Goal: Task Accomplishment & Management: Manage account settings

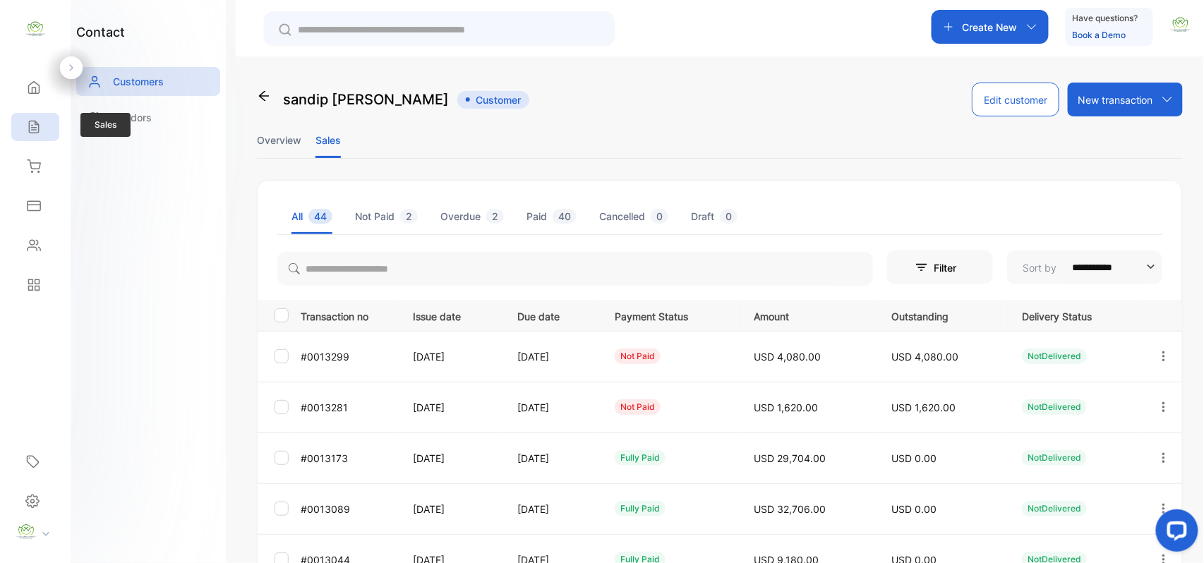
click at [37, 124] on icon at bounding box center [33, 127] width 9 height 12
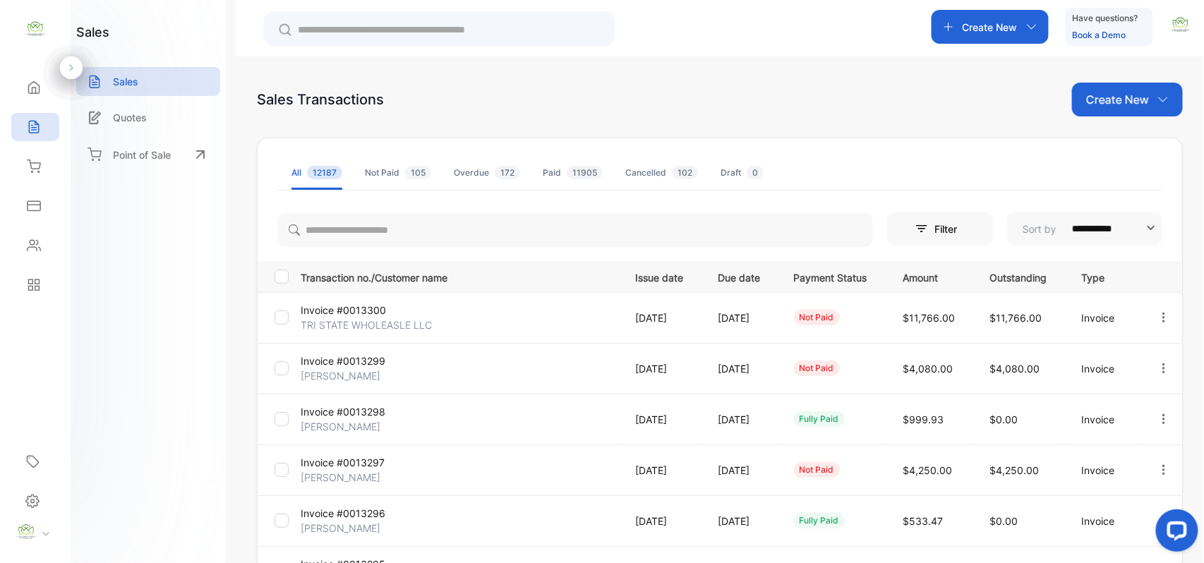
click at [334, 323] on p "TRI STATE WHOLEASLE LLC" at bounding box center [366, 325] width 131 height 15
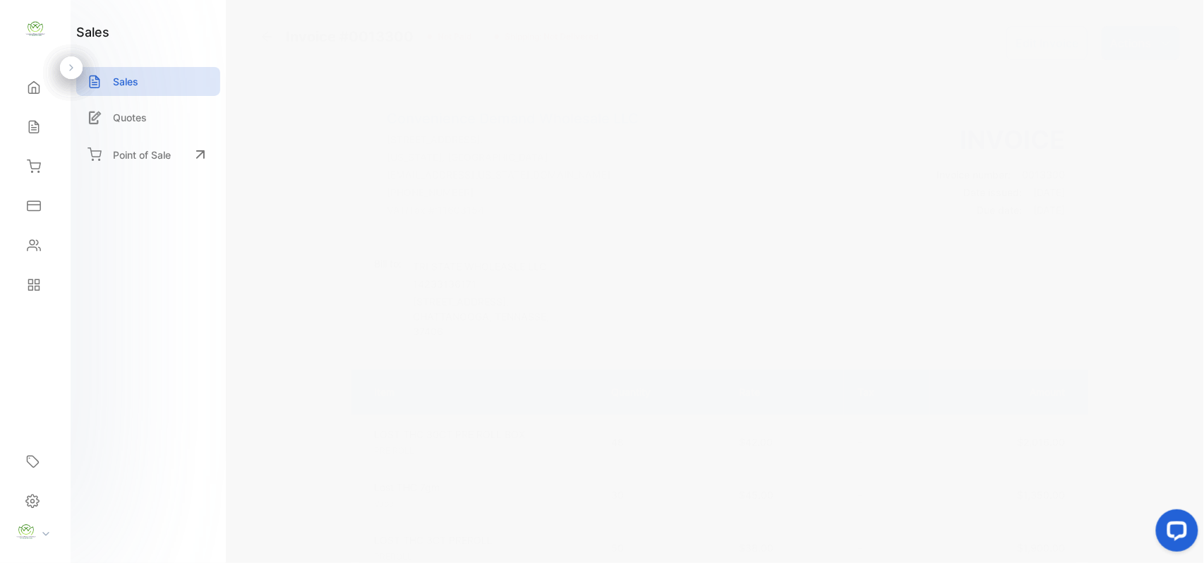
click at [1119, 42] on p "Actions" at bounding box center [1131, 43] width 42 height 17
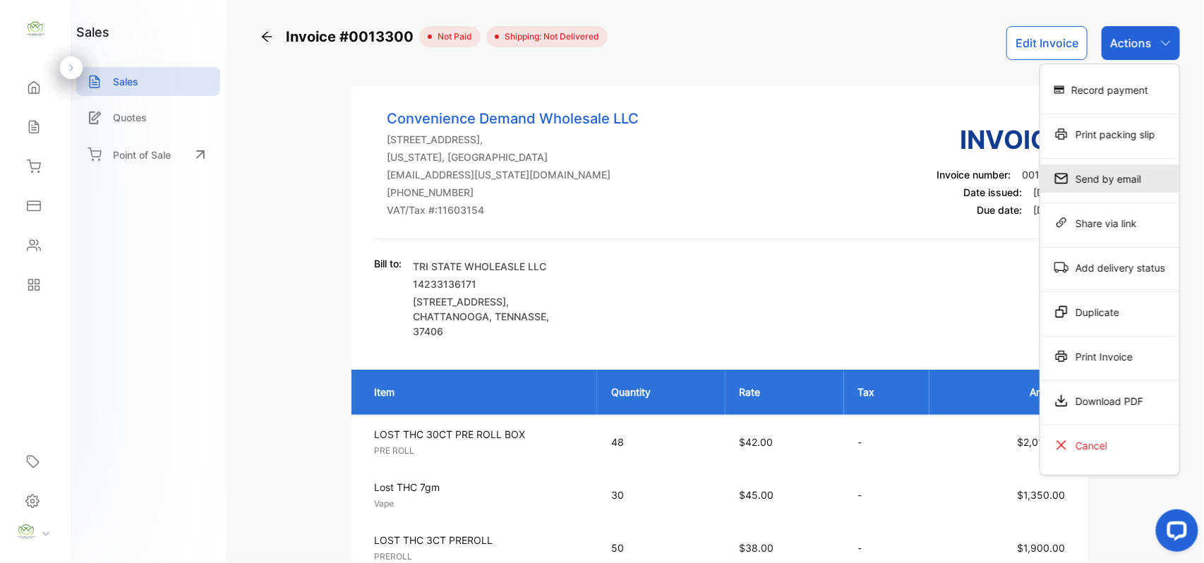
click at [1087, 186] on div "Send by email" at bounding box center [1109, 178] width 139 height 28
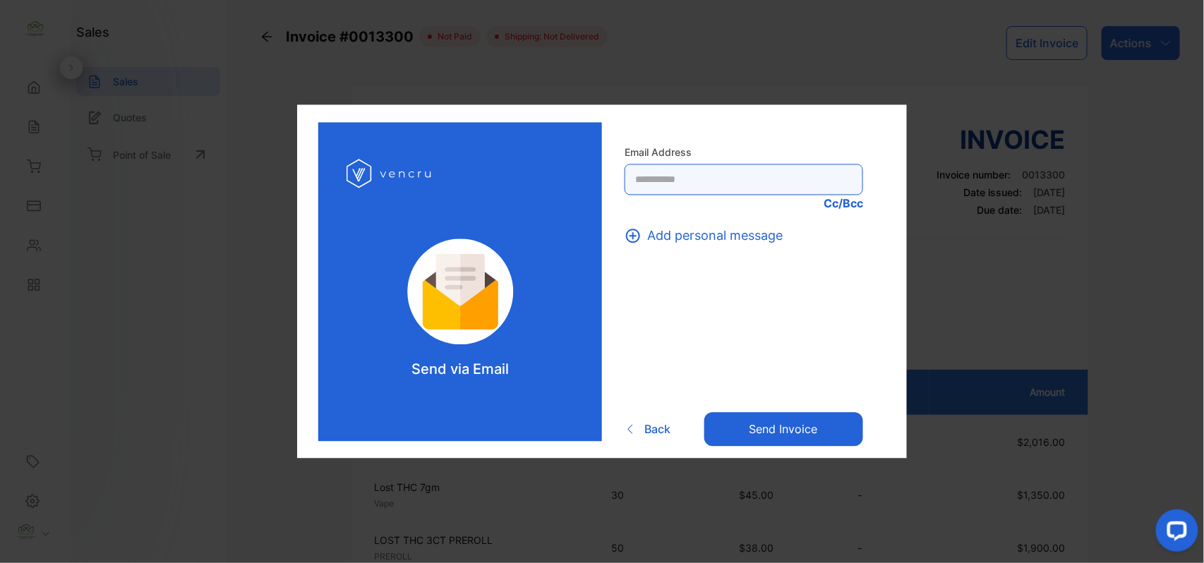
click at [649, 167] on Address-inputrecipient "text" at bounding box center [743, 179] width 238 height 31
type Address-inputrecipient "*"
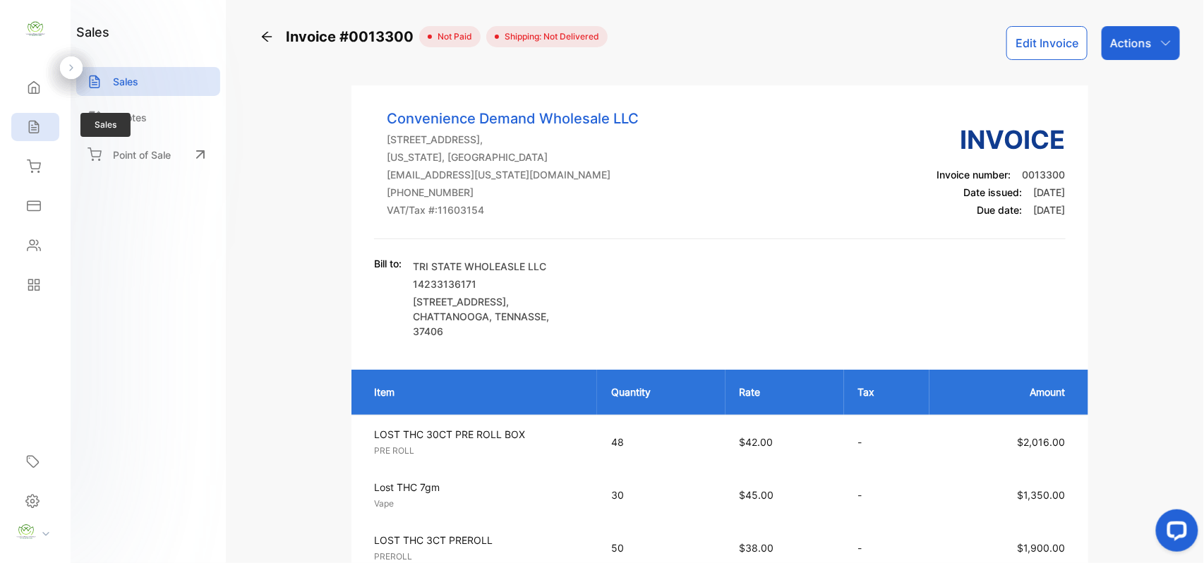
click at [37, 122] on icon at bounding box center [34, 127] width 14 height 14
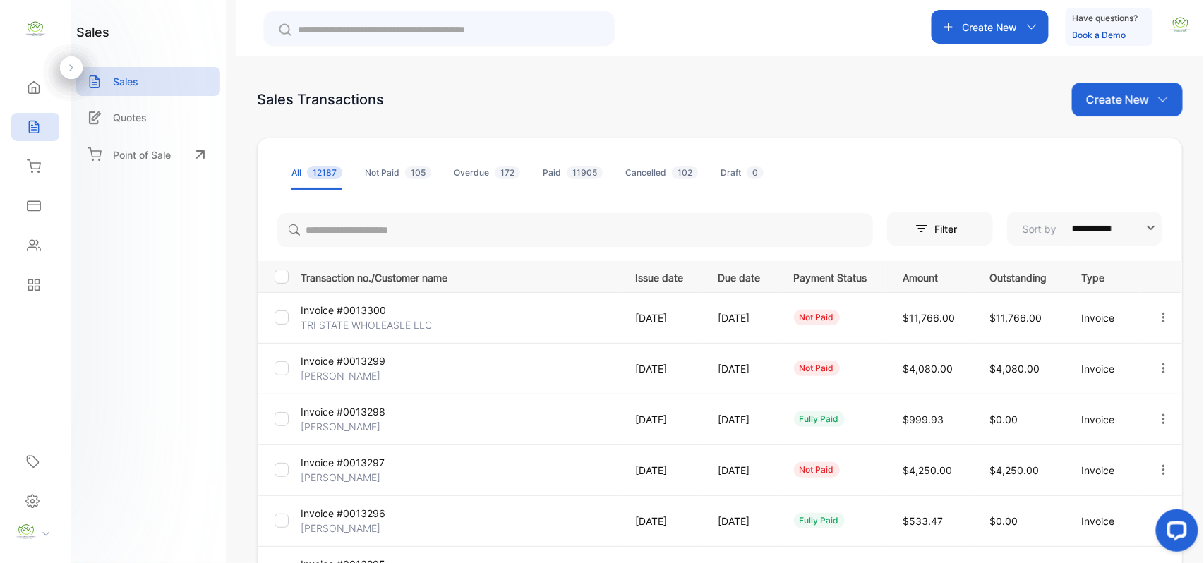
click at [1119, 95] on div "**********" at bounding box center [720, 480] width 926 height 794
click at [1123, 99] on p "Create New" at bounding box center [1117, 99] width 63 height 17
click at [1108, 150] on div "Invoice" at bounding box center [1132, 146] width 99 height 28
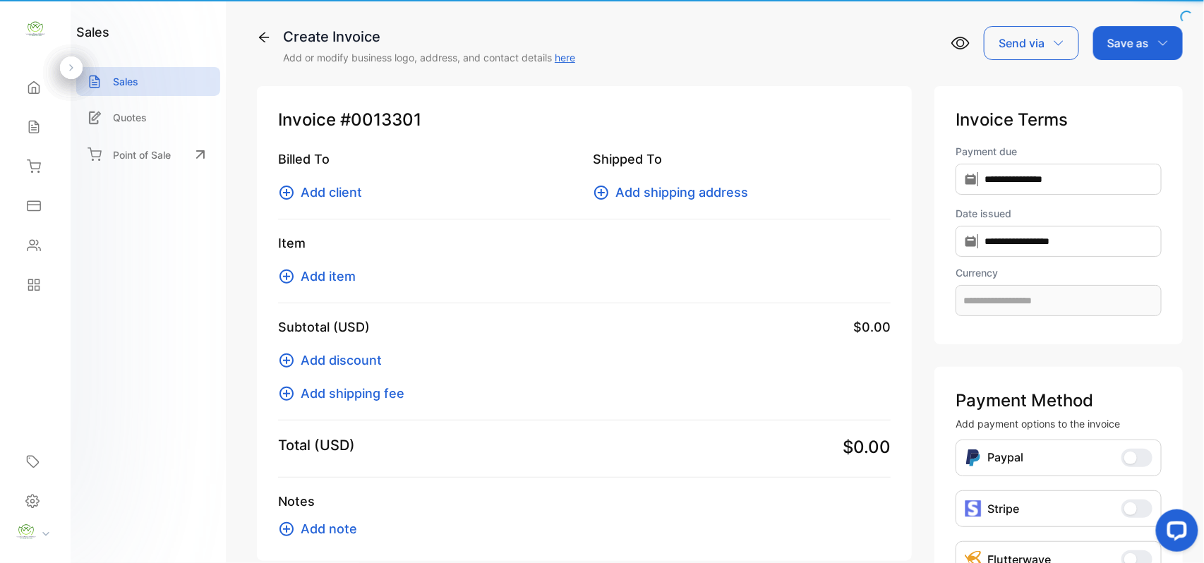
type input "**********"
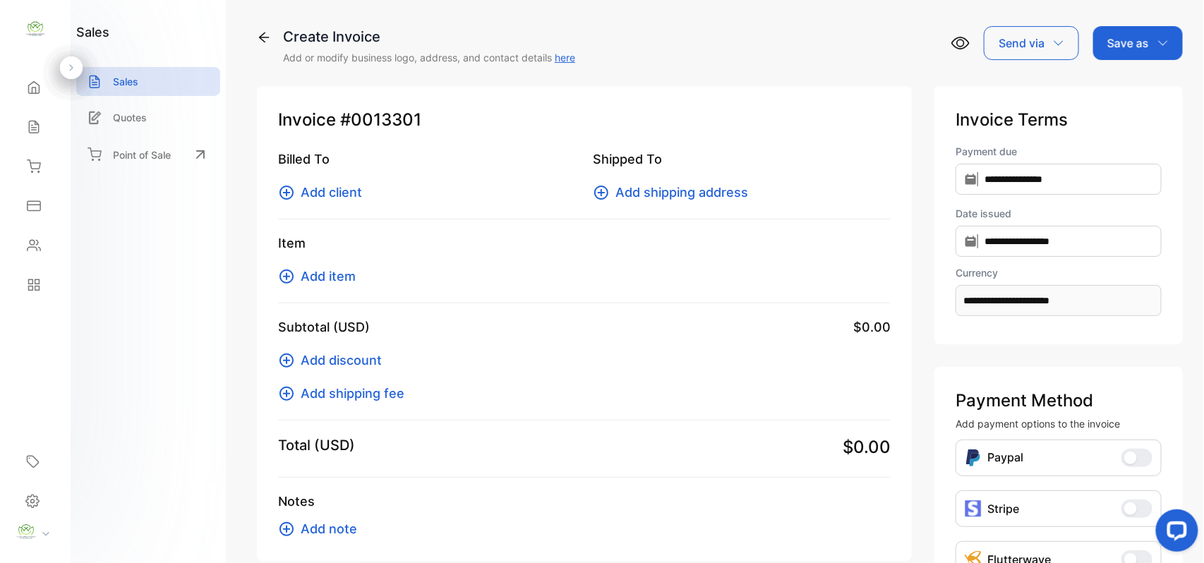
click at [358, 185] on span "Add client" at bounding box center [331, 192] width 61 height 19
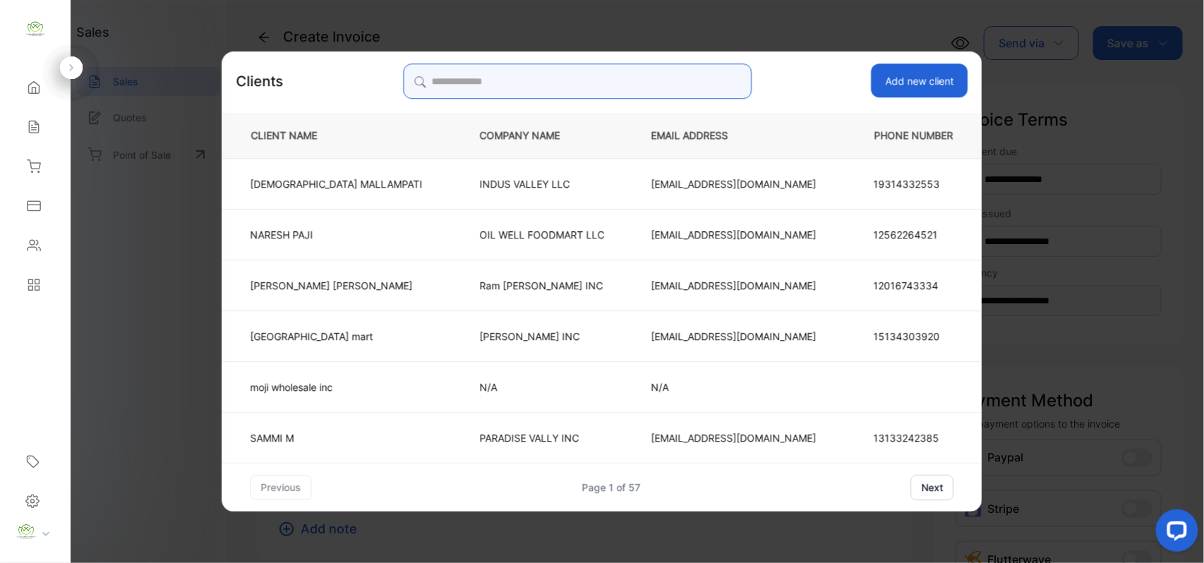
click at [661, 66] on input "search" at bounding box center [577, 81] width 349 height 35
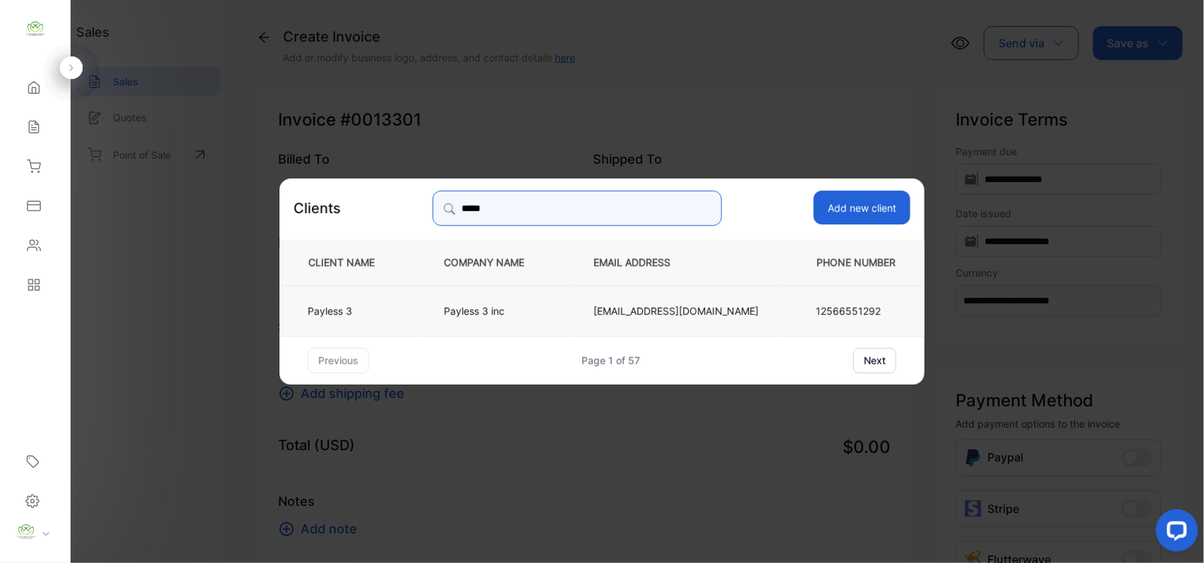
type input "*****"
click at [357, 301] on td "Payless 3" at bounding box center [349, 309] width 141 height 51
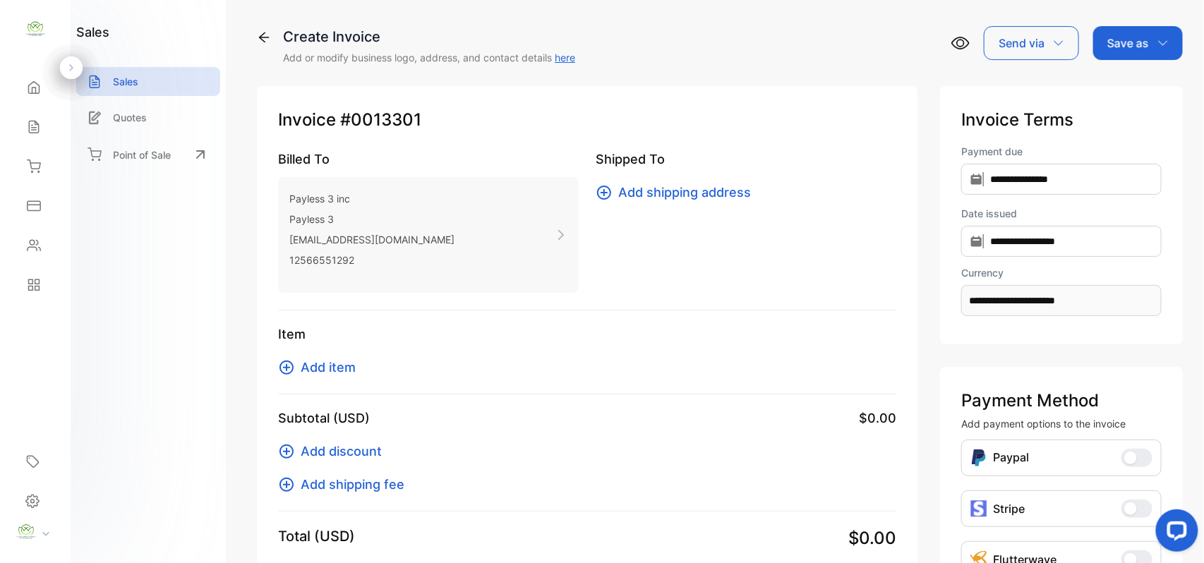
click at [330, 362] on span "Add item" at bounding box center [328, 367] width 55 height 19
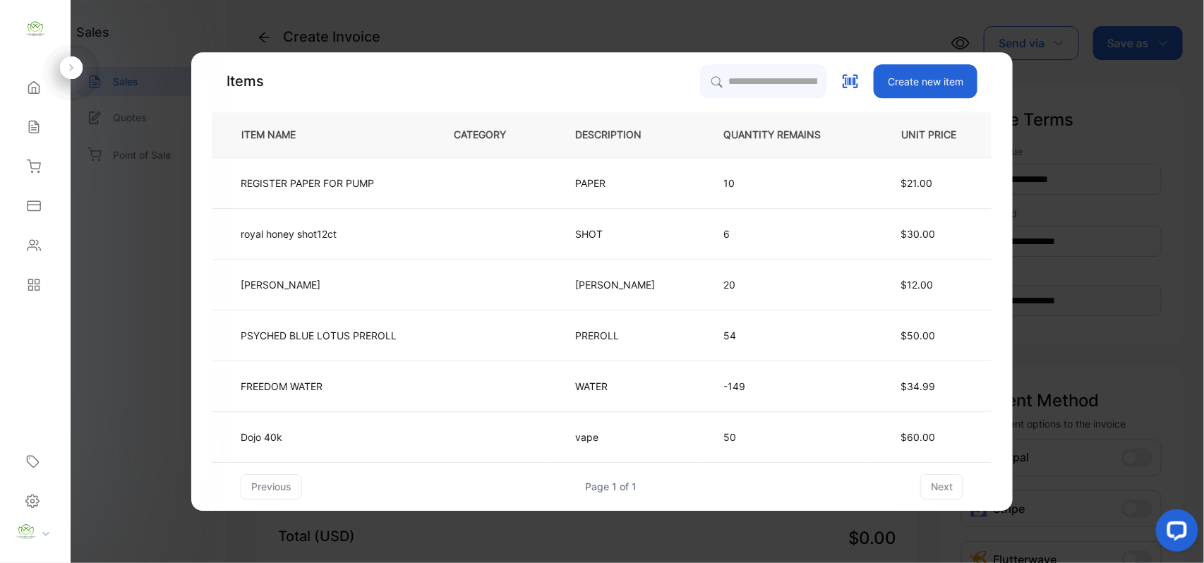
click at [684, 110] on div "Items Create new item ITEM NAME CATEGORY DESCRIPTION QUANTITY REMAINS UNIT PRIC…" at bounding box center [601, 281] width 779 height 435
click at [706, 88] on input "search" at bounding box center [763, 81] width 128 height 35
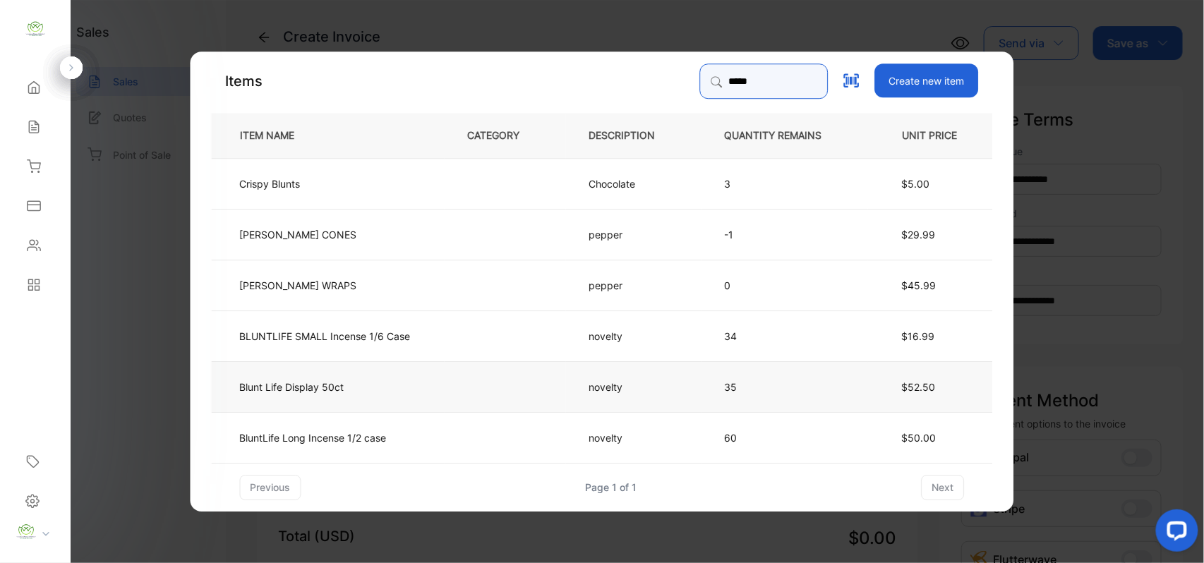
type input "*****"
click at [353, 385] on td "Blunt Life Display 50ct" at bounding box center [328, 386] width 233 height 51
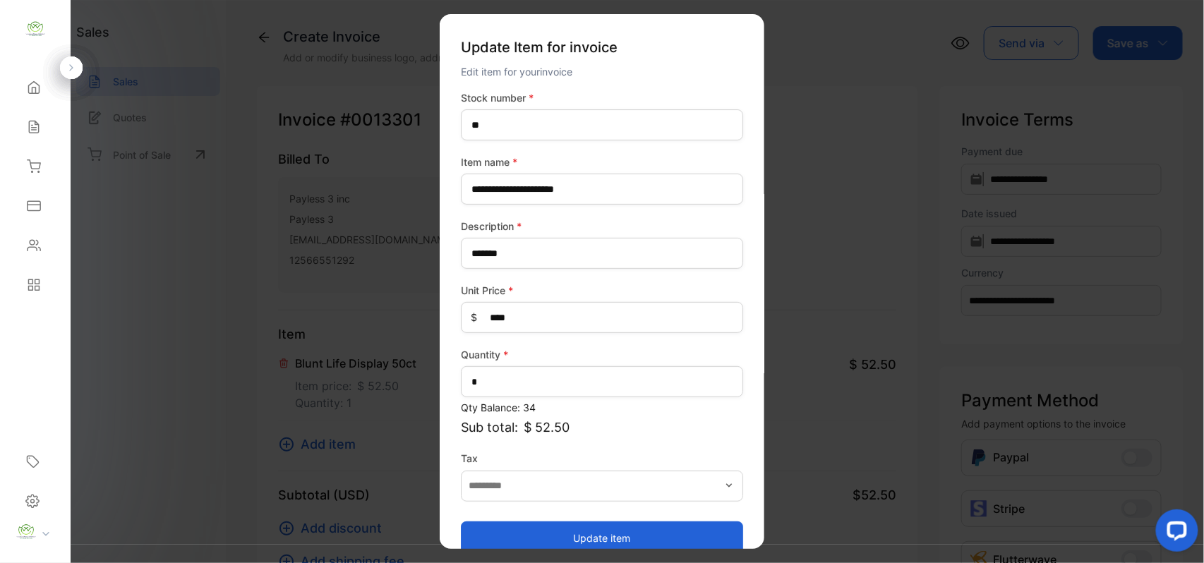
click at [658, 533] on button "Update item" at bounding box center [602, 538] width 282 height 34
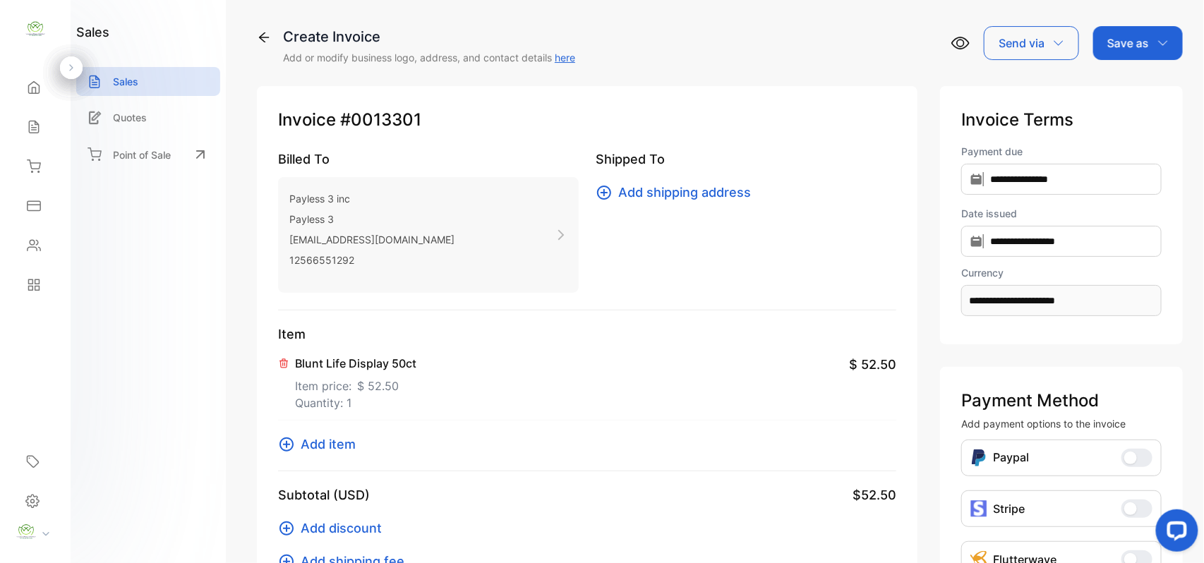
click at [343, 447] on span "Add item" at bounding box center [328, 444] width 55 height 19
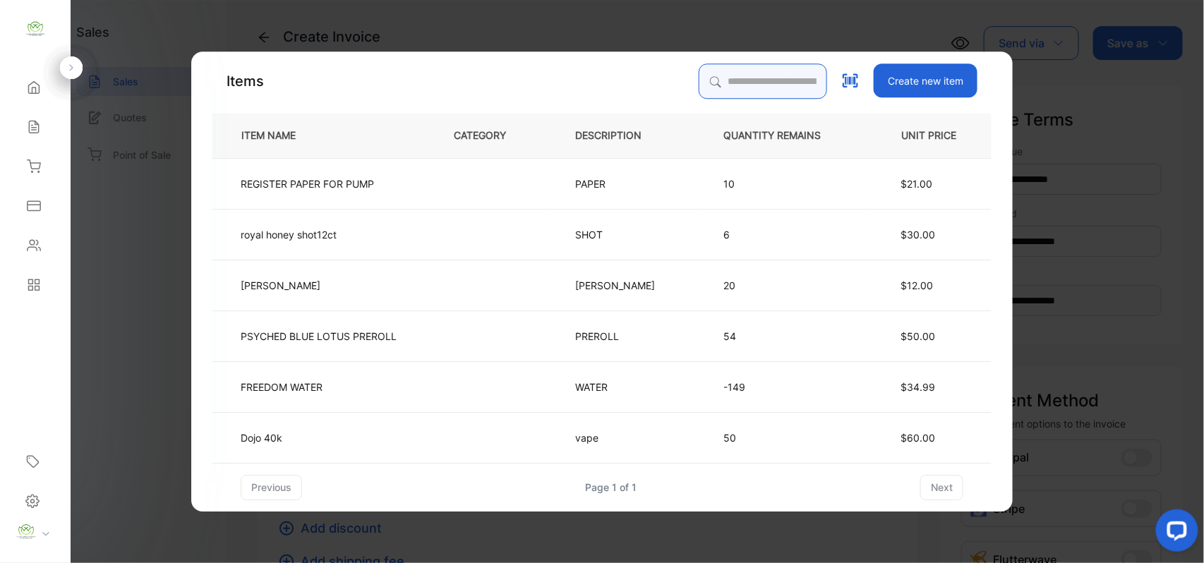
click at [720, 71] on input "search" at bounding box center [763, 81] width 128 height 35
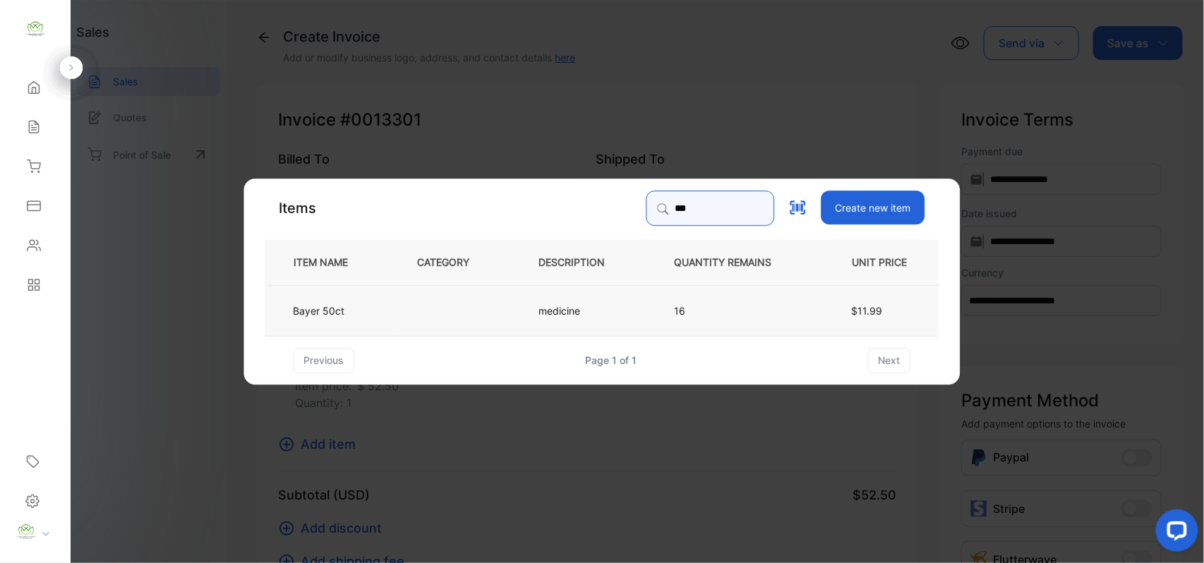
type input "***"
click at [562, 299] on td "medicine" at bounding box center [583, 309] width 135 height 51
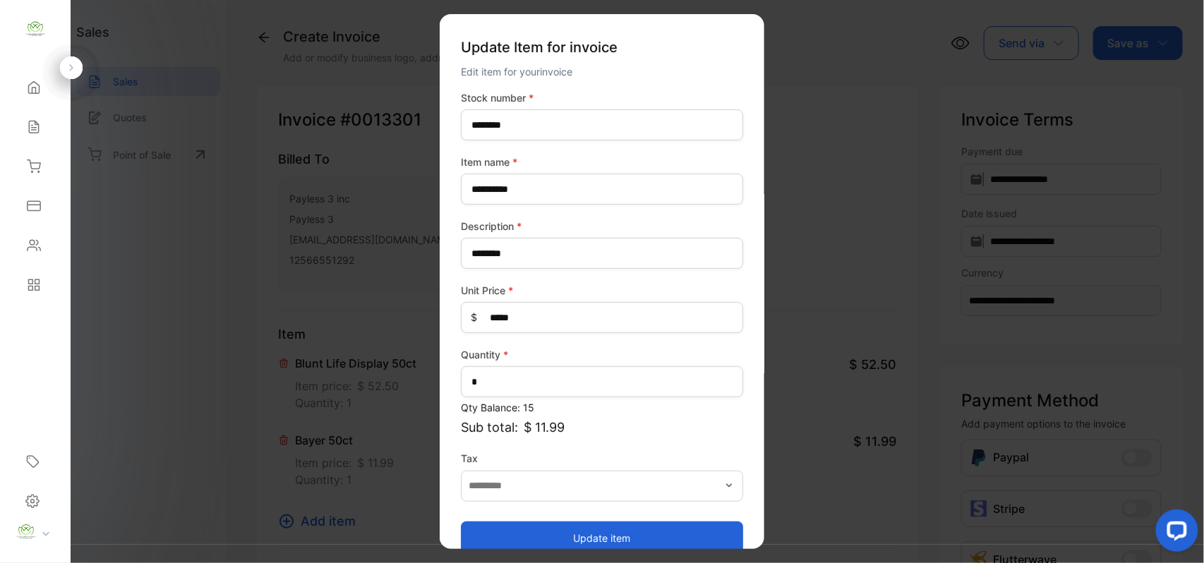
click at [632, 548] on button "Update item" at bounding box center [602, 538] width 282 height 34
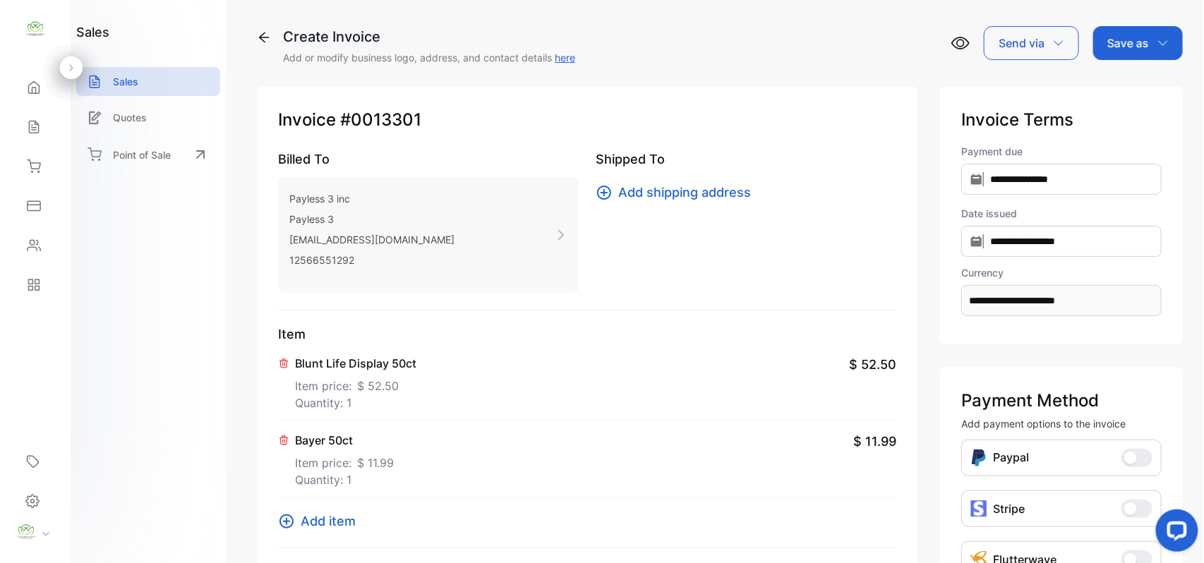
click at [331, 521] on span "Add item" at bounding box center [328, 521] width 55 height 19
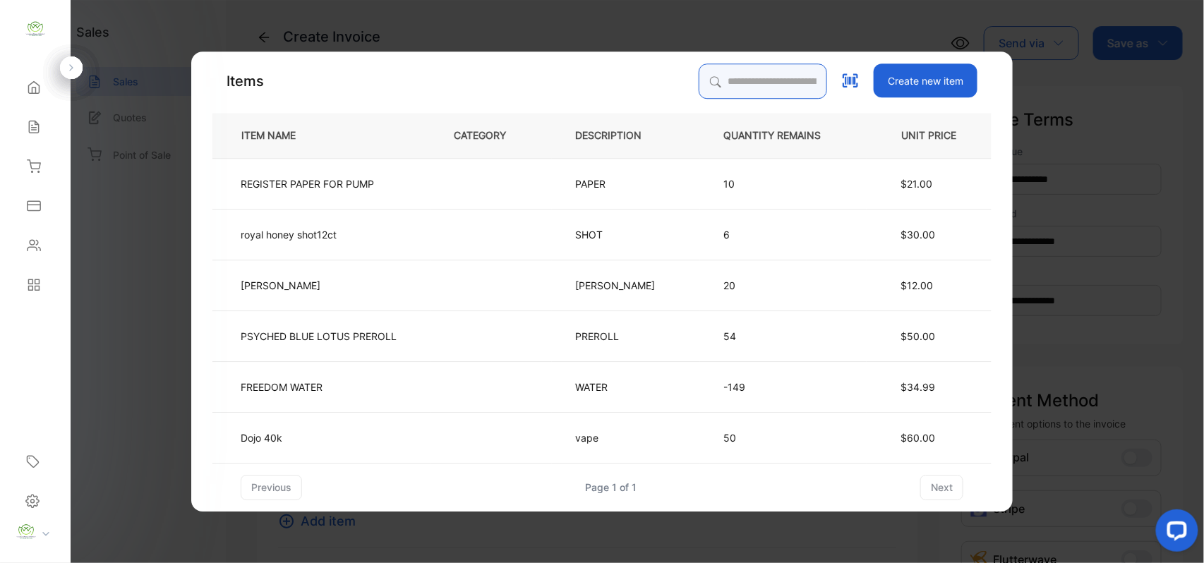
click at [763, 80] on input "search" at bounding box center [763, 81] width 128 height 35
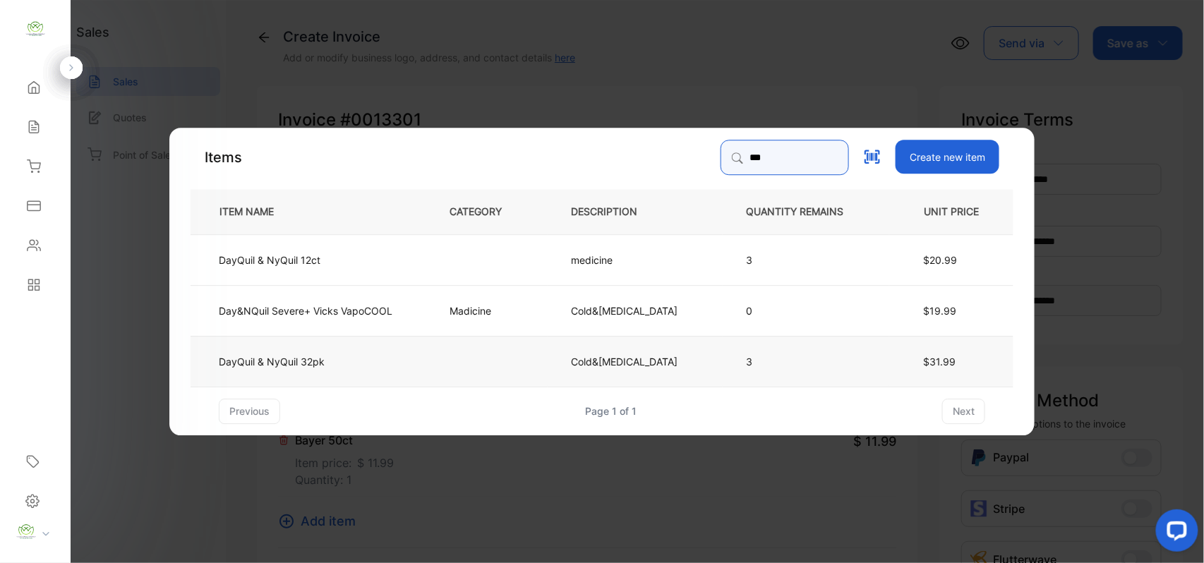
type input "***"
click at [382, 353] on td "DayQuil & NyQuil 32pk" at bounding box center [309, 360] width 236 height 51
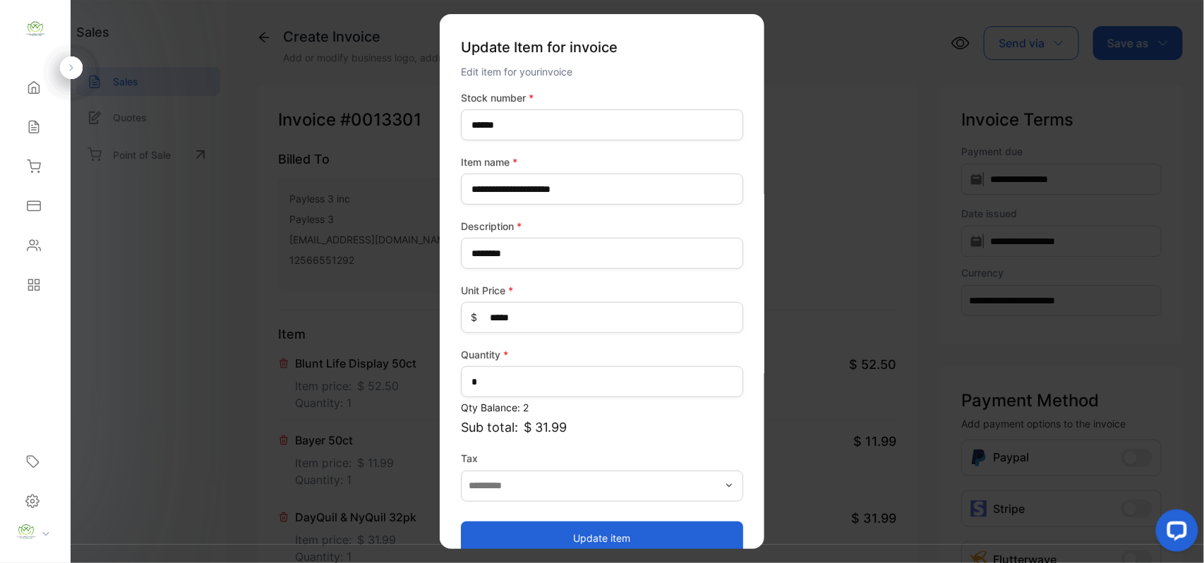
click at [549, 540] on button "Update item" at bounding box center [602, 538] width 282 height 34
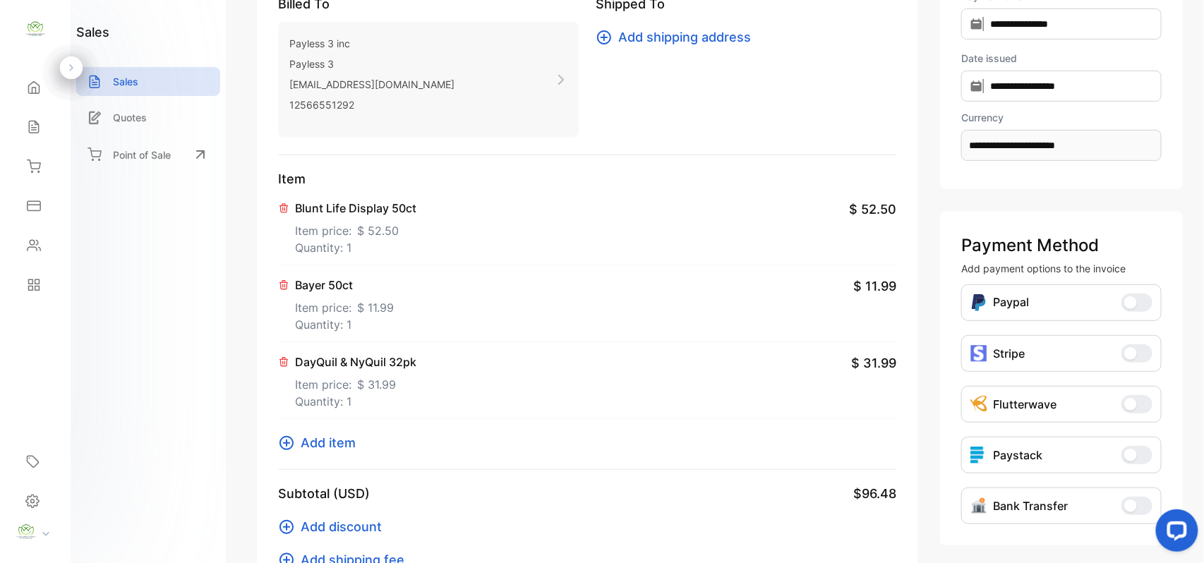
scroll to position [219, 0]
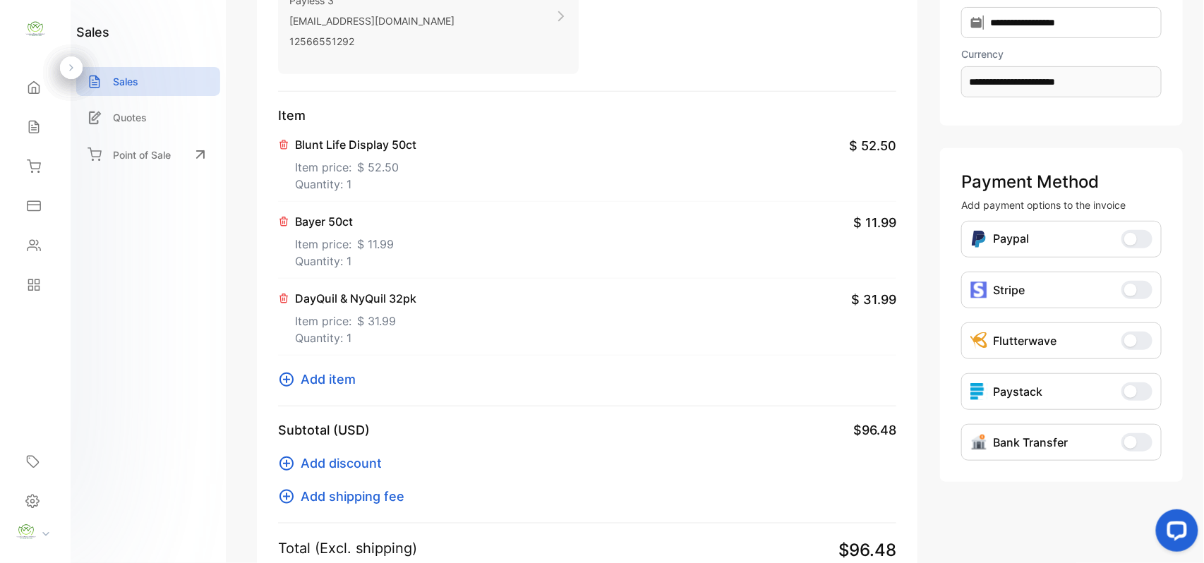
click at [334, 385] on span "Add item" at bounding box center [328, 379] width 55 height 19
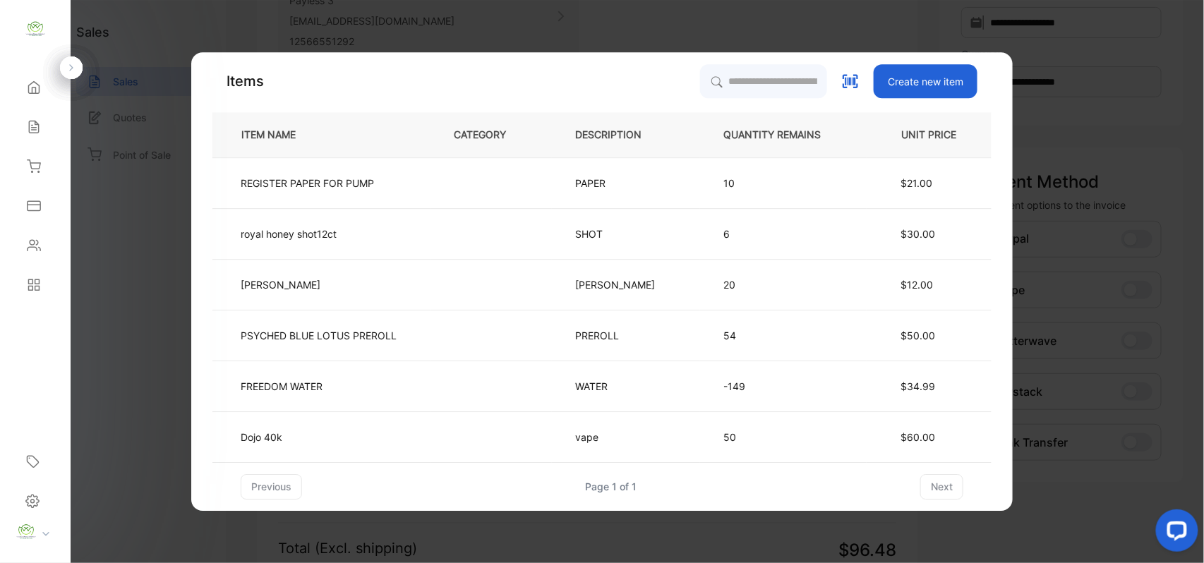
click at [721, 104] on div "Items Create new item ITEM NAME CATEGORY DESCRIPTION QUANTITY REMAINS UNIT PRIC…" at bounding box center [601, 281] width 779 height 435
click at [737, 71] on input "search" at bounding box center [763, 81] width 128 height 35
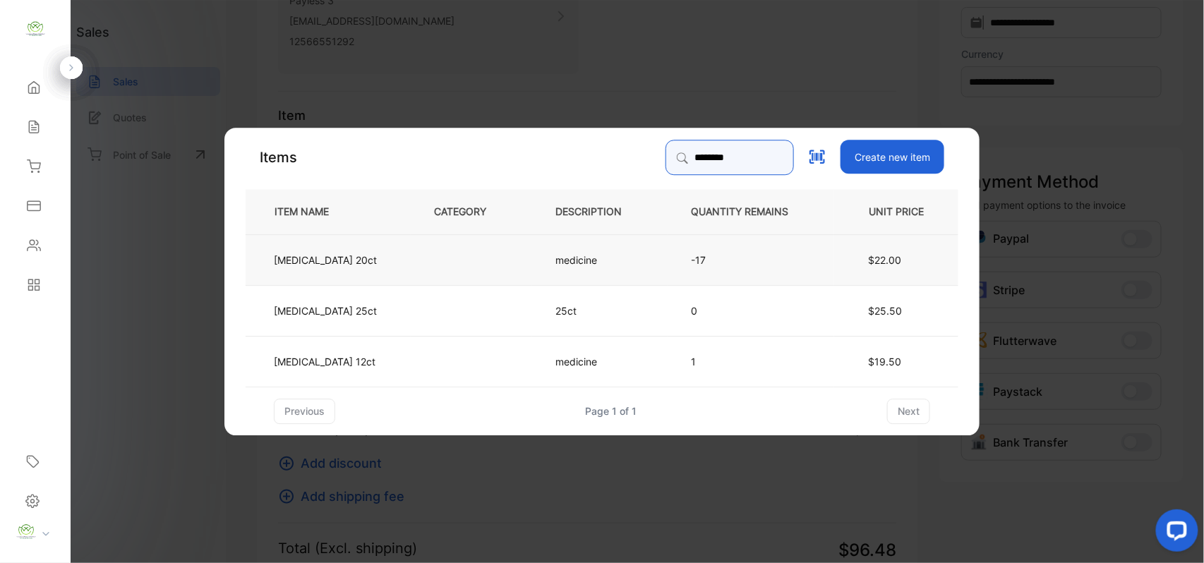
type input "********"
click at [438, 251] on td at bounding box center [471, 259] width 121 height 51
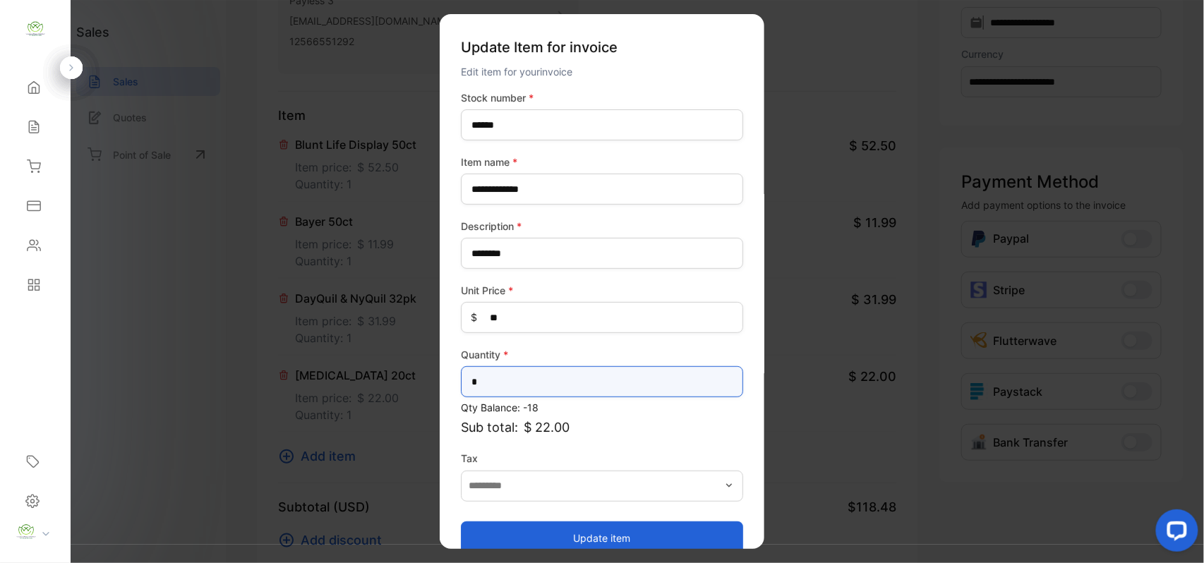
click at [500, 382] on input "*" at bounding box center [602, 381] width 282 height 31
type input "*"
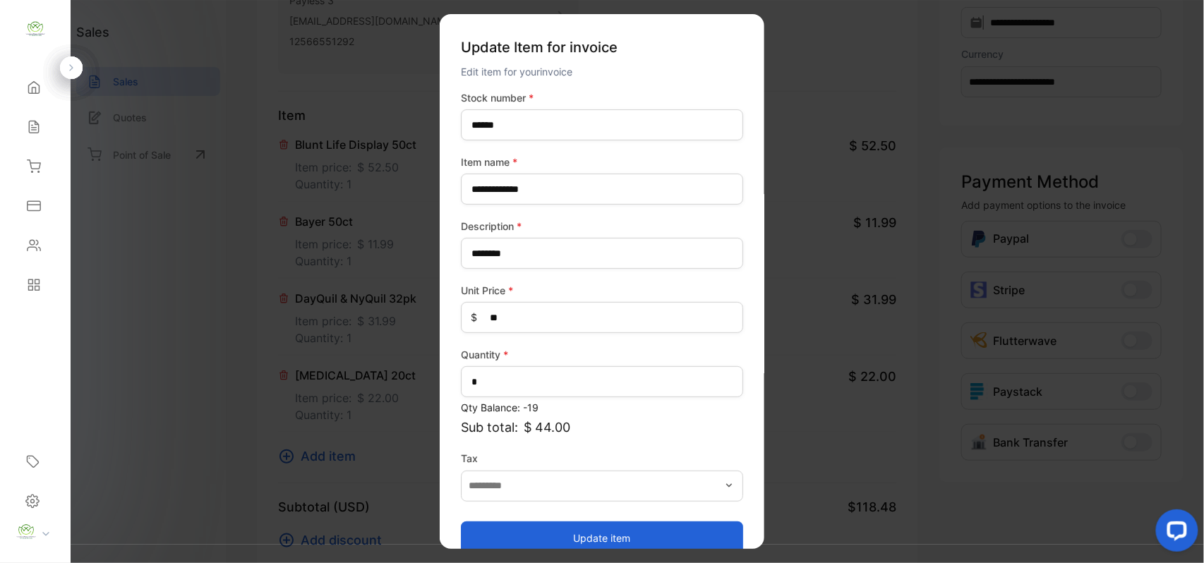
click at [475, 542] on button "Update item" at bounding box center [602, 538] width 282 height 34
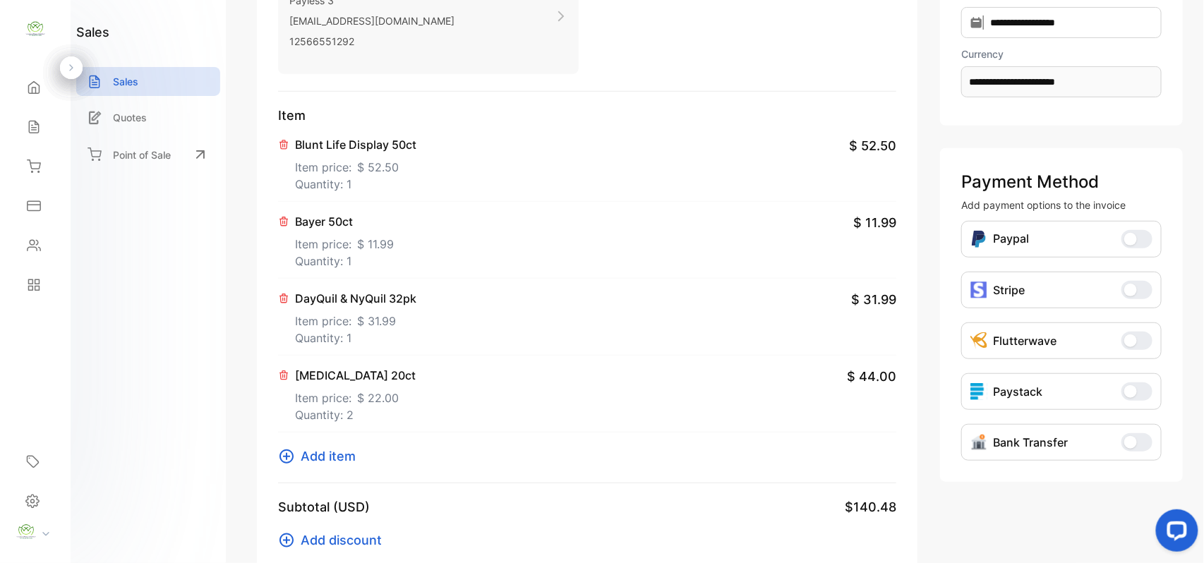
click at [342, 455] on span "Add item" at bounding box center [328, 456] width 55 height 19
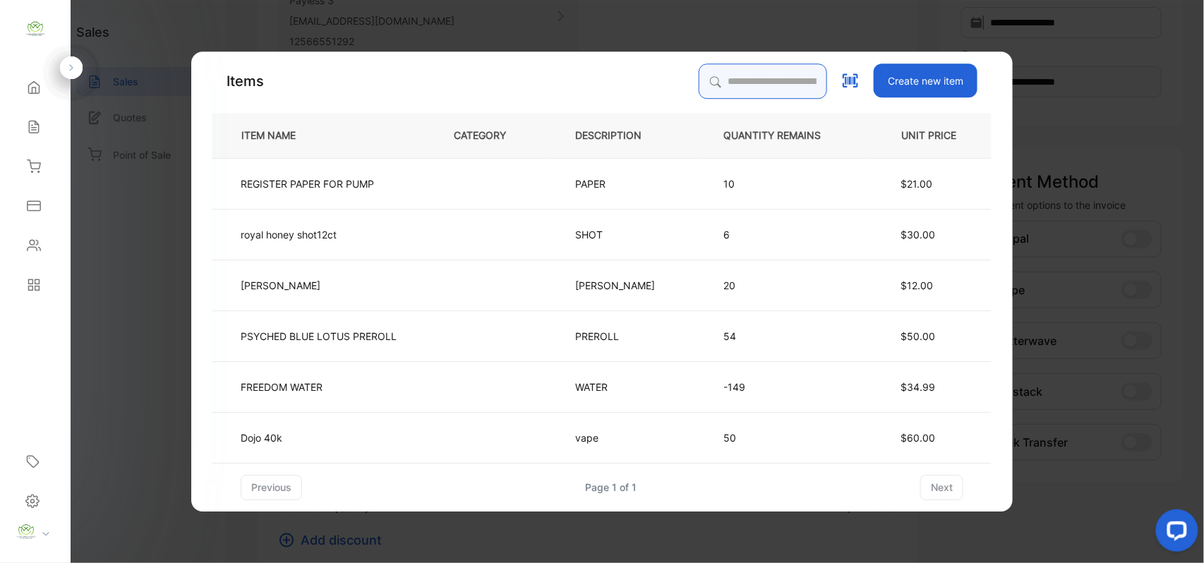
click at [713, 80] on input "search" at bounding box center [763, 81] width 128 height 35
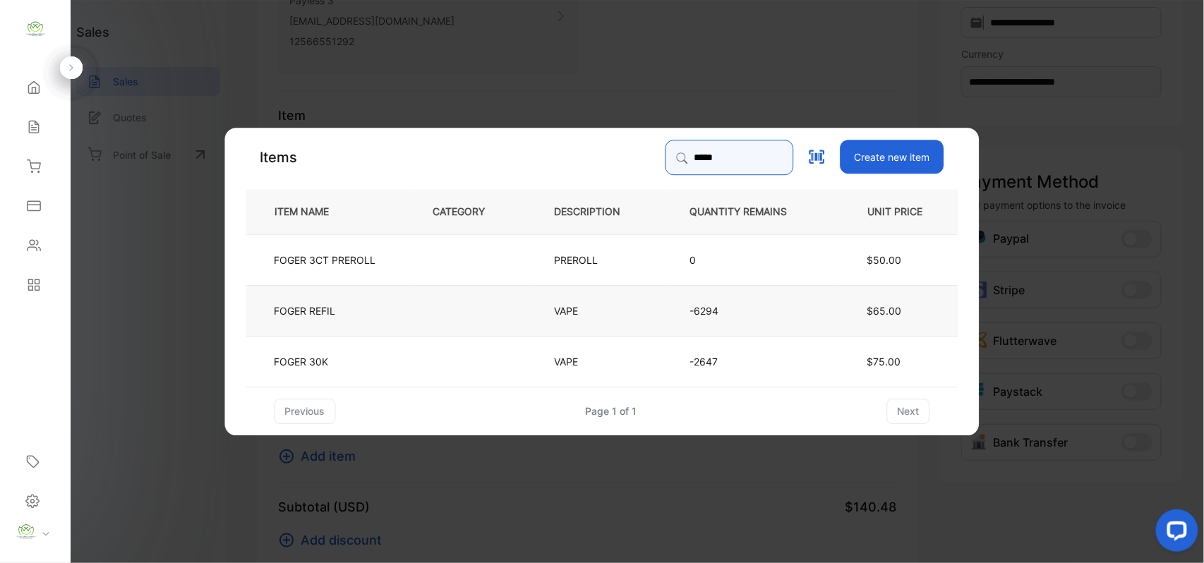
type input "*****"
click at [384, 310] on td "FOGER REFIL" at bounding box center [328, 309] width 164 height 51
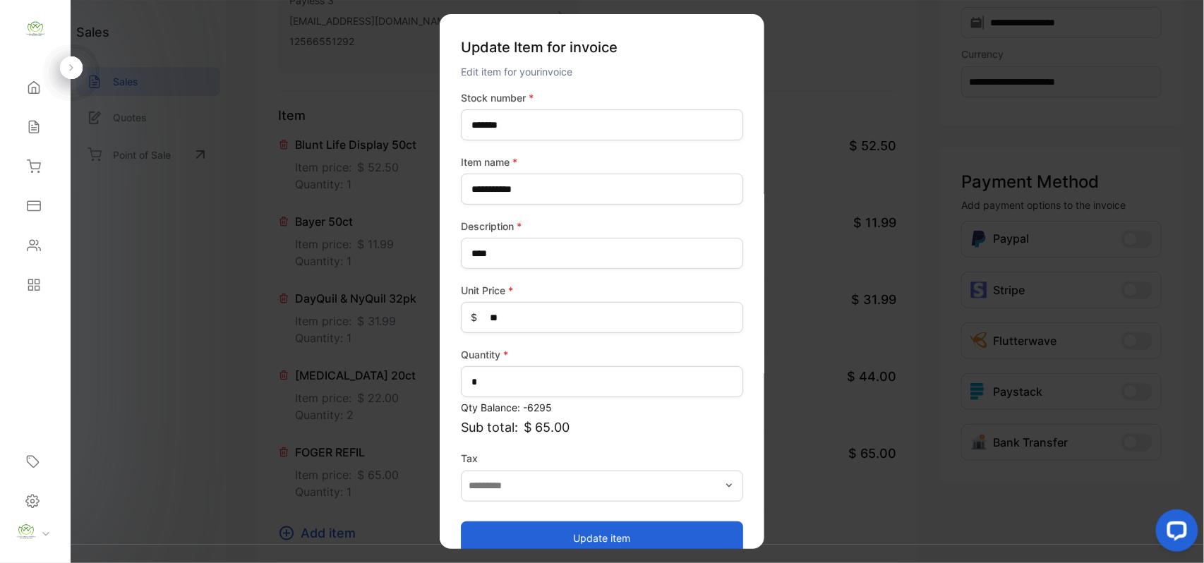
click at [542, 536] on button "Update item" at bounding box center [602, 538] width 282 height 34
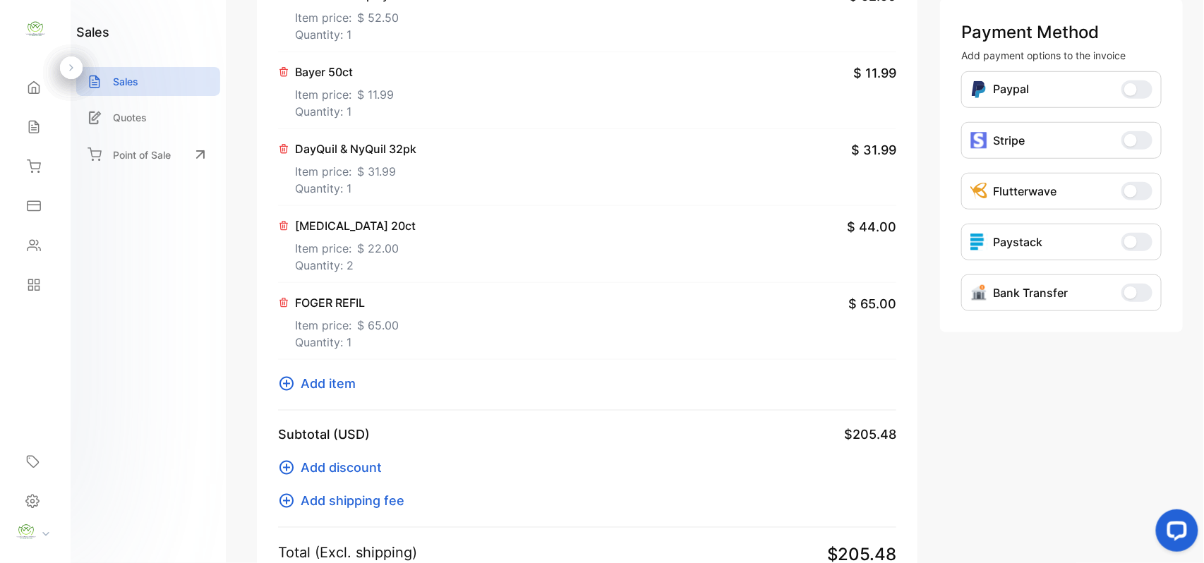
scroll to position [439, 0]
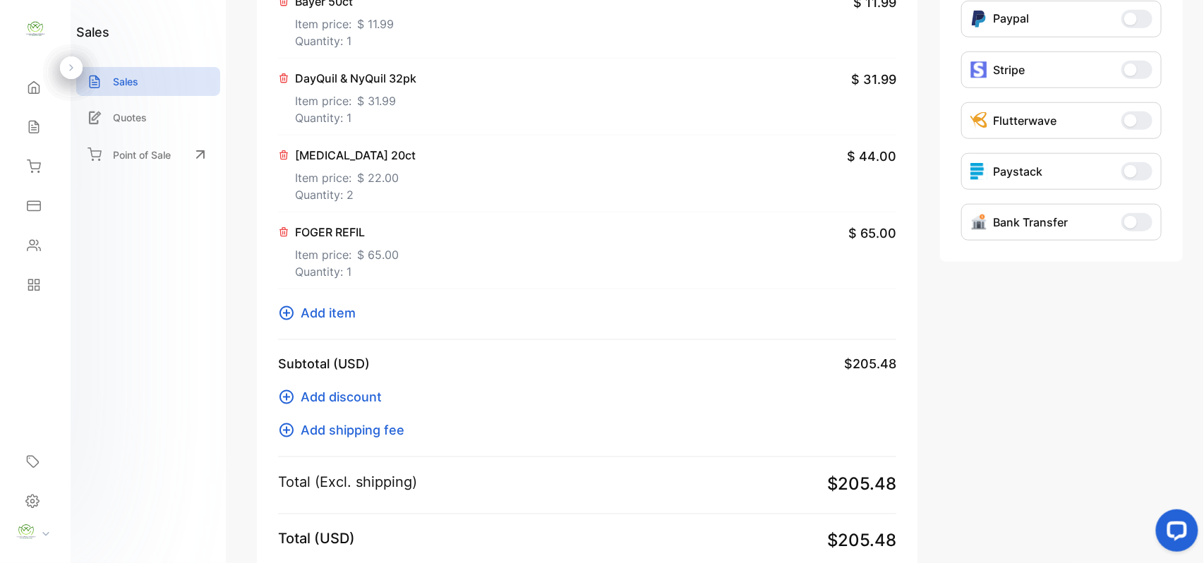
click at [325, 308] on span "Add item" at bounding box center [328, 312] width 55 height 19
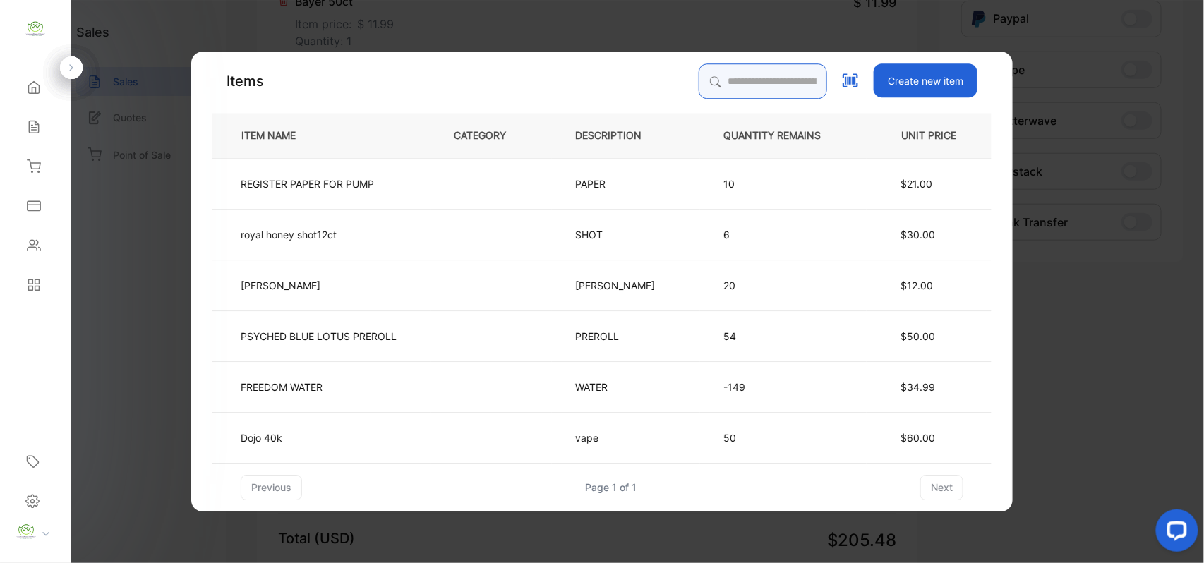
click at [722, 87] on input "search" at bounding box center [763, 81] width 128 height 35
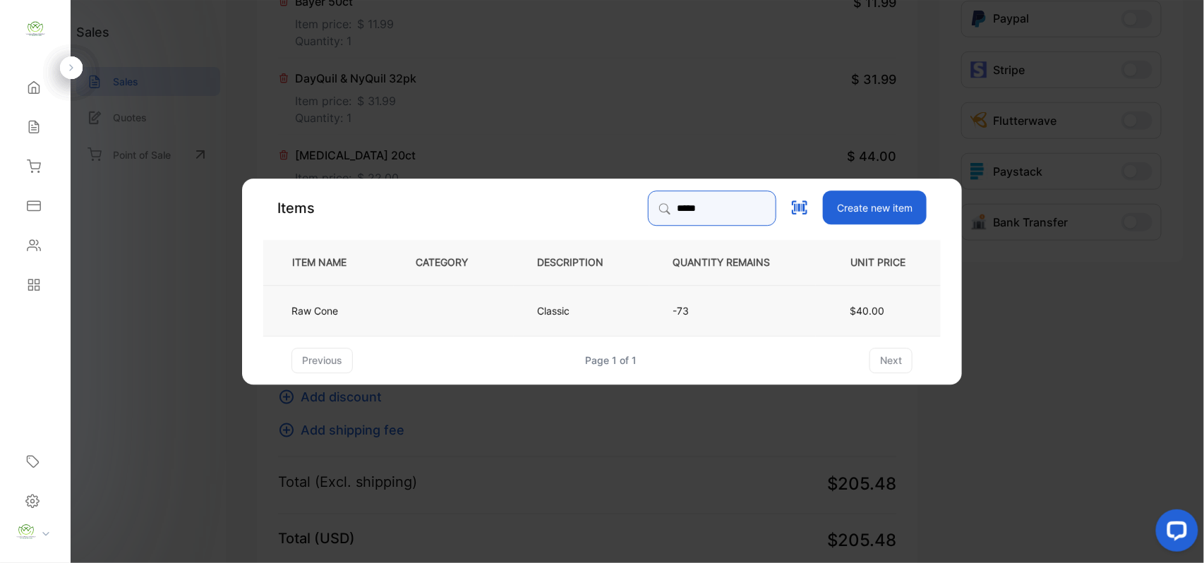
type input "*****"
click at [384, 313] on td "Raw Cone" at bounding box center [327, 309] width 129 height 51
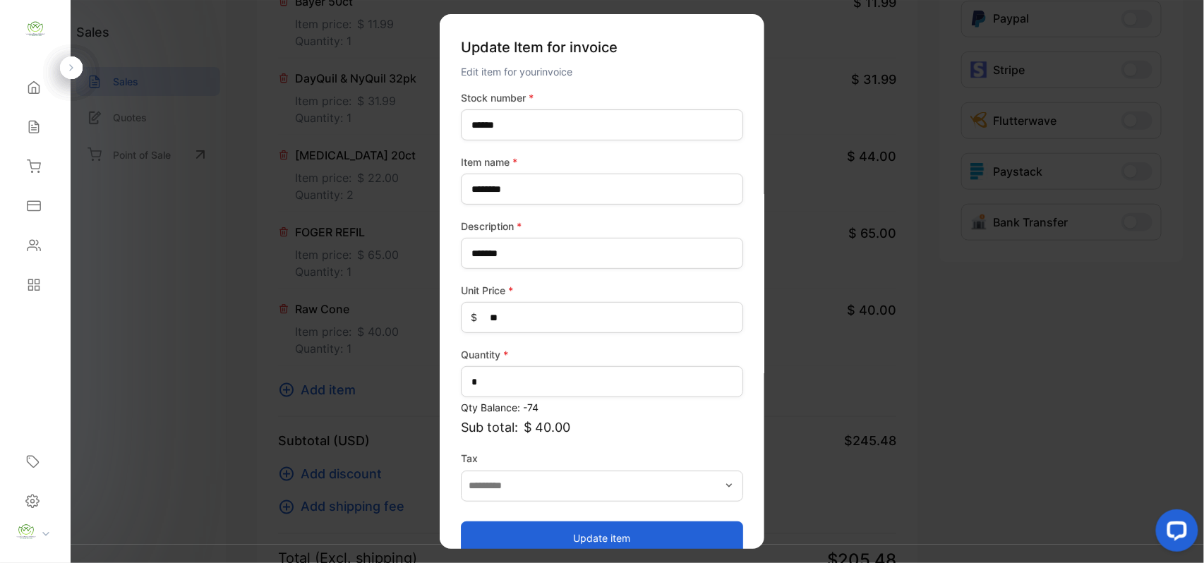
click at [551, 526] on button "Update item" at bounding box center [602, 538] width 282 height 34
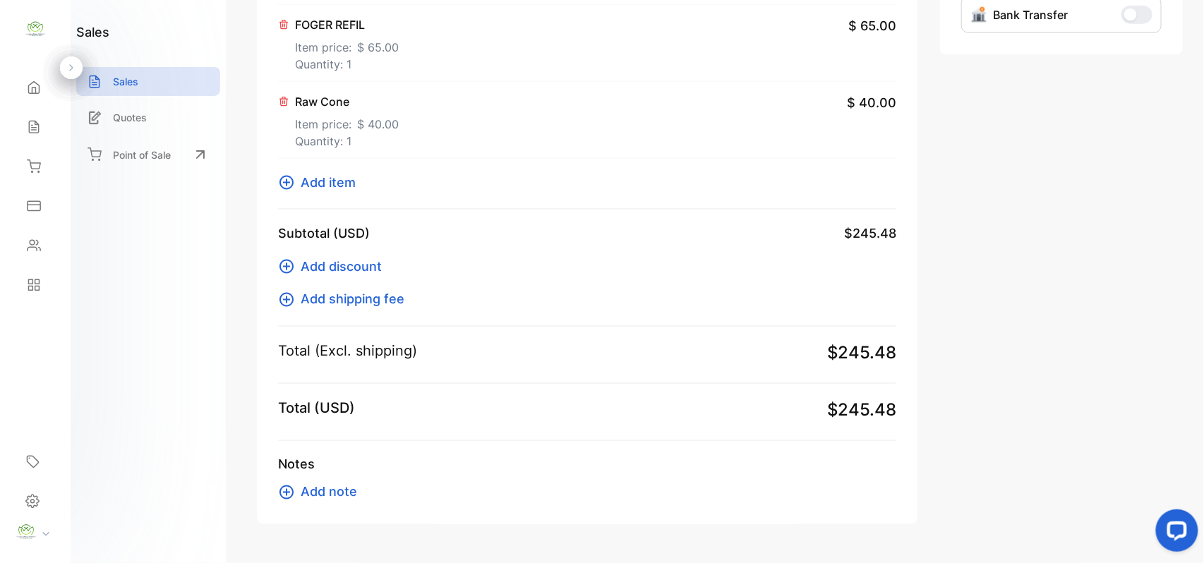
scroll to position [658, 0]
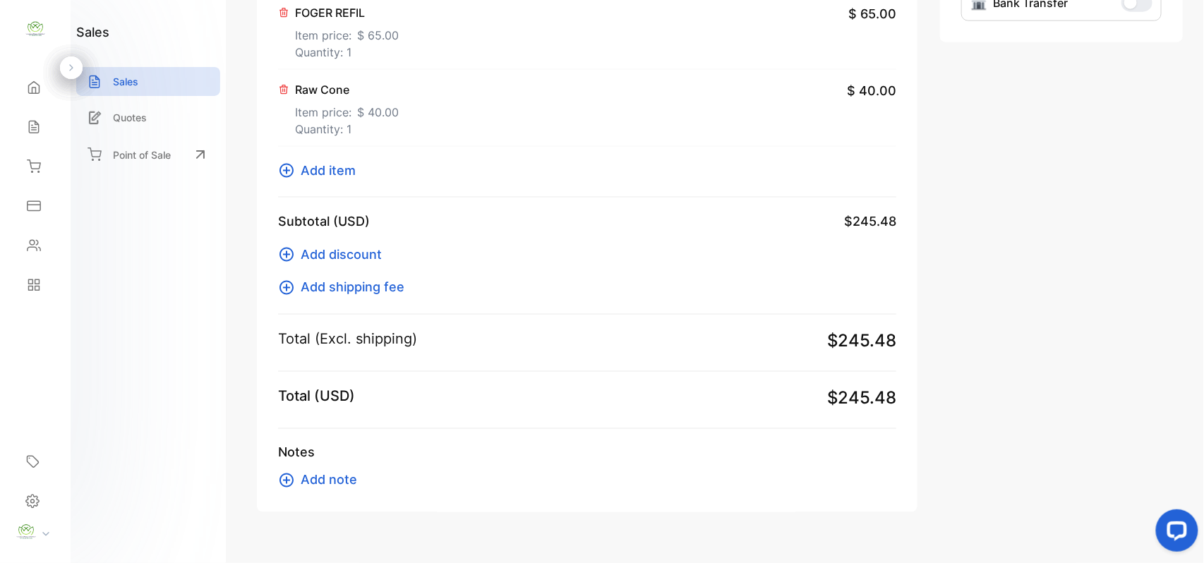
click at [313, 171] on span "Add item" at bounding box center [328, 170] width 55 height 19
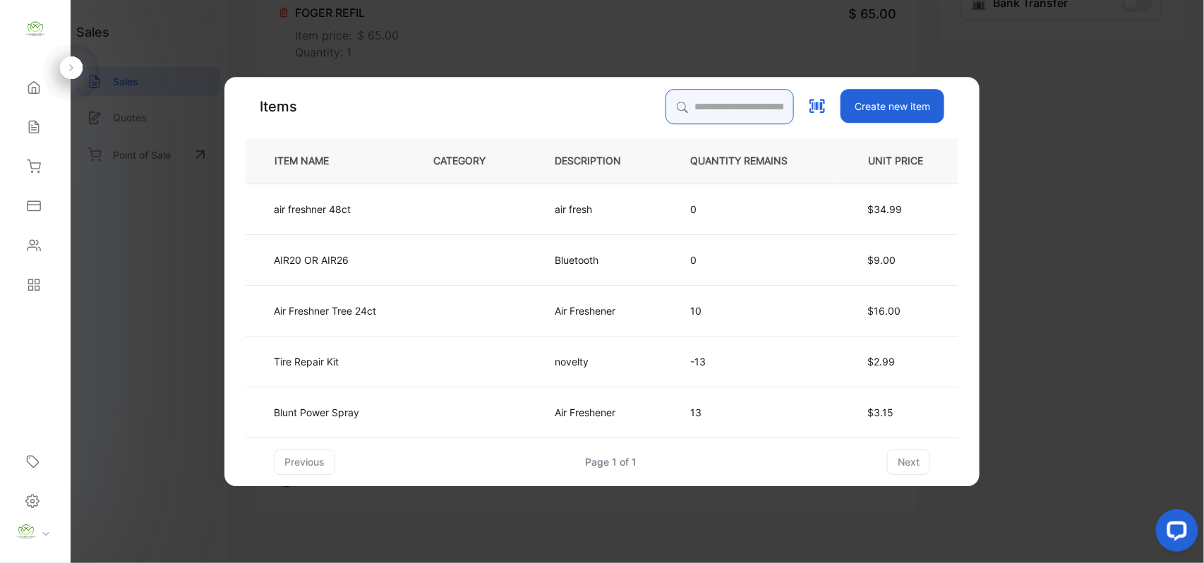
click at [691, 102] on input "search" at bounding box center [729, 106] width 128 height 35
type input "***"
click at [423, 305] on td at bounding box center [470, 309] width 121 height 51
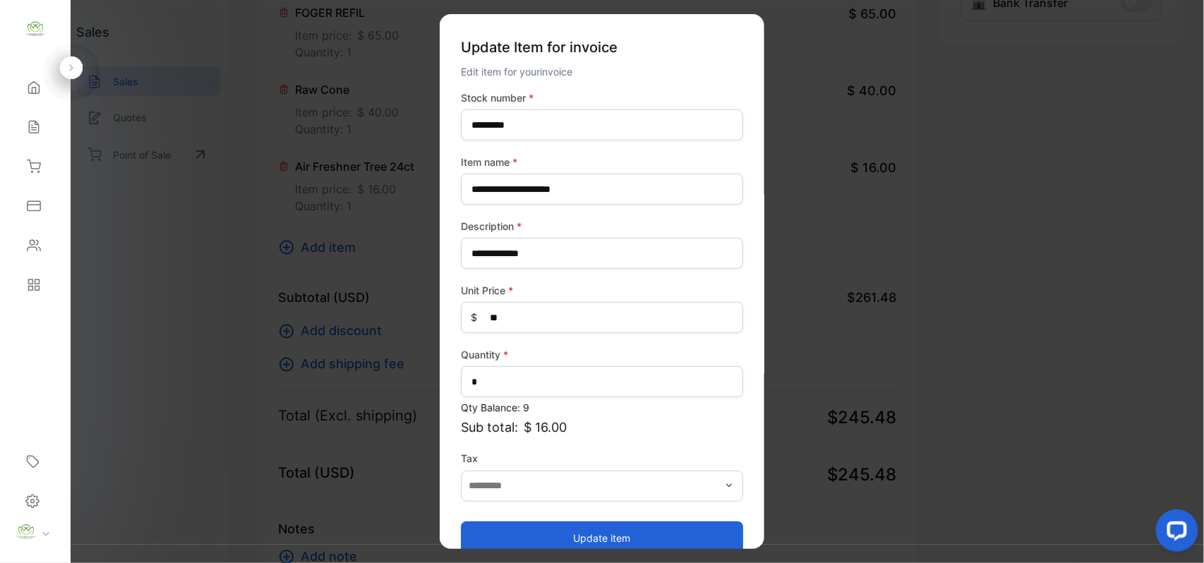
click at [554, 532] on button "Update item" at bounding box center [602, 538] width 282 height 34
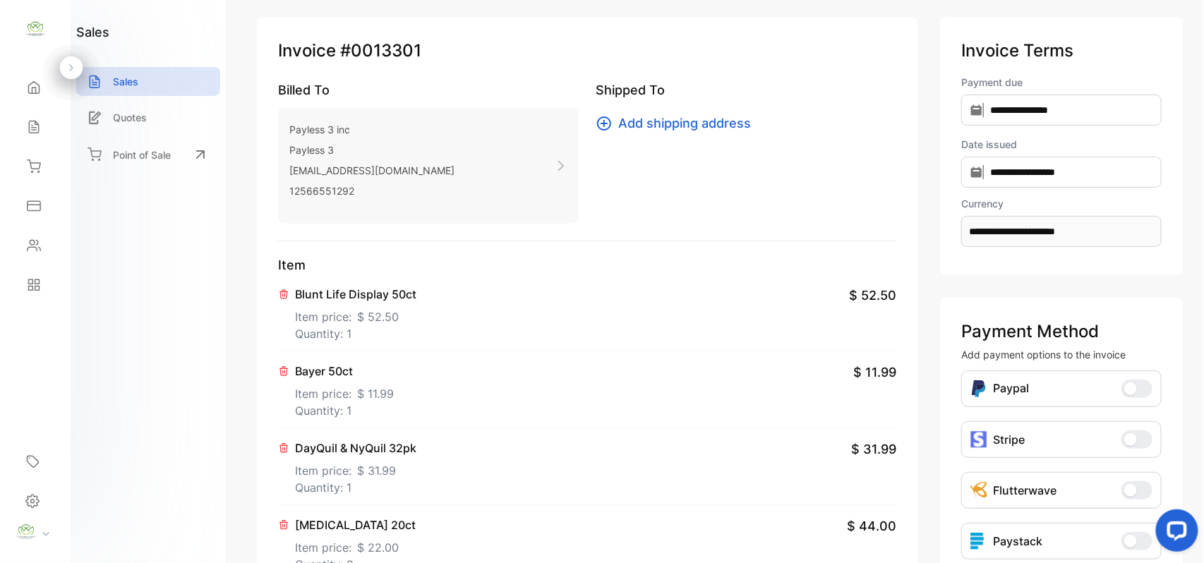
scroll to position [0, 0]
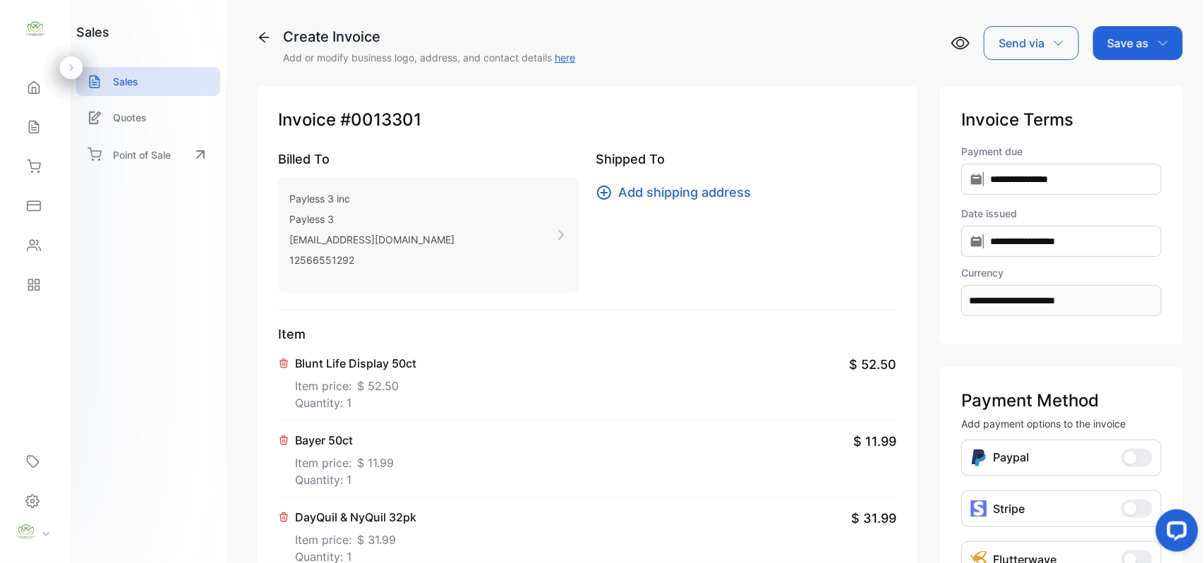
click at [1171, 38] on div "Save as" at bounding box center [1138, 43] width 90 height 34
click at [1150, 85] on div "Invoice" at bounding box center [1134, 89] width 81 height 28
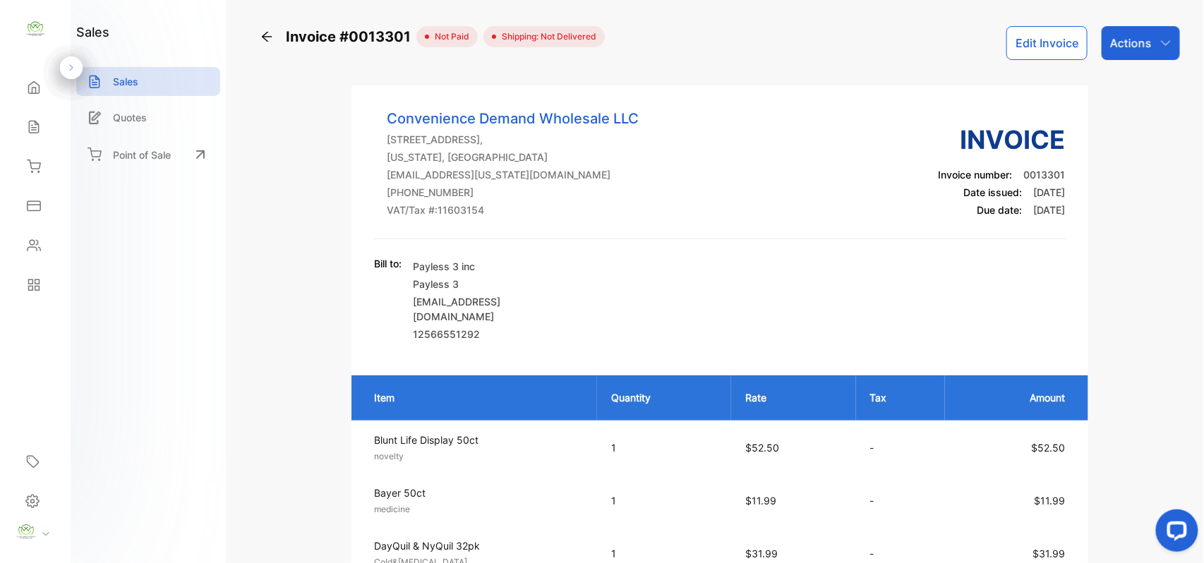
click at [1130, 38] on p "Actions" at bounding box center [1131, 43] width 42 height 17
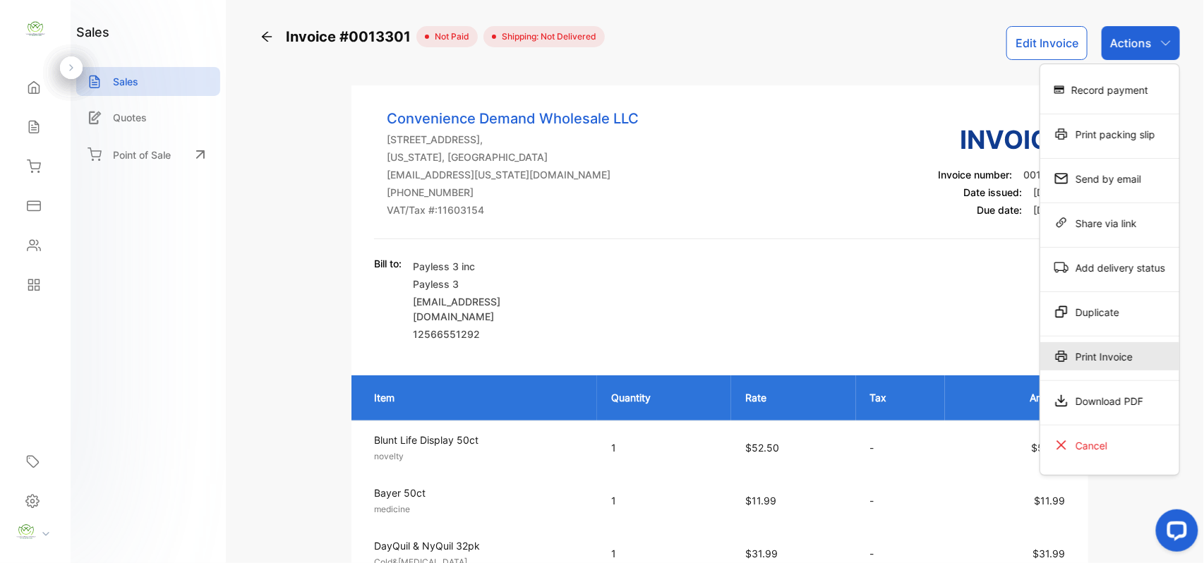
click at [1153, 365] on div "Print Invoice" at bounding box center [1109, 356] width 139 height 28
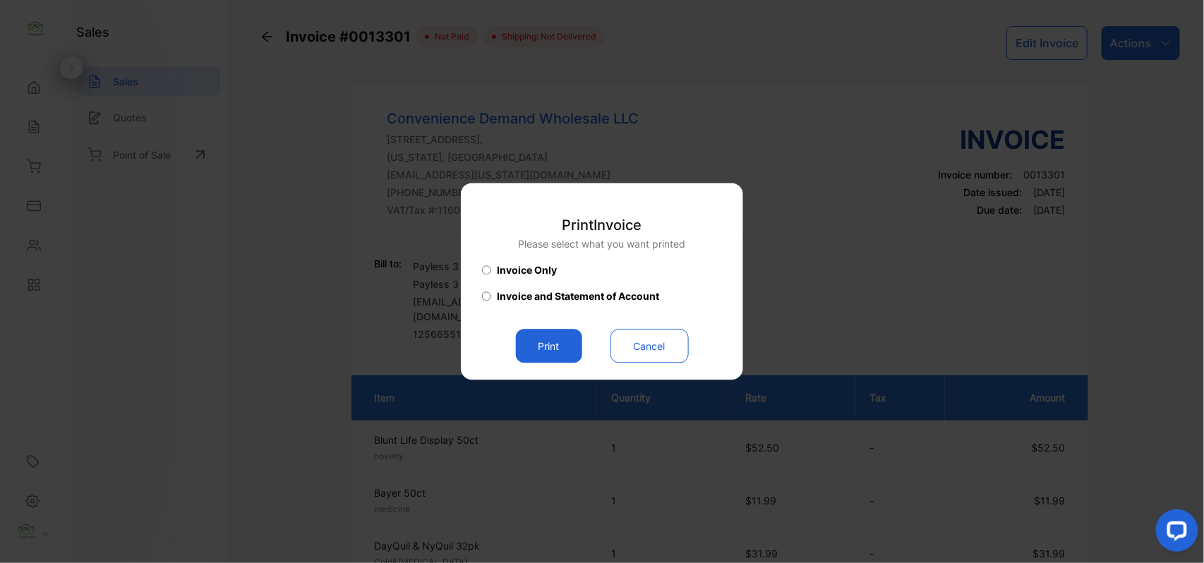
click at [556, 353] on button "Print" at bounding box center [549, 346] width 66 height 34
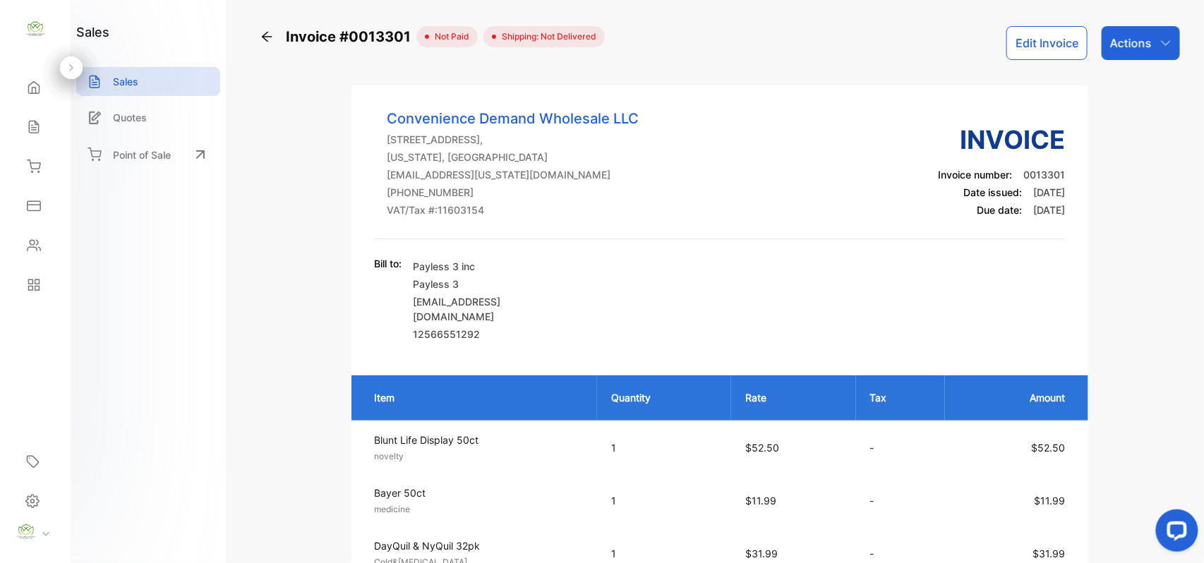
click at [40, 131] on icon at bounding box center [34, 127] width 14 height 14
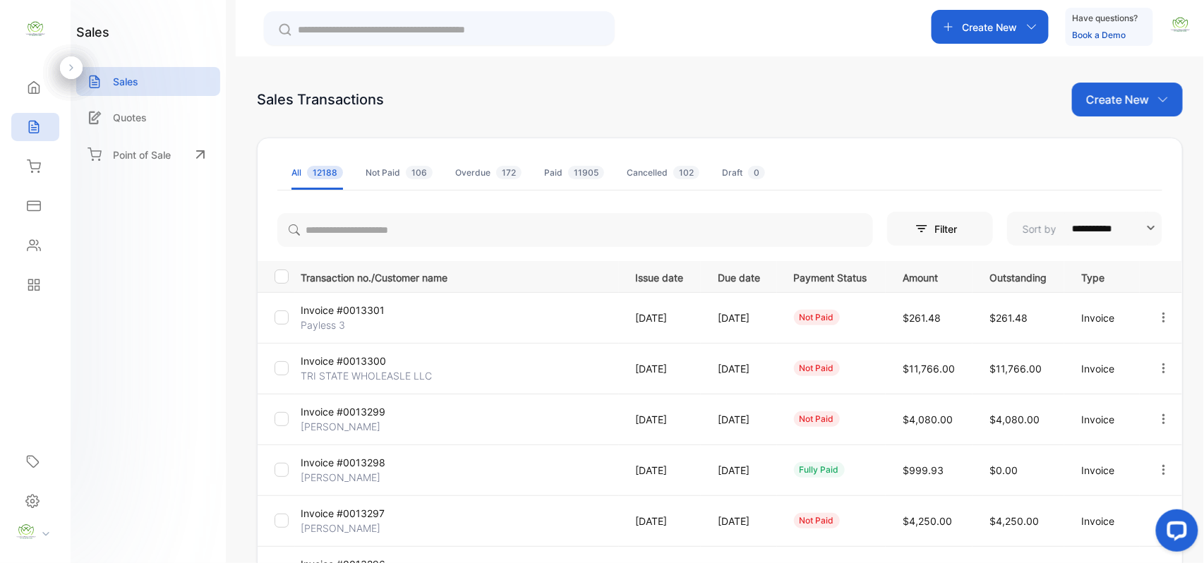
click at [1129, 97] on p "Create New" at bounding box center [1117, 99] width 63 height 17
click at [1120, 140] on span "Invoice" at bounding box center [1129, 146] width 33 height 15
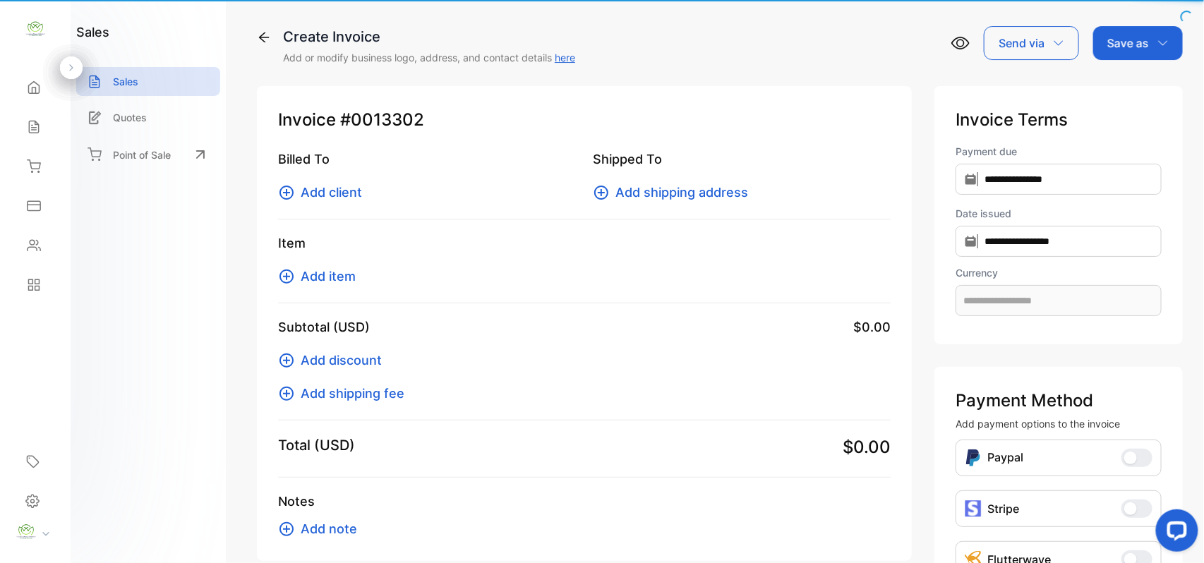
type input "**********"
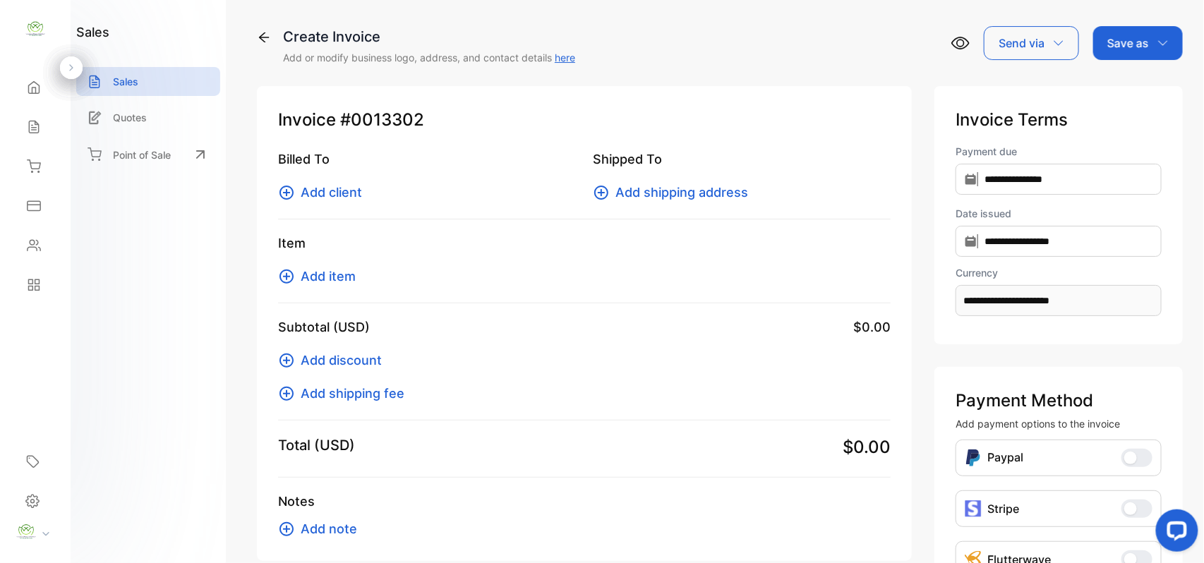
drag, startPoint x: 344, startPoint y: 181, endPoint x: 346, endPoint y: 191, distance: 9.3
click at [346, 191] on div "Billed To Add client" at bounding box center [427, 176] width 298 height 52
click at [347, 193] on span "Add client" at bounding box center [331, 192] width 61 height 19
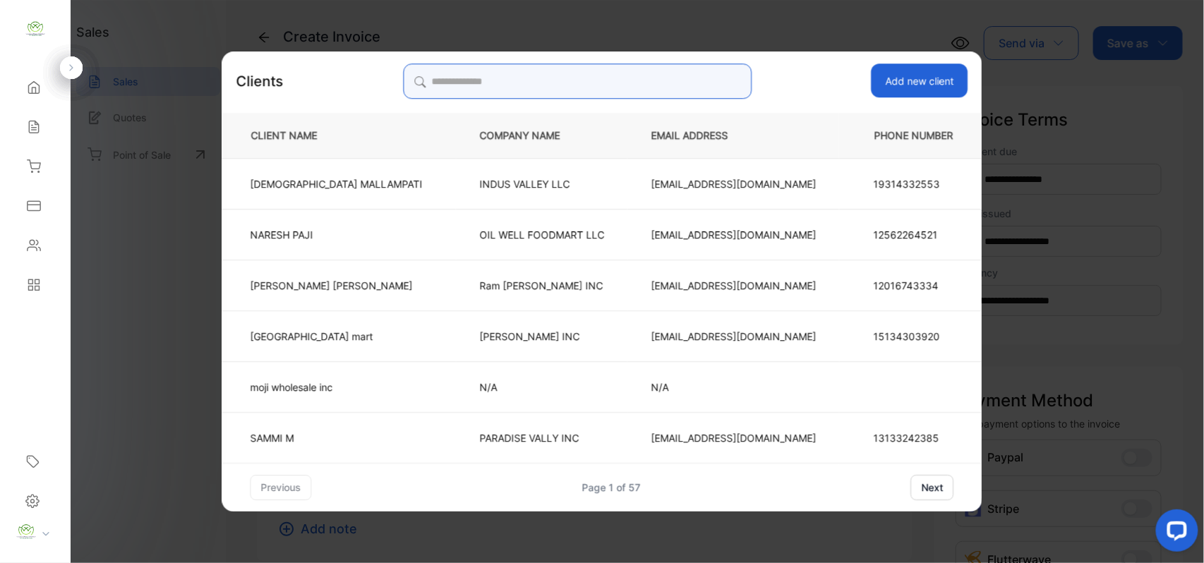
click at [528, 85] on input "search" at bounding box center [577, 81] width 349 height 35
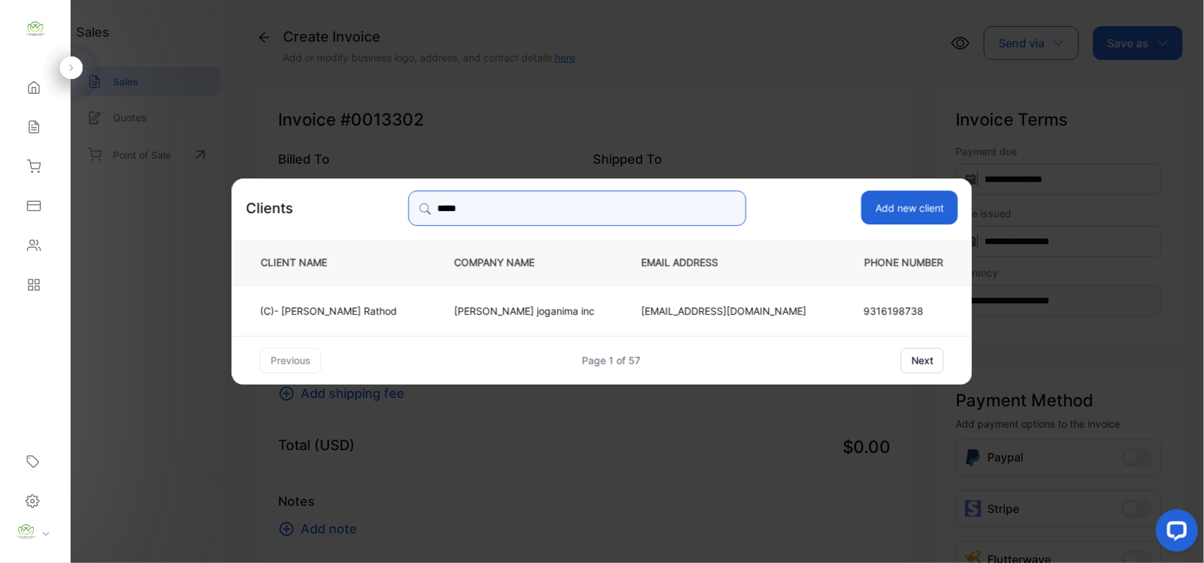
type input "*****"
click at [476, 301] on td "Jay joganima inc" at bounding box center [524, 309] width 187 height 51
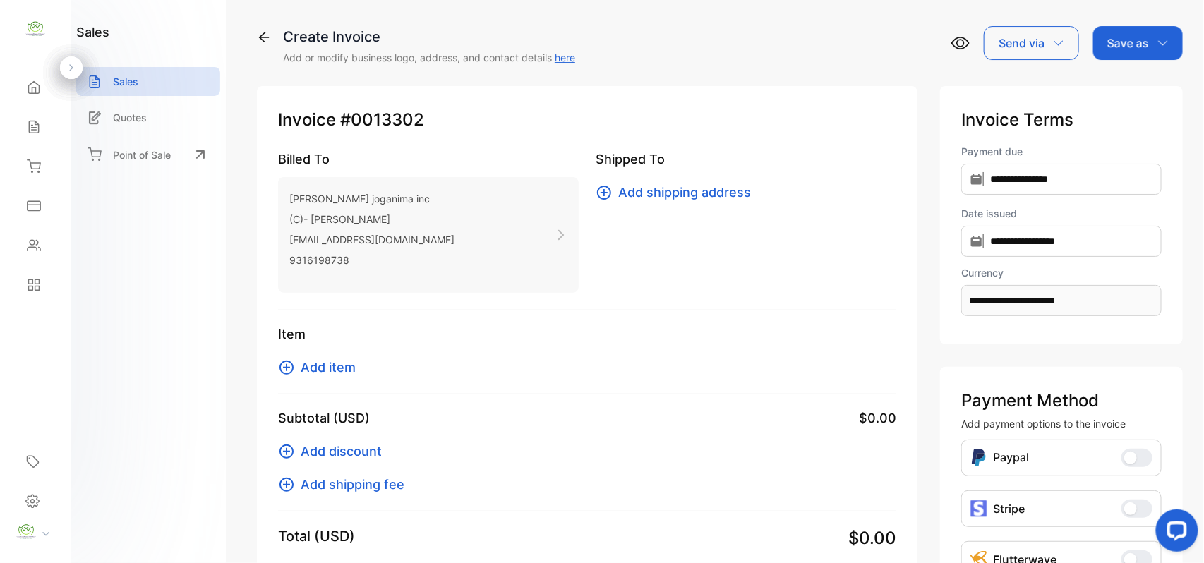
click at [341, 373] on span "Add item" at bounding box center [328, 367] width 55 height 19
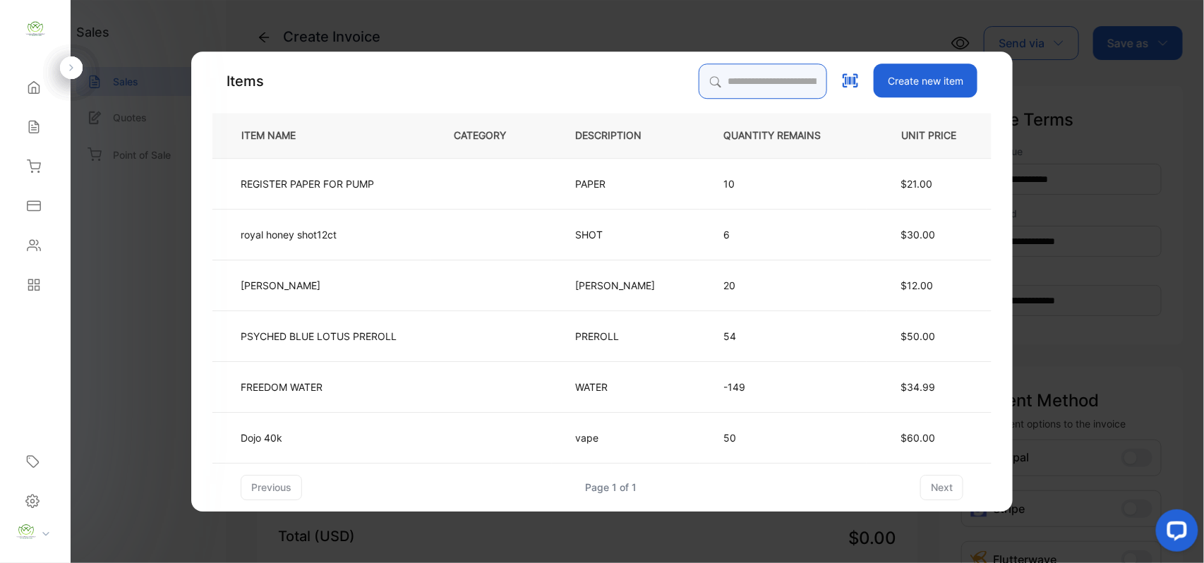
click at [734, 82] on input "search" at bounding box center [763, 81] width 128 height 35
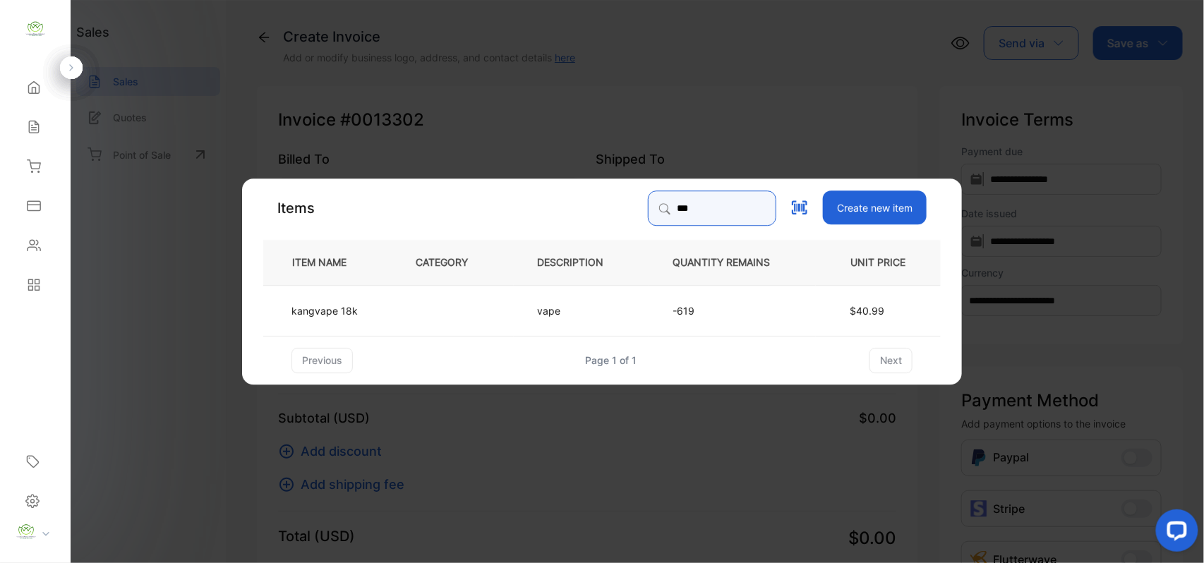
type input "***"
click at [425, 328] on td at bounding box center [452, 309] width 121 height 51
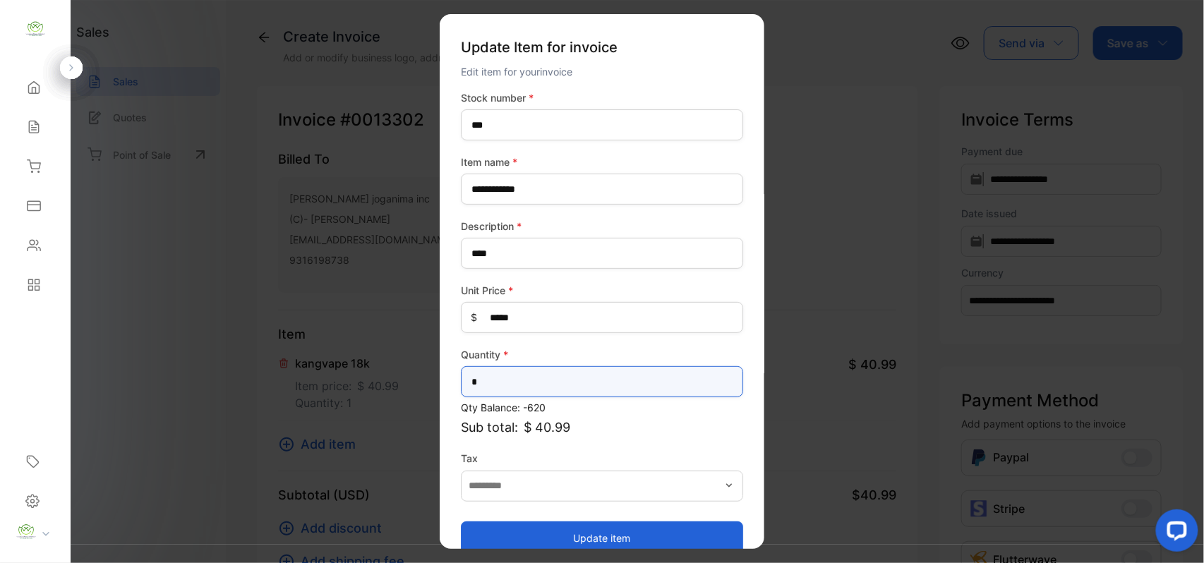
click at [506, 373] on input "*" at bounding box center [602, 381] width 282 height 31
type input "*"
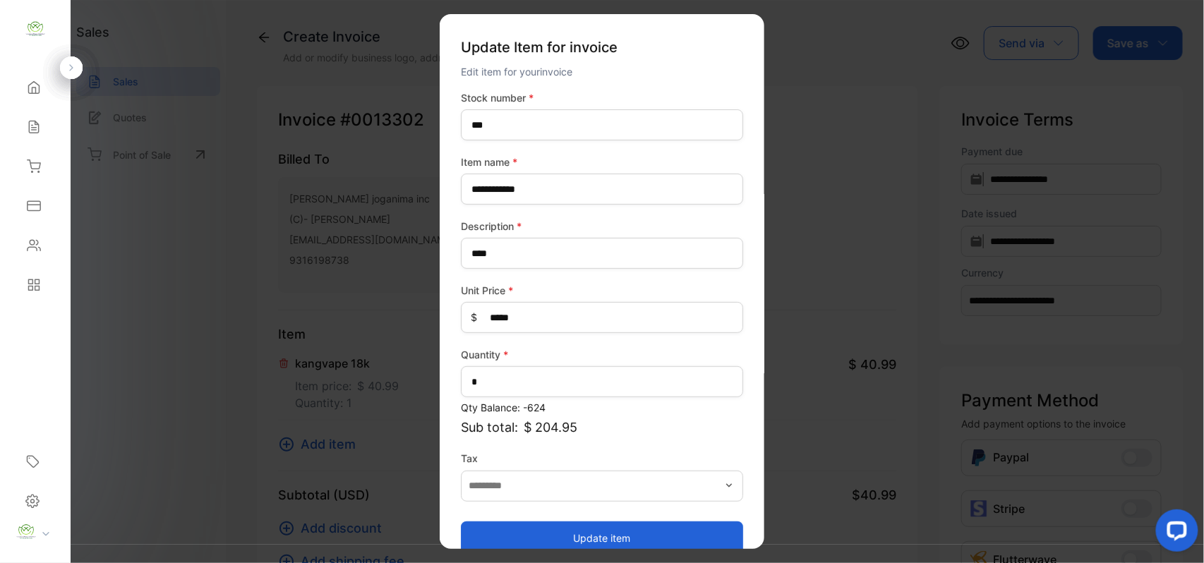
click at [486, 519] on div "Update item" at bounding box center [602, 531] width 282 height 48
click at [470, 531] on button "Update item" at bounding box center [602, 538] width 282 height 34
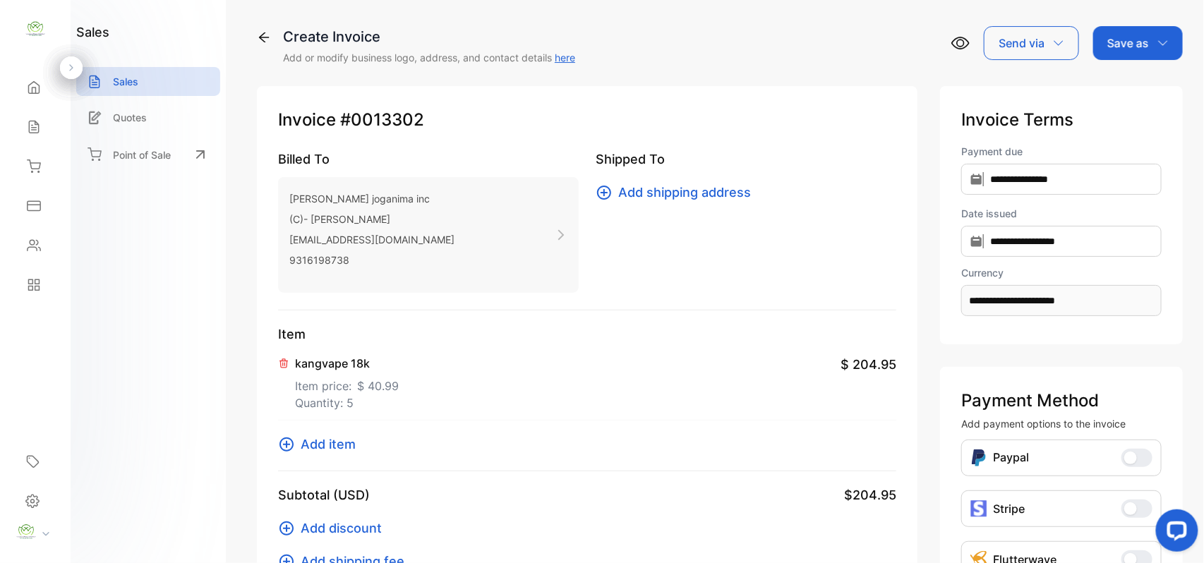
click at [334, 447] on span "Add item" at bounding box center [328, 444] width 55 height 19
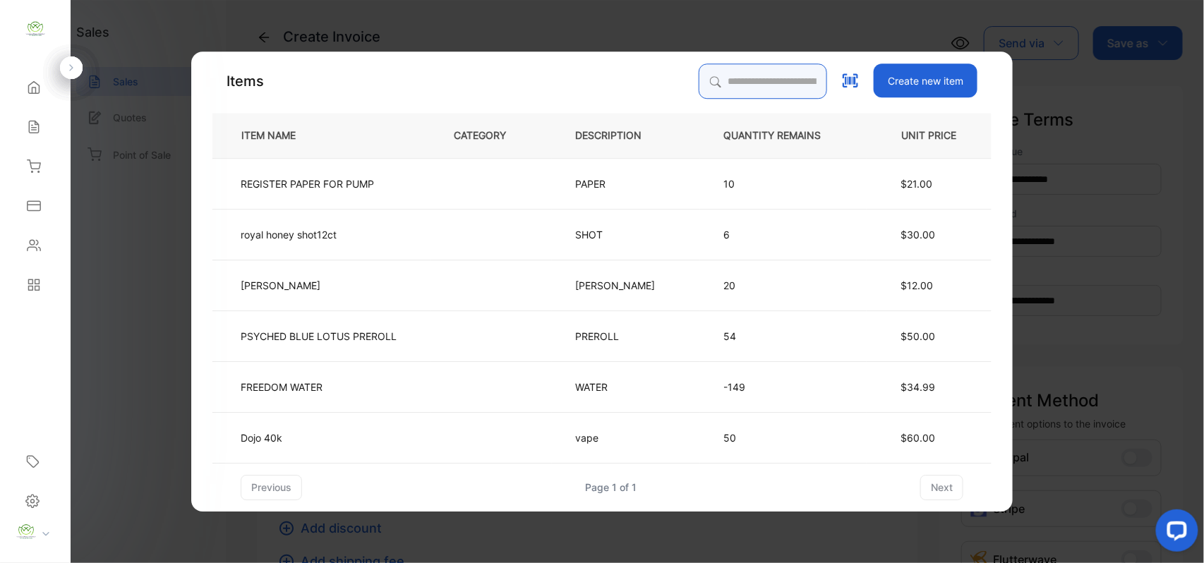
click at [699, 80] on input "search" at bounding box center [763, 81] width 128 height 35
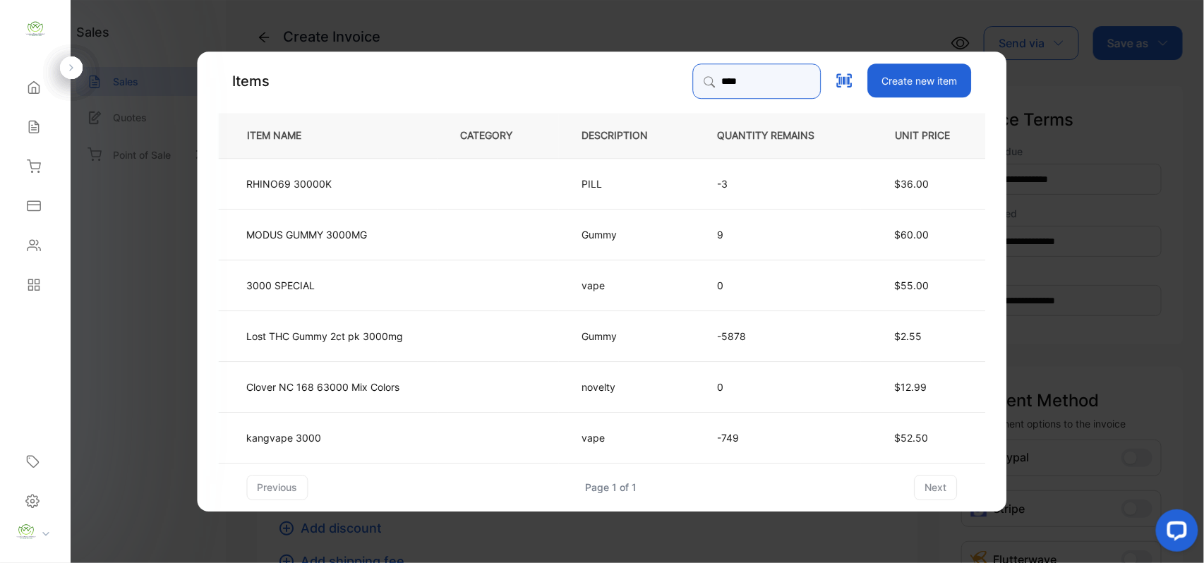
type input "****"
drag, startPoint x: 296, startPoint y: 435, endPoint x: 322, endPoint y: 428, distance: 27.0
click at [322, 428] on td "kangvape 3000" at bounding box center [328, 436] width 219 height 51
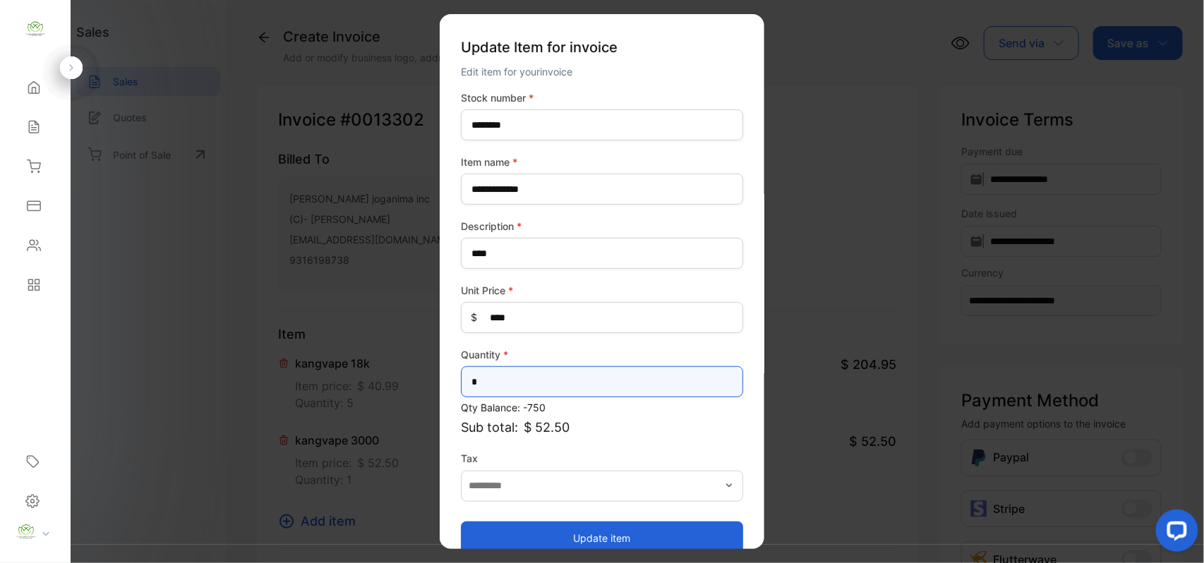
click at [502, 378] on input "*" at bounding box center [602, 381] width 282 height 31
type input "*"
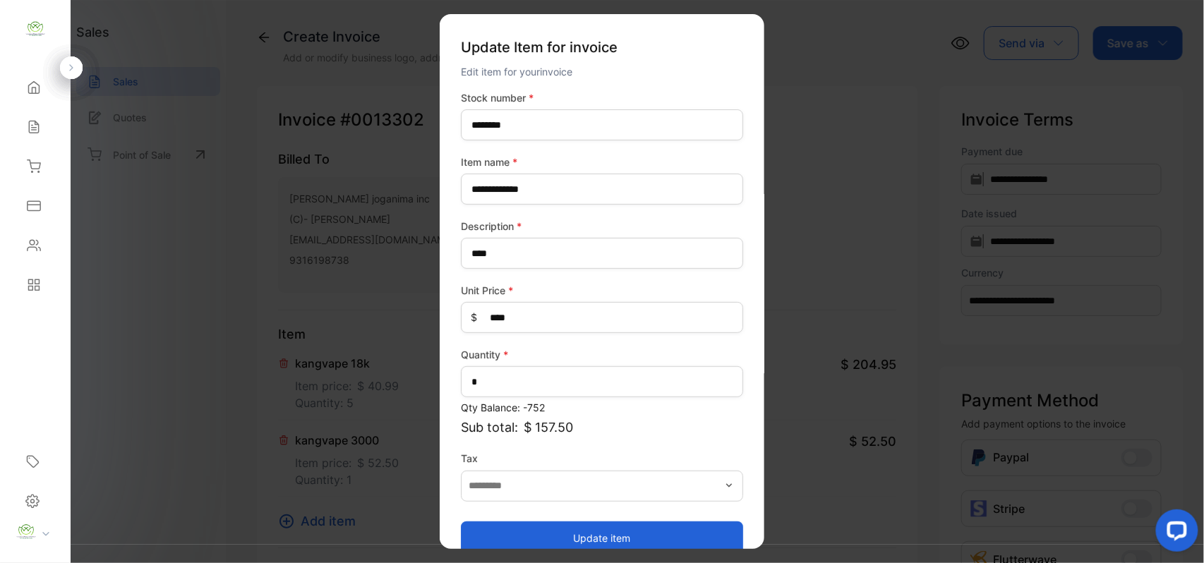
click at [684, 538] on button "Update item" at bounding box center [602, 538] width 282 height 34
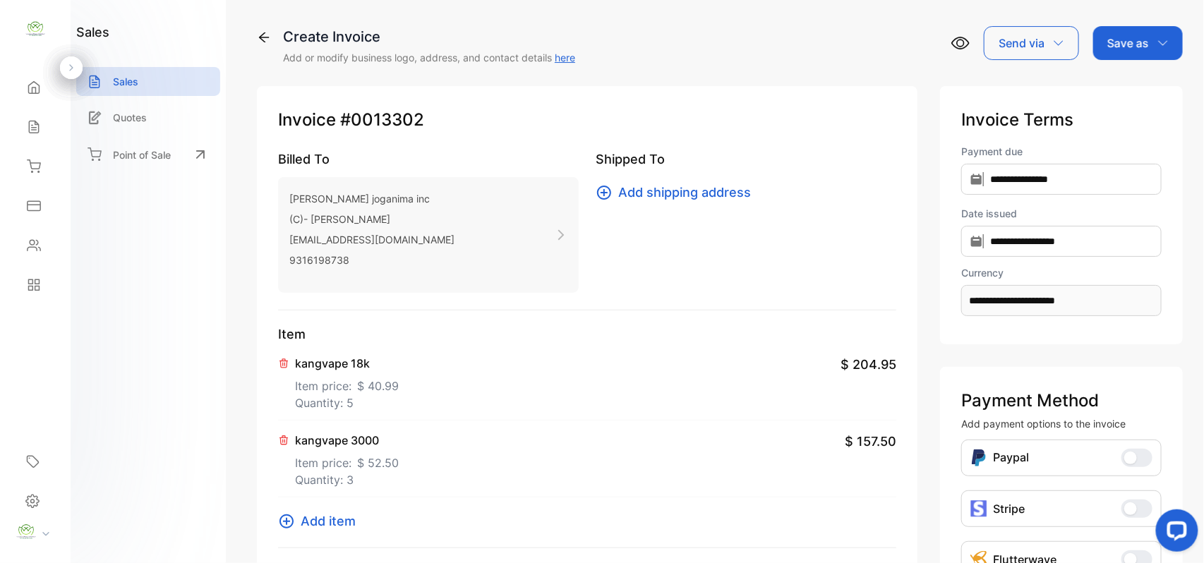
click at [309, 531] on span "Add item" at bounding box center [328, 521] width 55 height 19
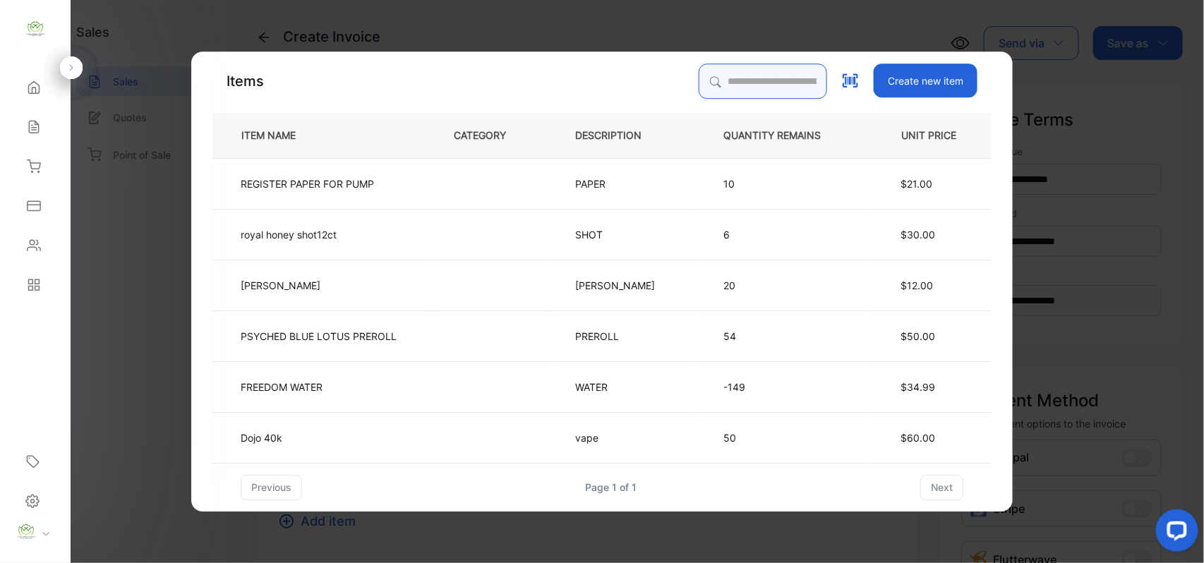
click at [707, 97] on input "search" at bounding box center [763, 81] width 128 height 35
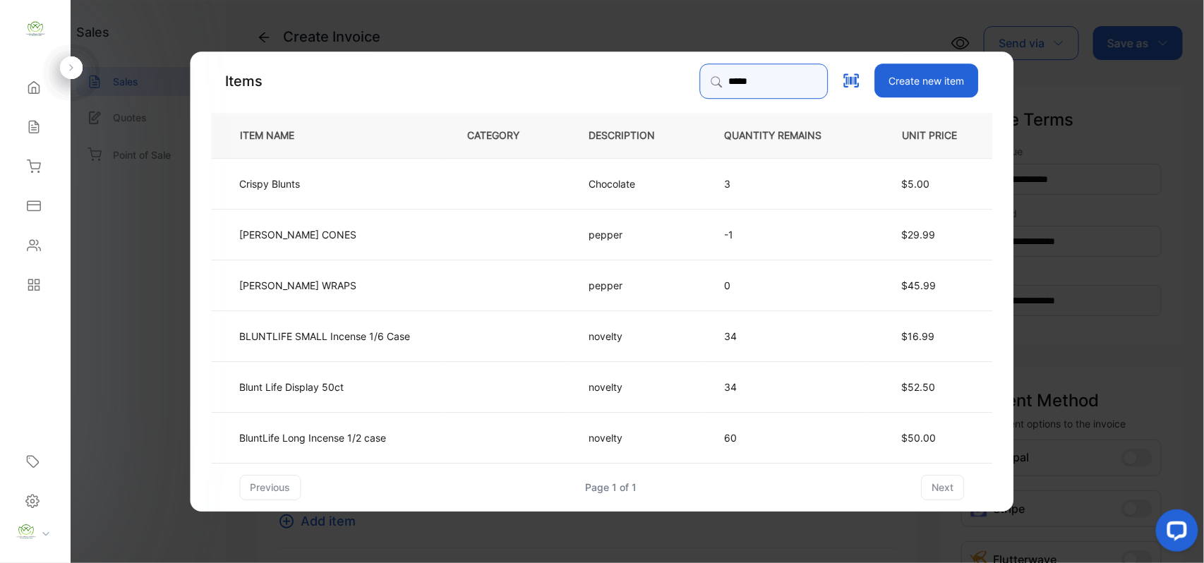
type input "*****"
click at [447, 339] on td at bounding box center [505, 335] width 121 height 51
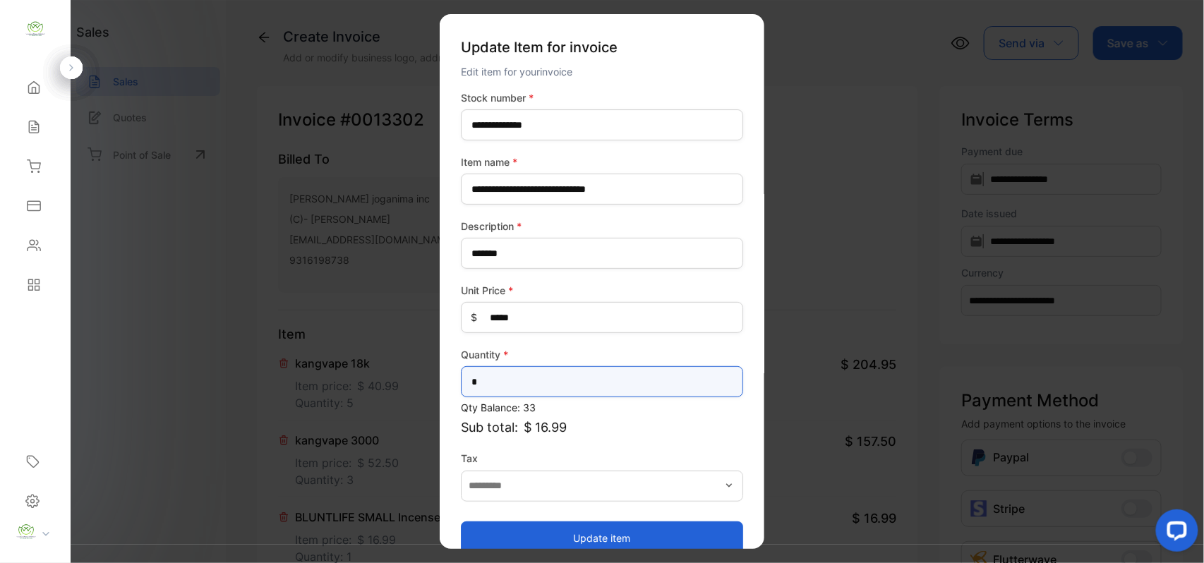
click at [536, 380] on input "*" at bounding box center [602, 381] width 282 height 31
type input "*"
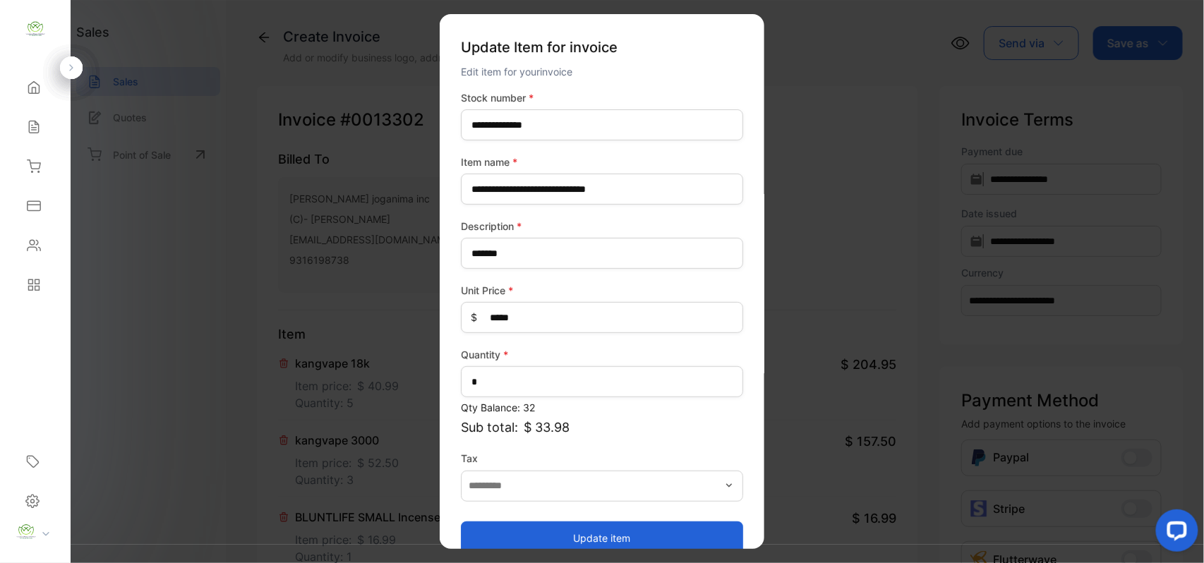
click at [497, 536] on button "Update item" at bounding box center [602, 538] width 282 height 34
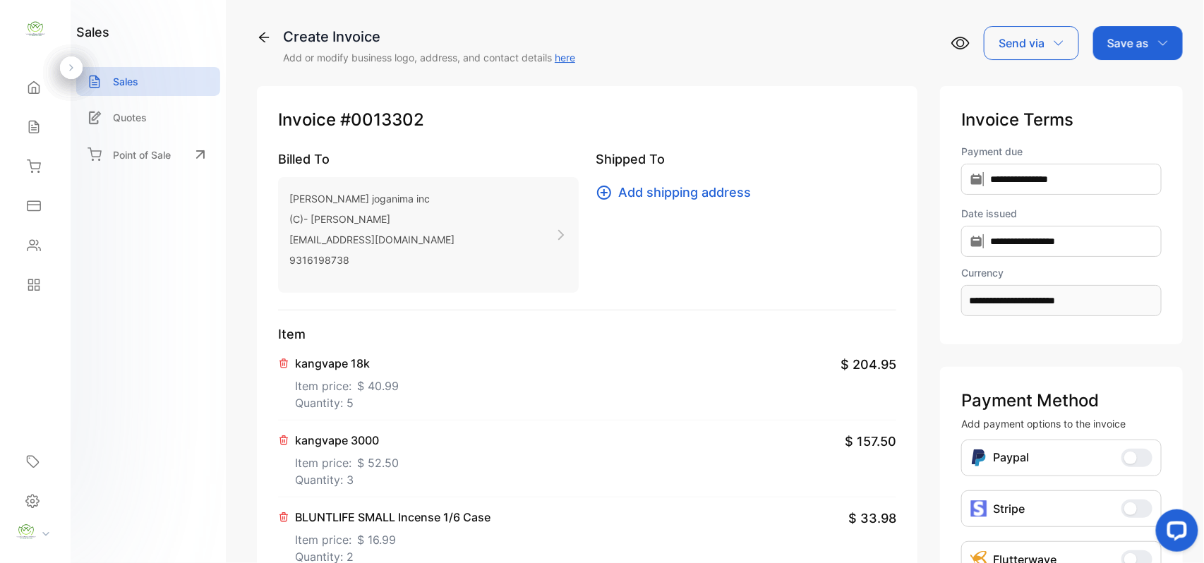
click at [1158, 46] on icon "button" at bounding box center [1162, 42] width 11 height 11
click at [1151, 86] on div "Invoice" at bounding box center [1134, 89] width 81 height 28
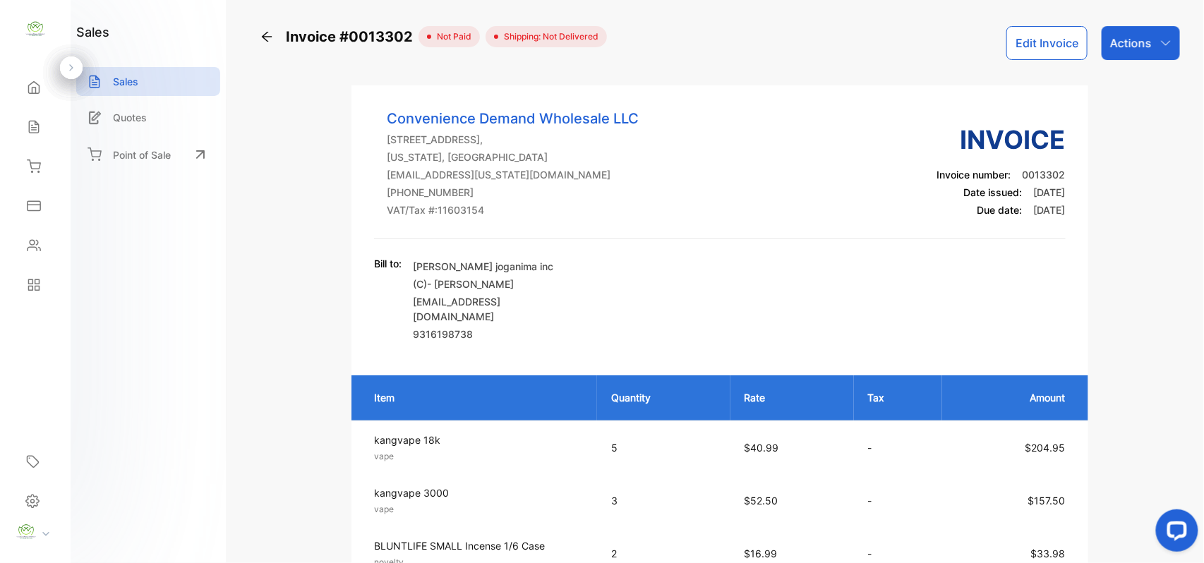
click at [1042, 43] on button "Edit Invoice" at bounding box center [1046, 43] width 81 height 34
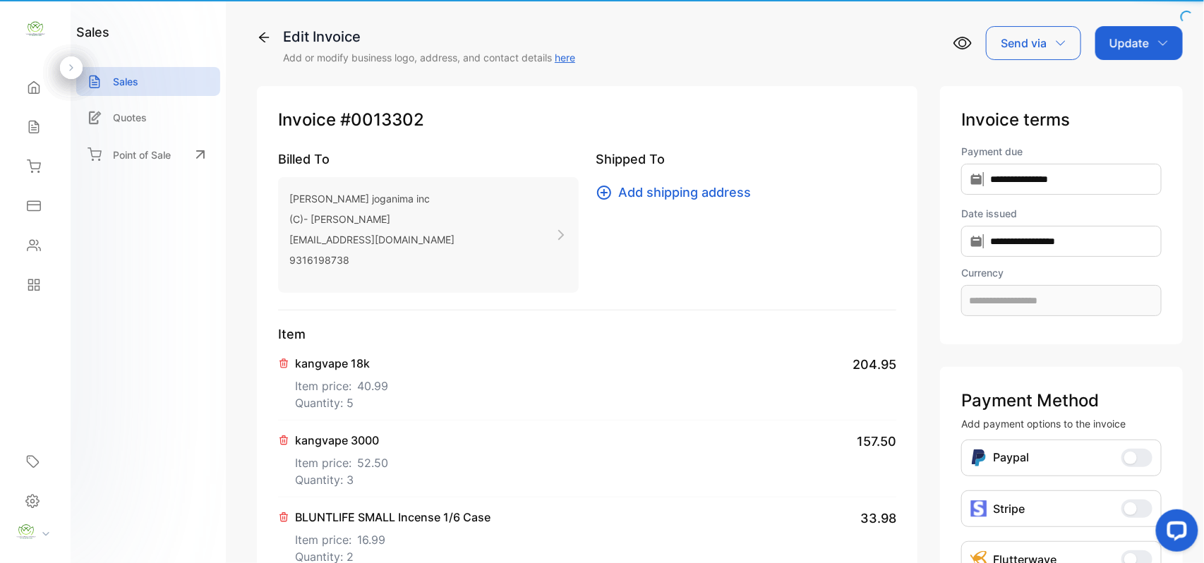
type input "**********"
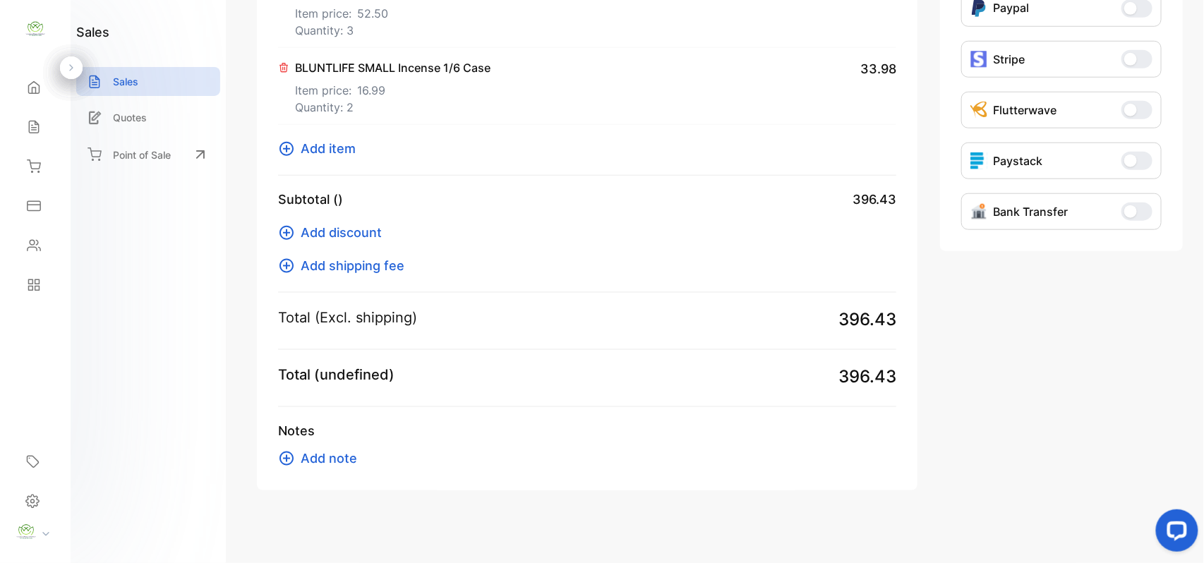
scroll to position [457, 0]
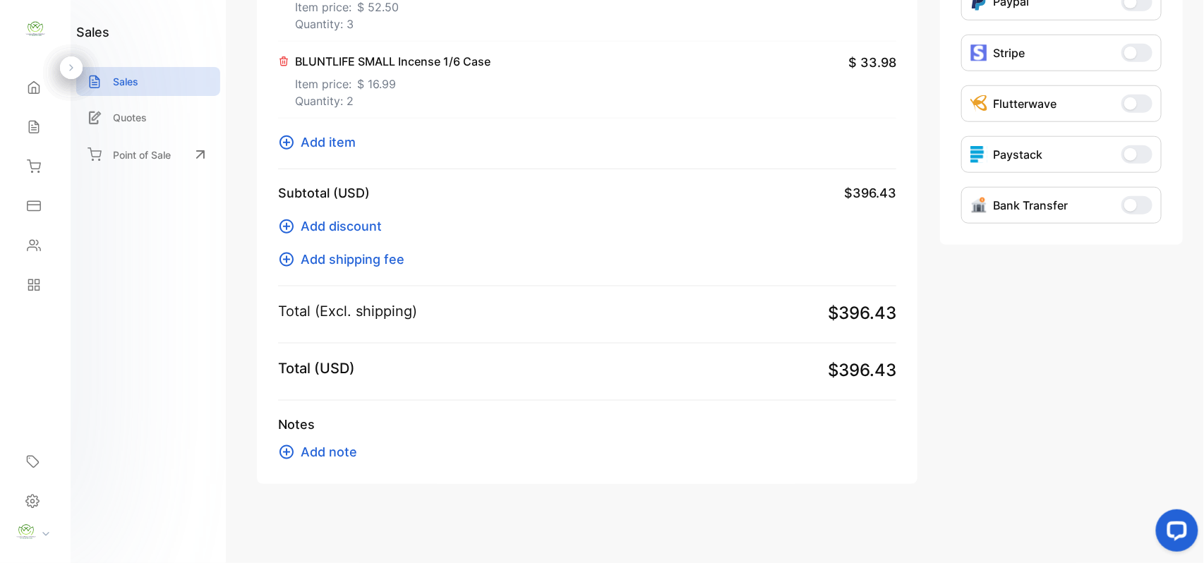
click at [314, 142] on span "Add item" at bounding box center [328, 142] width 55 height 19
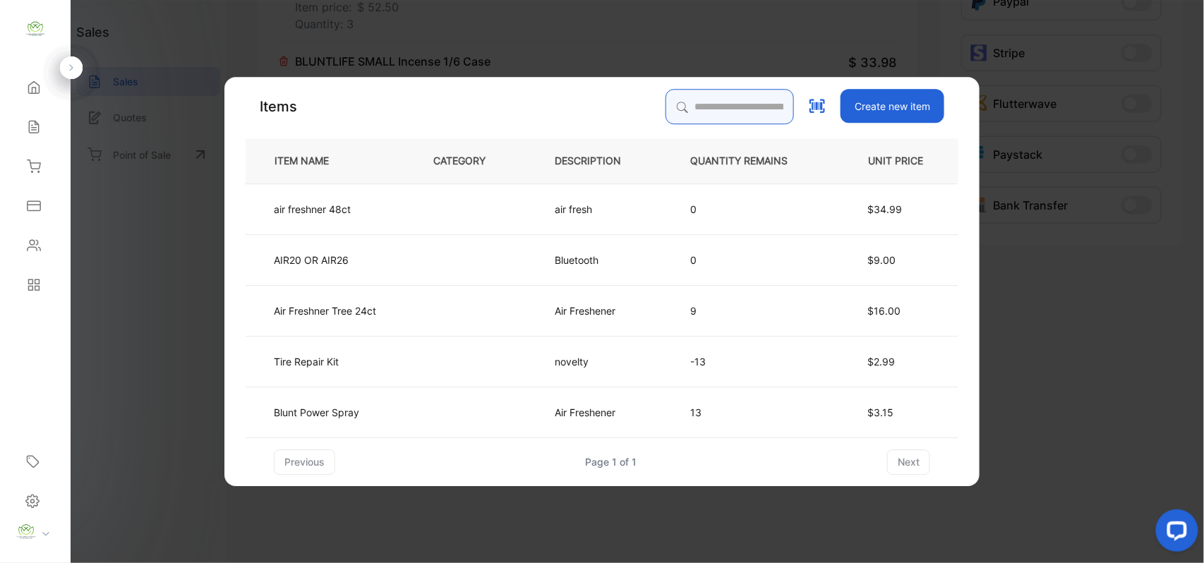
click at [684, 108] on div "Items Create new item ITEM NAME CATEGORY DESCRIPTION QUANTITY REMAINS UNIT PRIC…" at bounding box center [602, 282] width 713 height 386
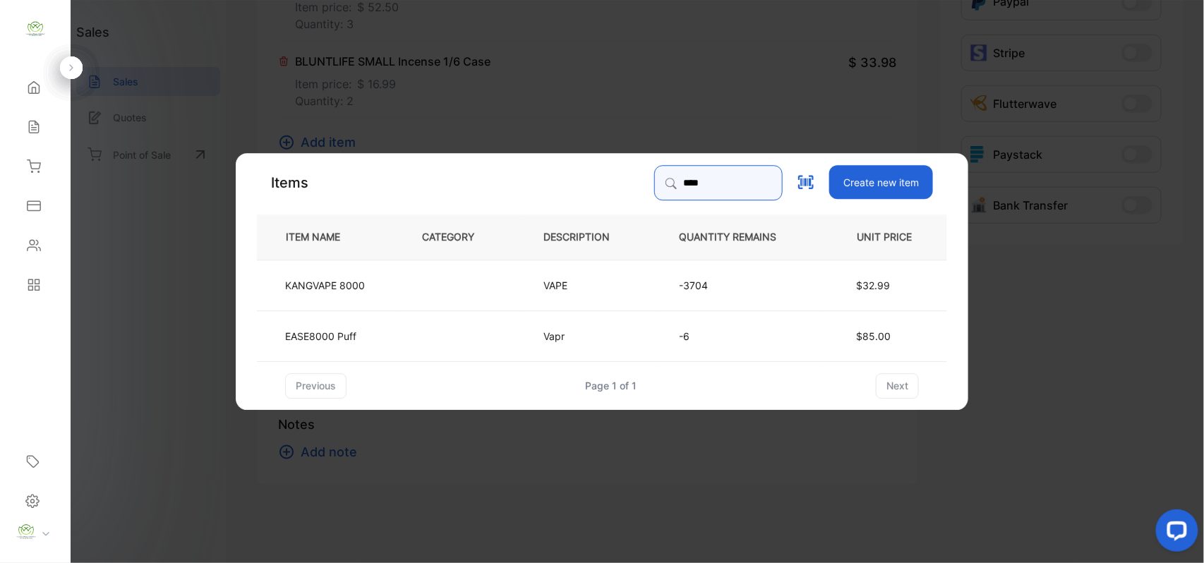
type input "****"
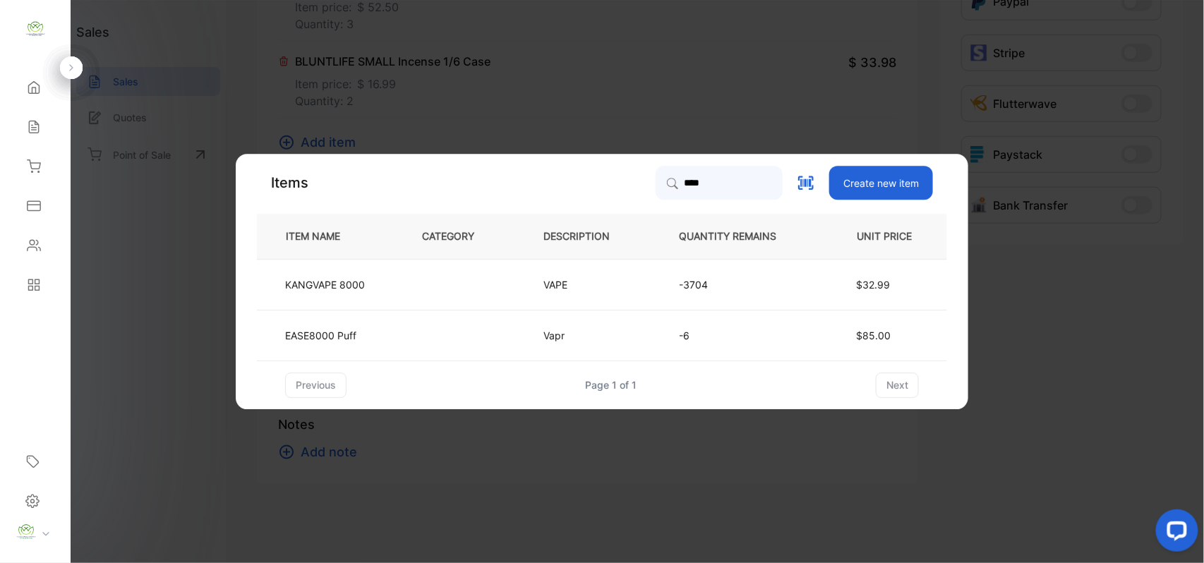
click at [425, 277] on td at bounding box center [459, 284] width 121 height 51
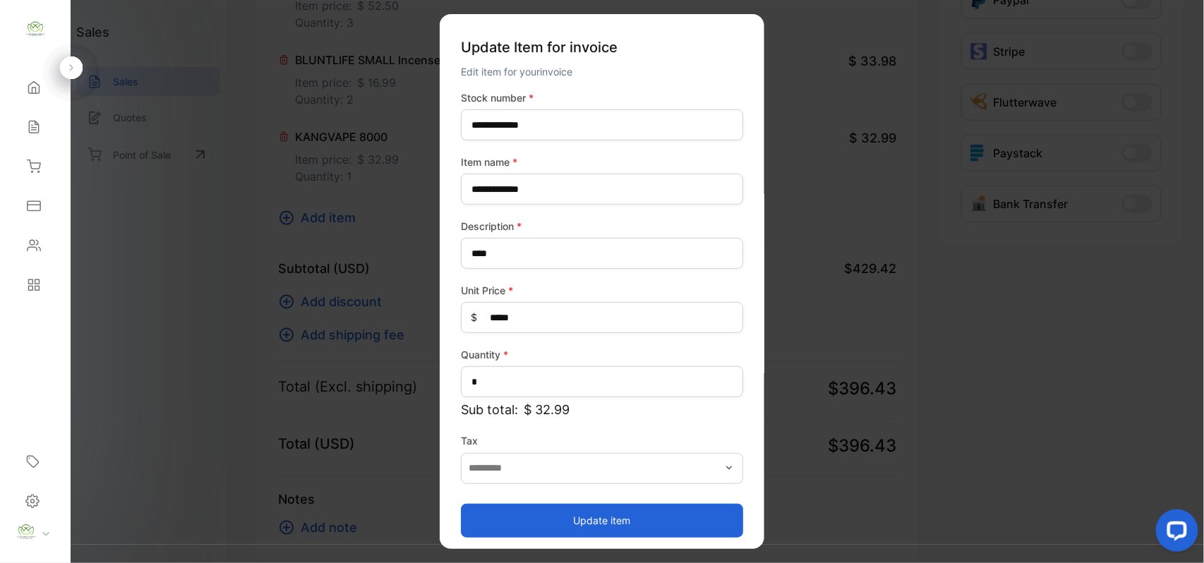
click at [580, 514] on button "Update item" at bounding box center [602, 520] width 282 height 34
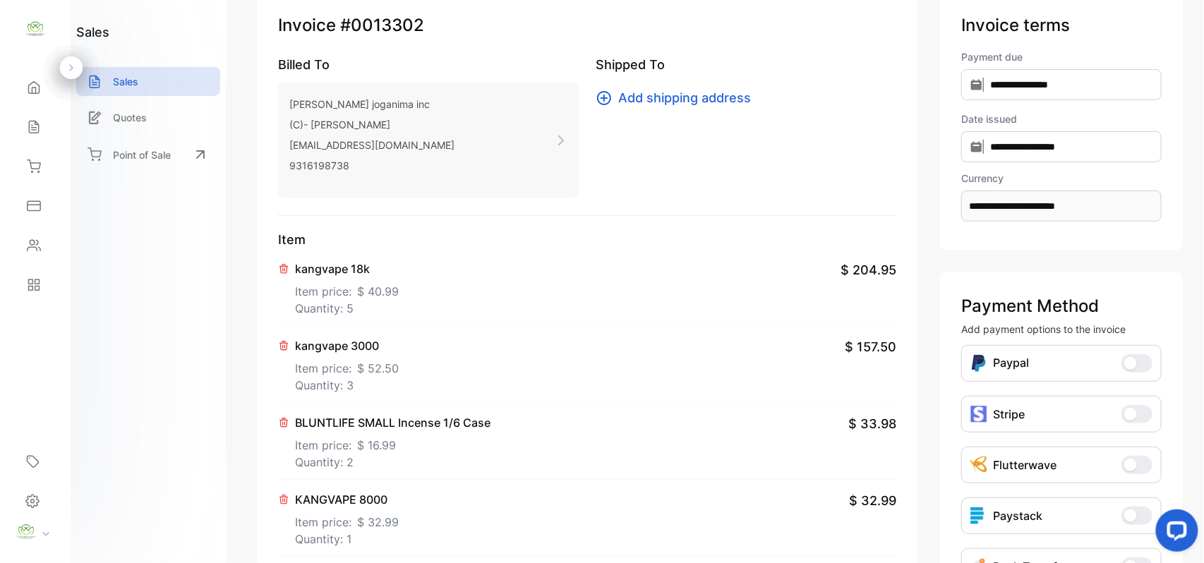
scroll to position [0, 0]
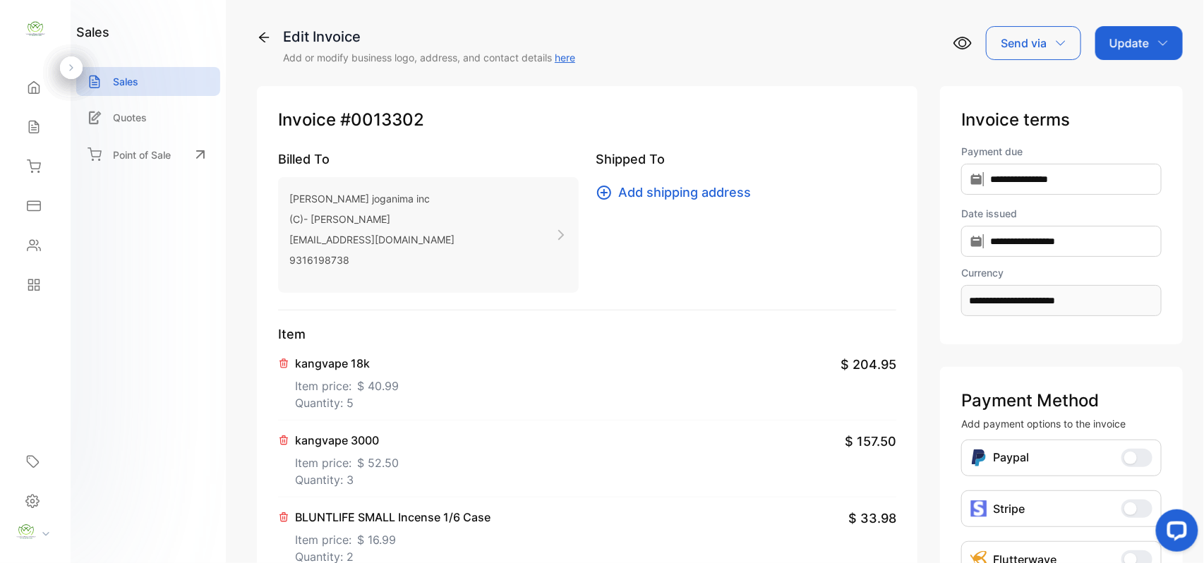
drag, startPoint x: 1137, startPoint y: 42, endPoint x: 1135, endPoint y: 63, distance: 20.6
click at [1136, 46] on p "Update" at bounding box center [1129, 43] width 40 height 17
click at [1126, 88] on div "Invoice" at bounding box center [1141, 89] width 81 height 28
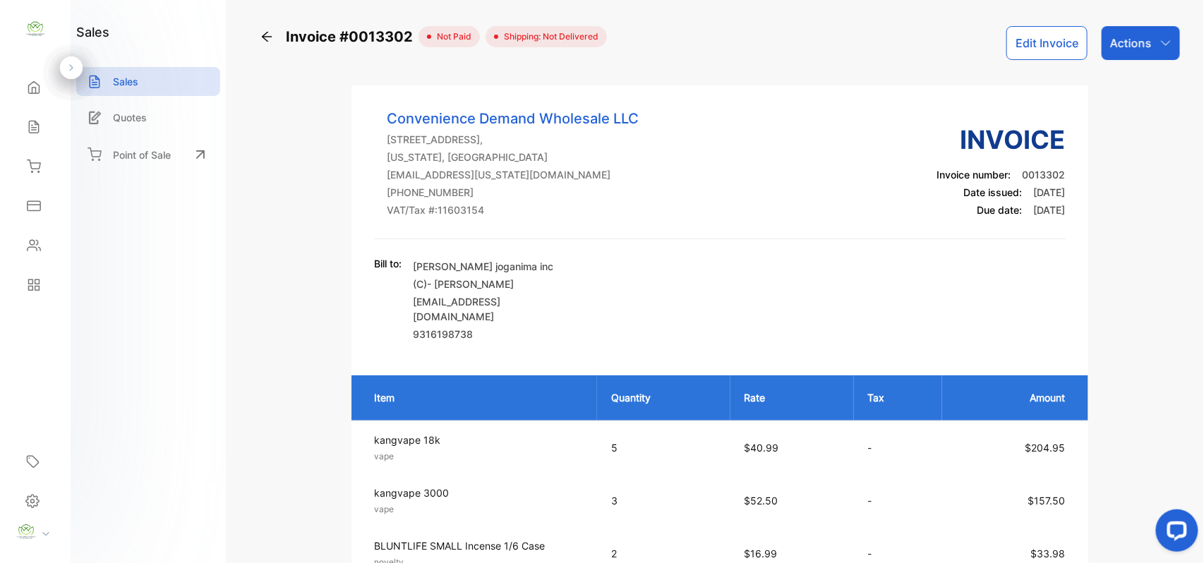
click at [25, 274] on div "Reports" at bounding box center [35, 285] width 48 height 28
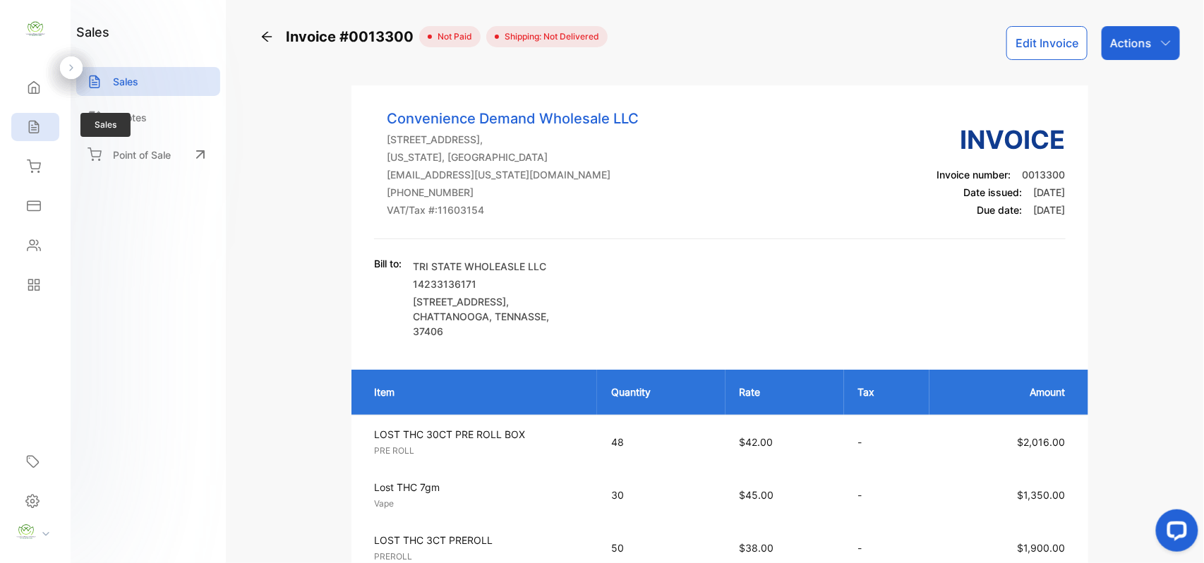
click at [13, 126] on div "Sales" at bounding box center [35, 127] width 48 height 28
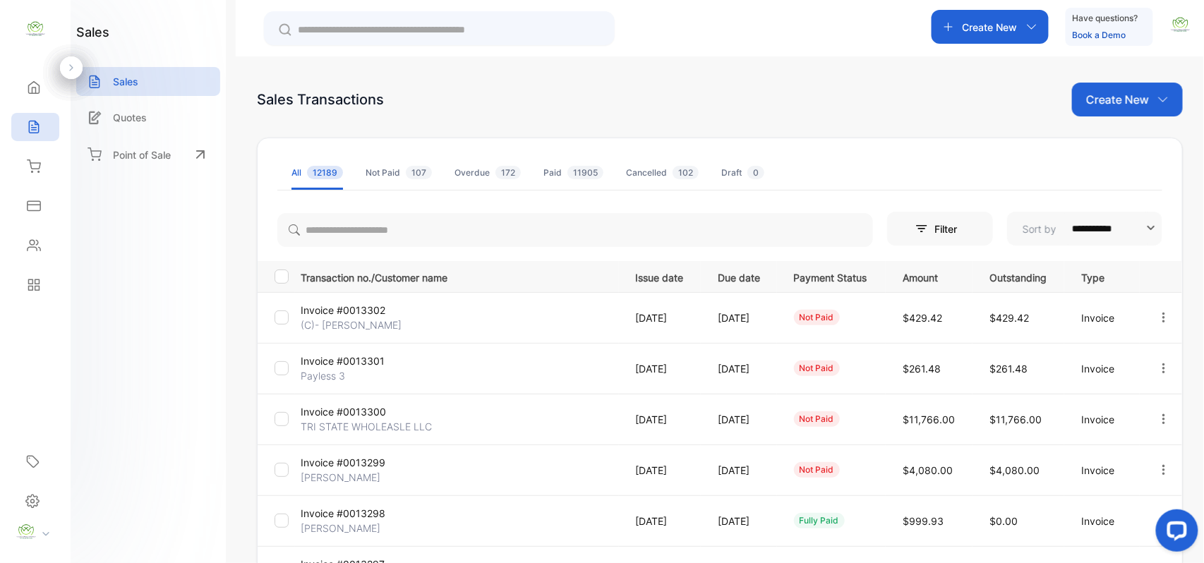
click at [330, 375] on p "Payless 3" at bounding box center [354, 375] width 106 height 15
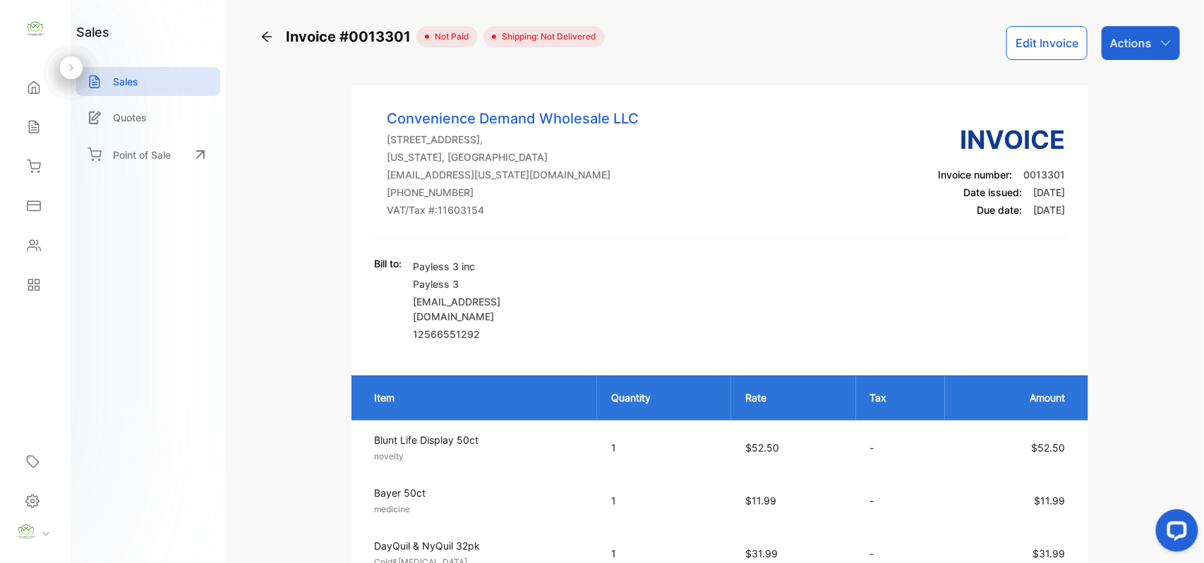
click at [1096, 35] on div "Edit Invoice" at bounding box center [1053, 43] width 95 height 34
click at [1106, 54] on div "Actions" at bounding box center [1140, 43] width 78 height 34
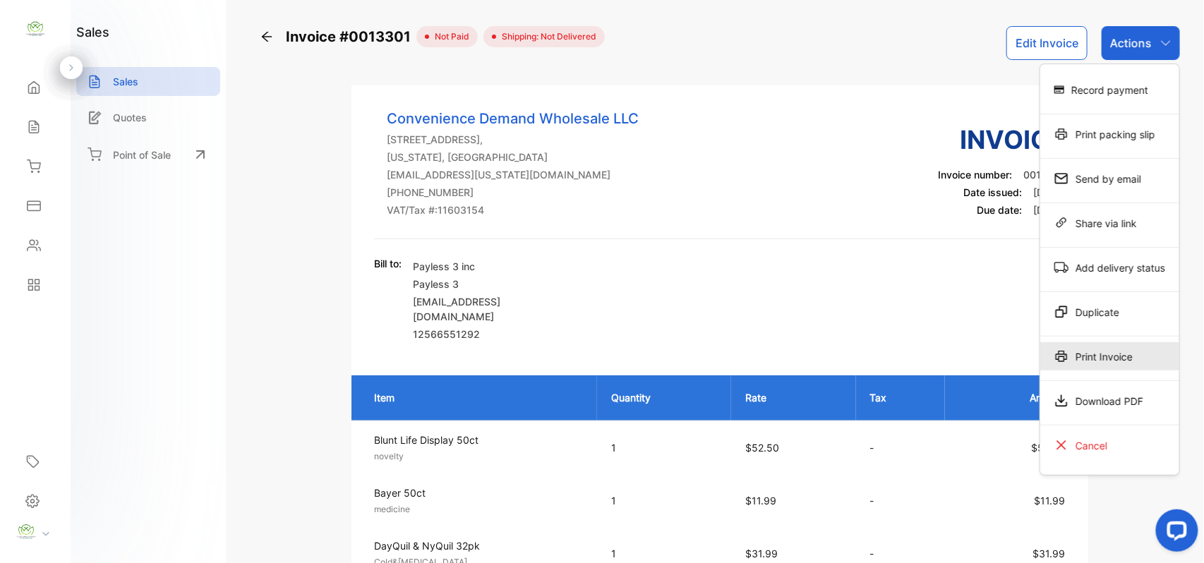
drag, startPoint x: 1096, startPoint y: 353, endPoint x: 1084, endPoint y: 353, distance: 12.7
click at [1084, 353] on div "Print Invoice" at bounding box center [1109, 356] width 139 height 28
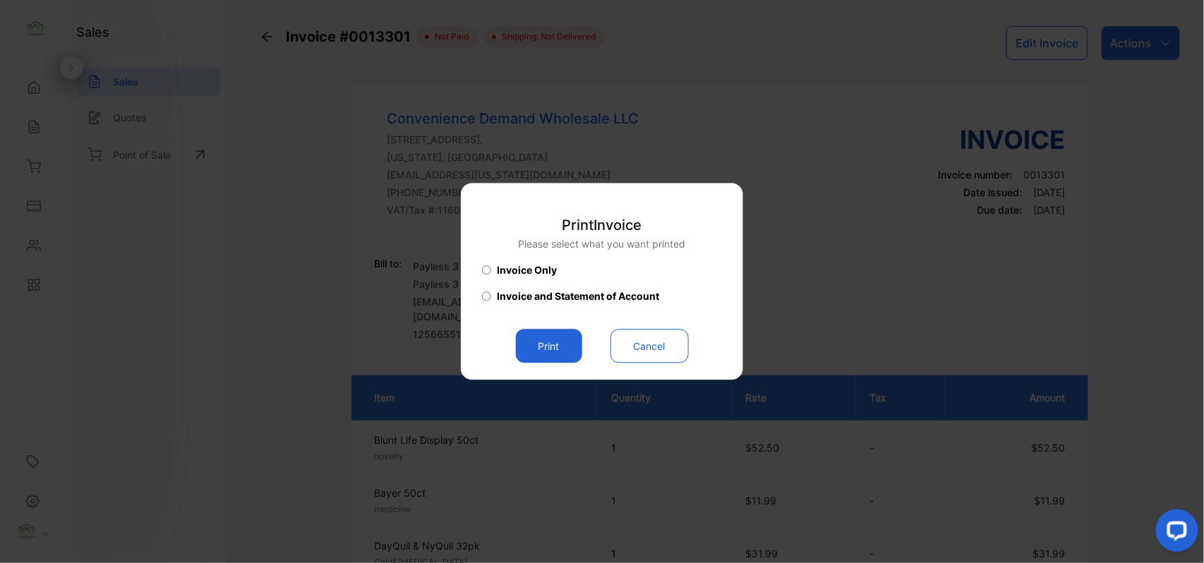
click at [550, 344] on button "Print" at bounding box center [549, 346] width 66 height 34
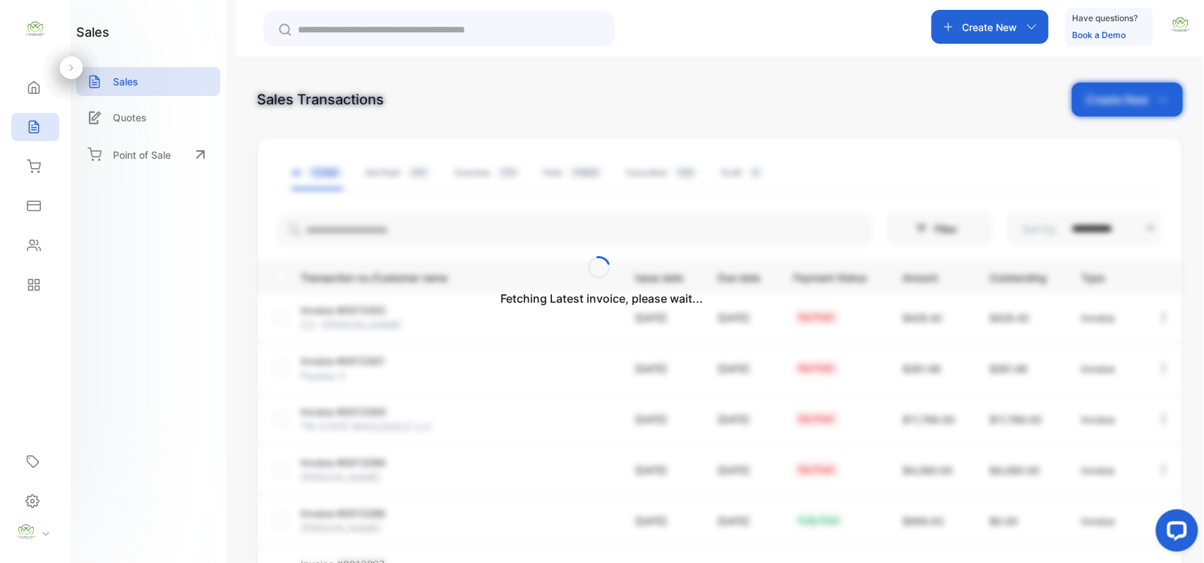
click at [413, 306] on div "**********" at bounding box center [720, 524] width 924 height 634
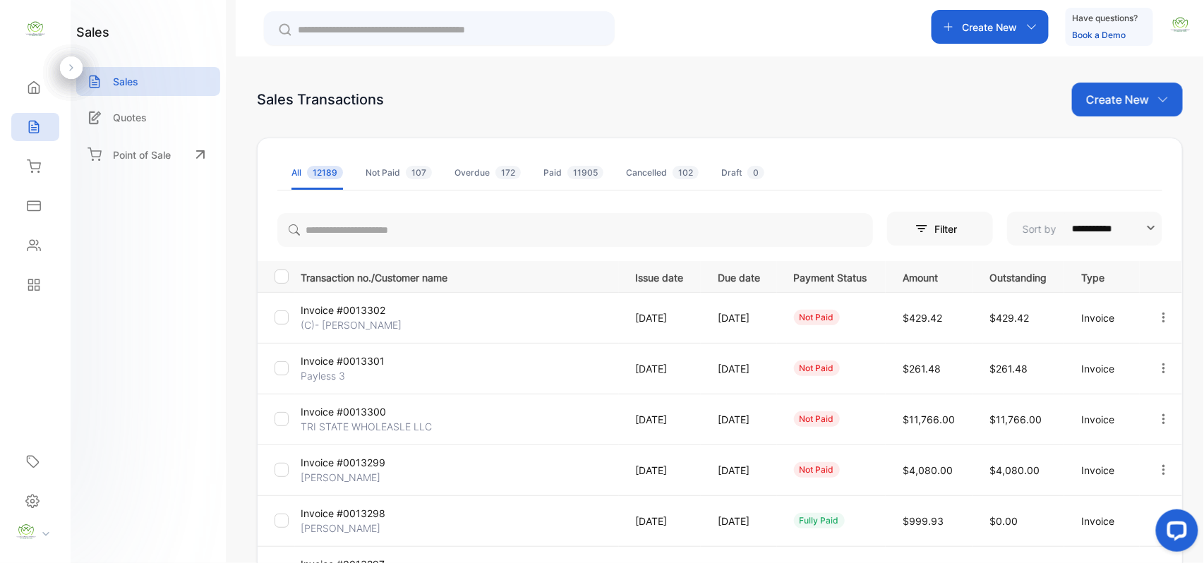
click at [388, 309] on p "Invoice #0013302" at bounding box center [354, 310] width 106 height 15
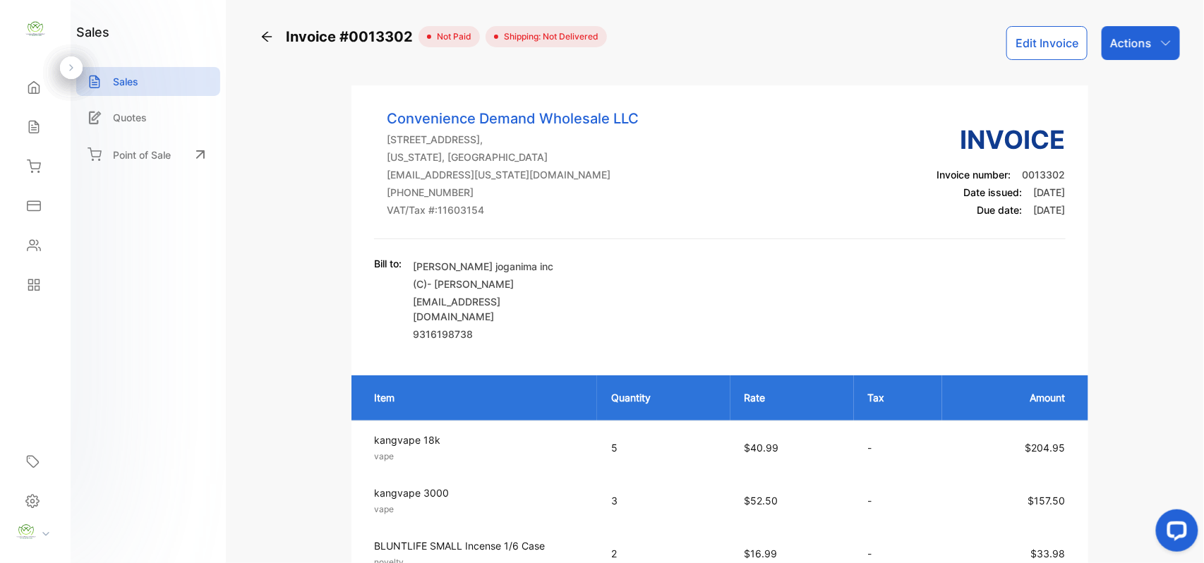
click at [1137, 45] on p "Actions" at bounding box center [1131, 43] width 42 height 17
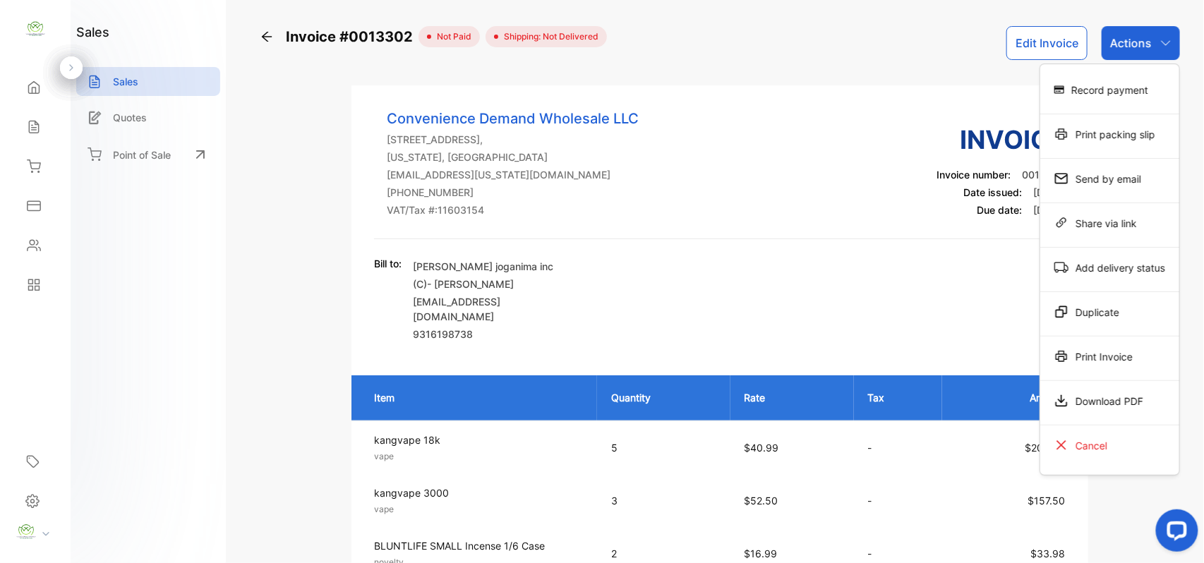
drag, startPoint x: 1125, startPoint y: 349, endPoint x: 1112, endPoint y: 349, distance: 12.7
click at [1112, 349] on div "Print Invoice" at bounding box center [1109, 356] width 139 height 28
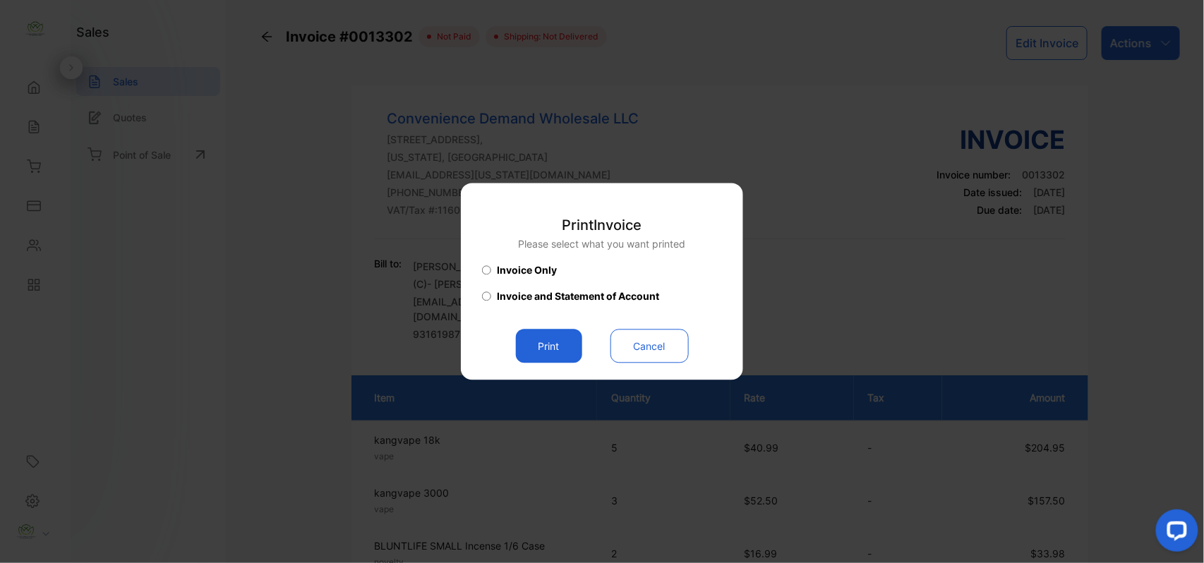
click at [548, 348] on button "Print" at bounding box center [549, 346] width 66 height 34
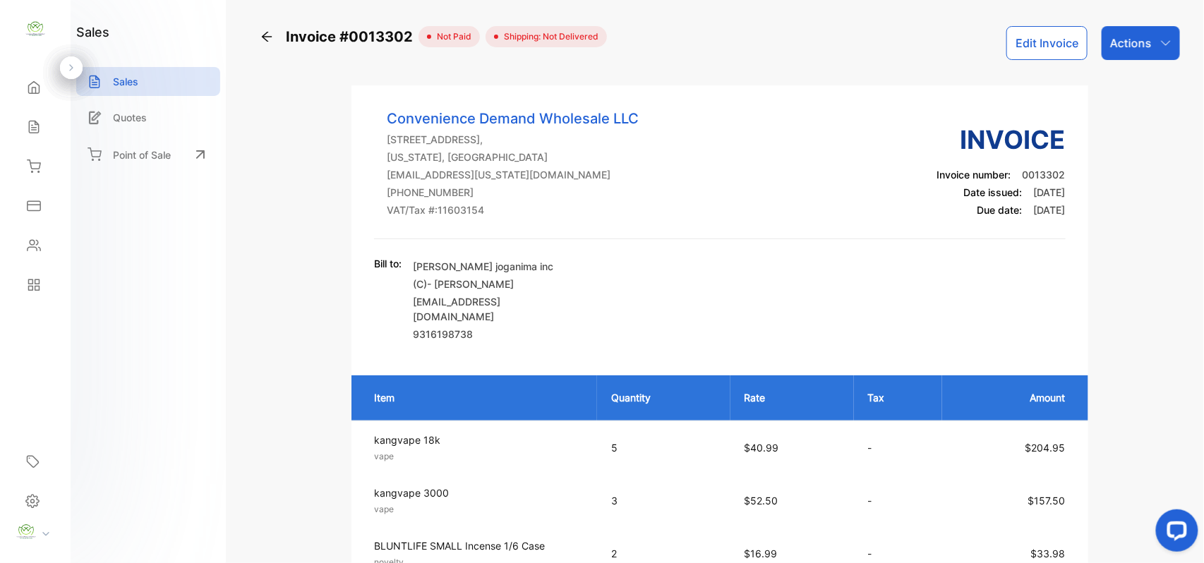
click at [23, 114] on div "Sales" at bounding box center [35, 127] width 48 height 28
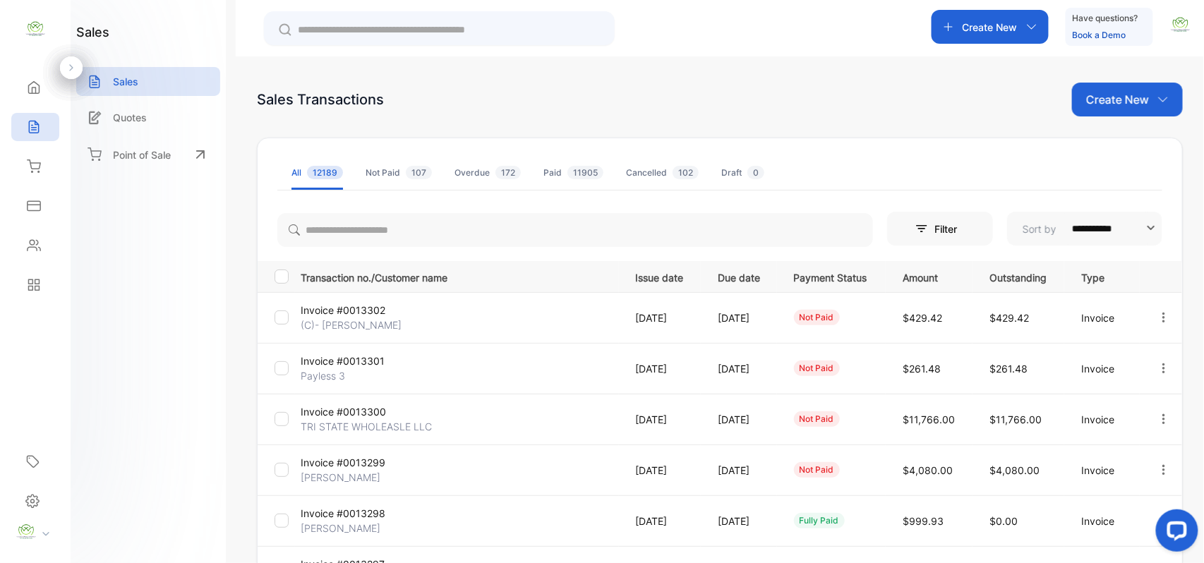
click at [1110, 107] on div "Create New" at bounding box center [1127, 100] width 111 height 34
click at [1129, 147] on span "Invoice" at bounding box center [1129, 146] width 33 height 15
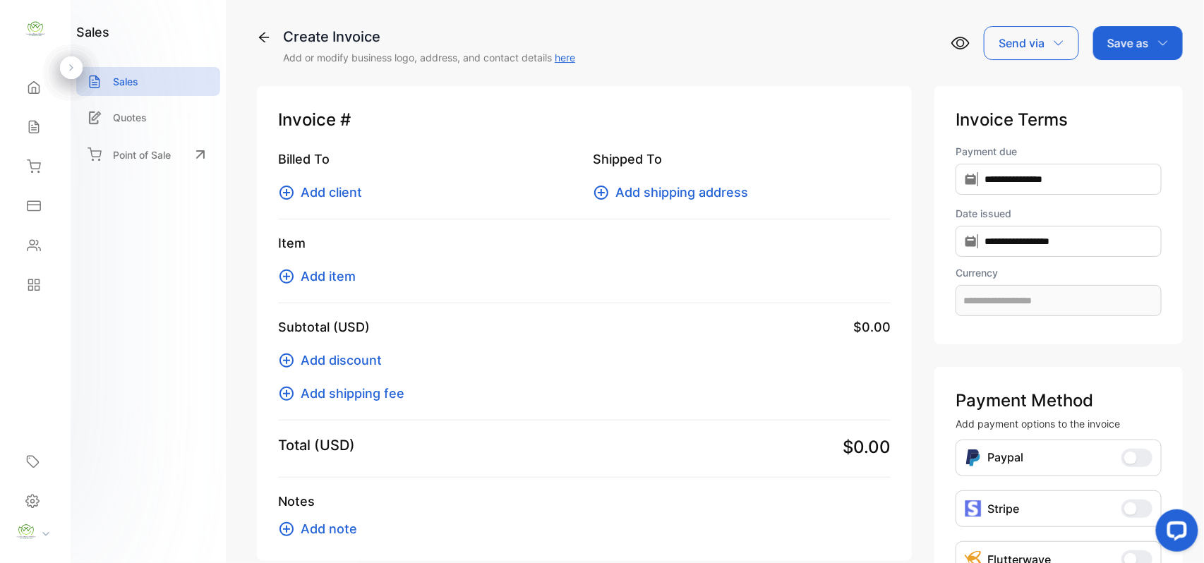
type input "**********"
click at [57, 124] on div "Sales" at bounding box center [35, 127] width 48 height 28
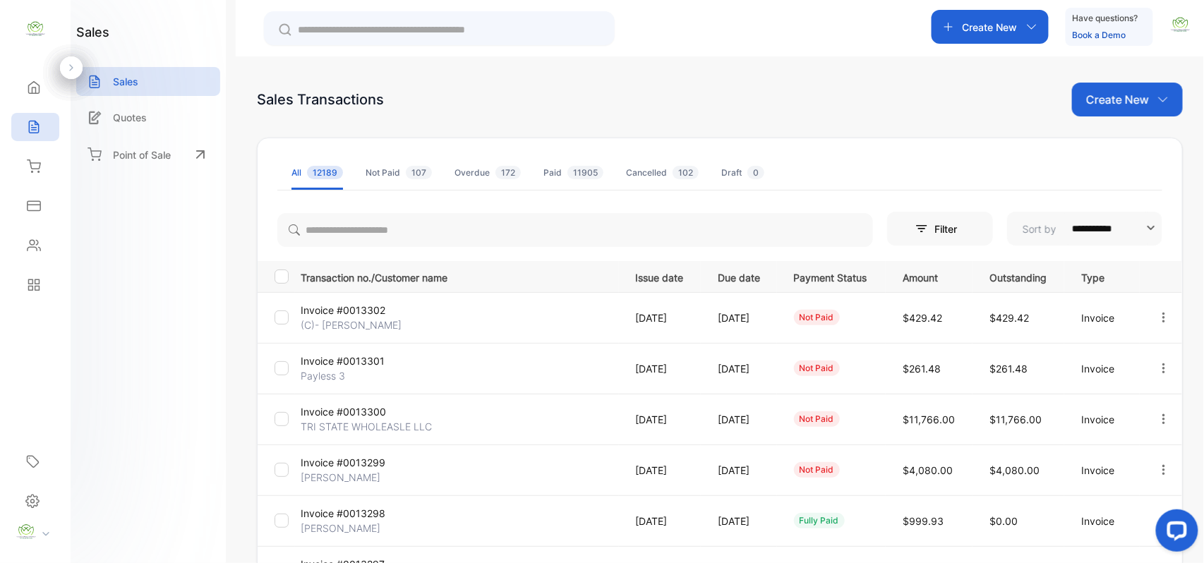
click at [1098, 91] on p "Create New" at bounding box center [1117, 99] width 63 height 17
click at [1123, 147] on span "Invoice" at bounding box center [1129, 146] width 33 height 15
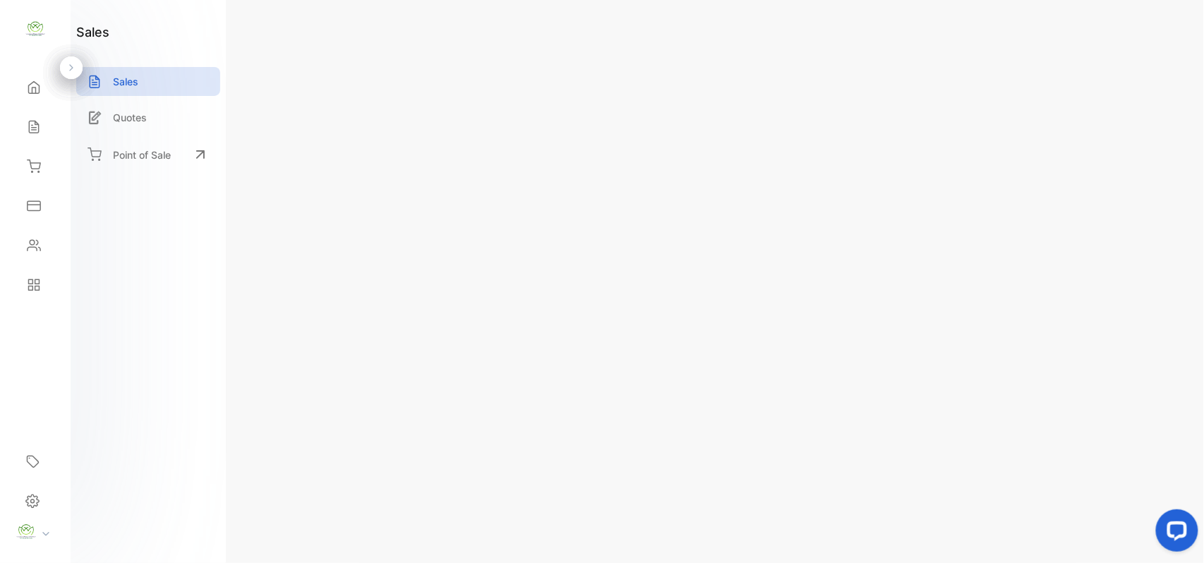
click at [334, 195] on span "Add client" at bounding box center [331, 192] width 61 height 19
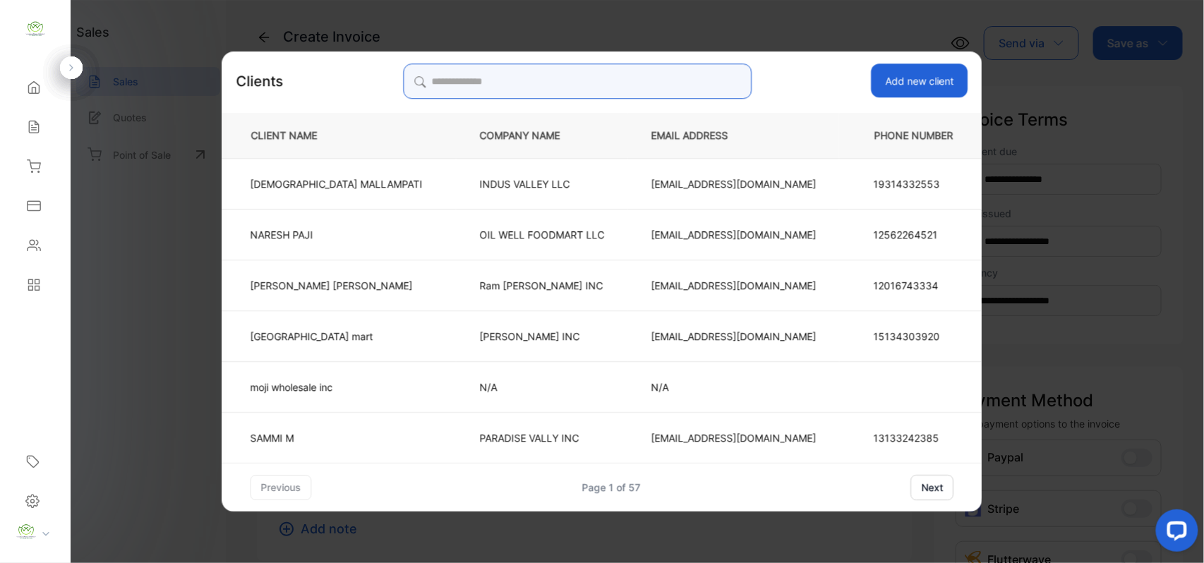
click at [611, 85] on input "search" at bounding box center [577, 81] width 349 height 35
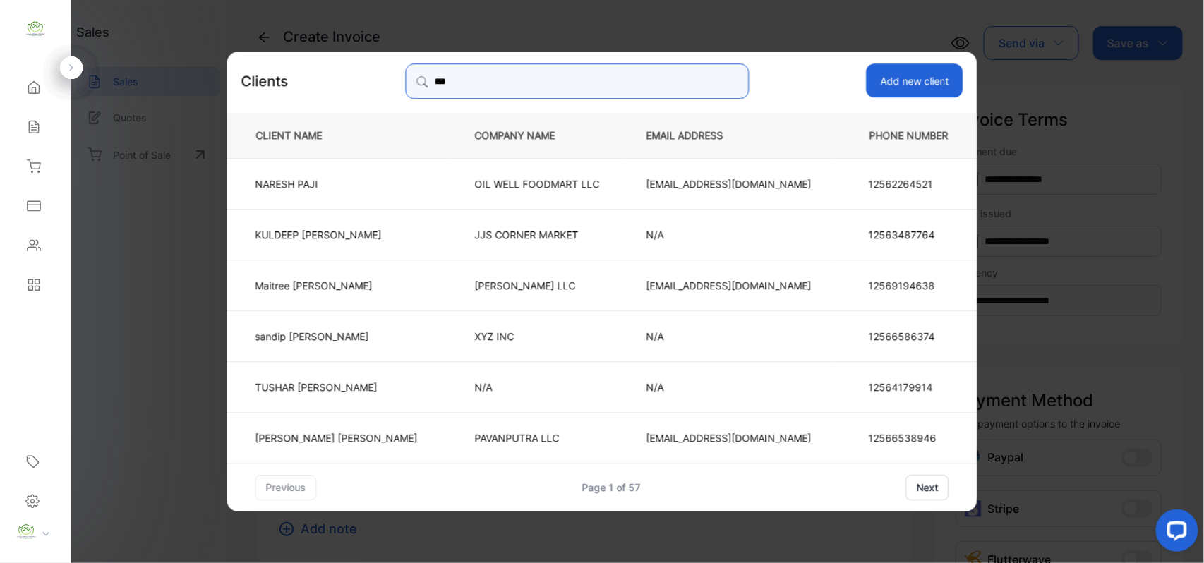
type input "***"
click at [375, 168] on td "NARESH PAJI" at bounding box center [339, 182] width 224 height 51
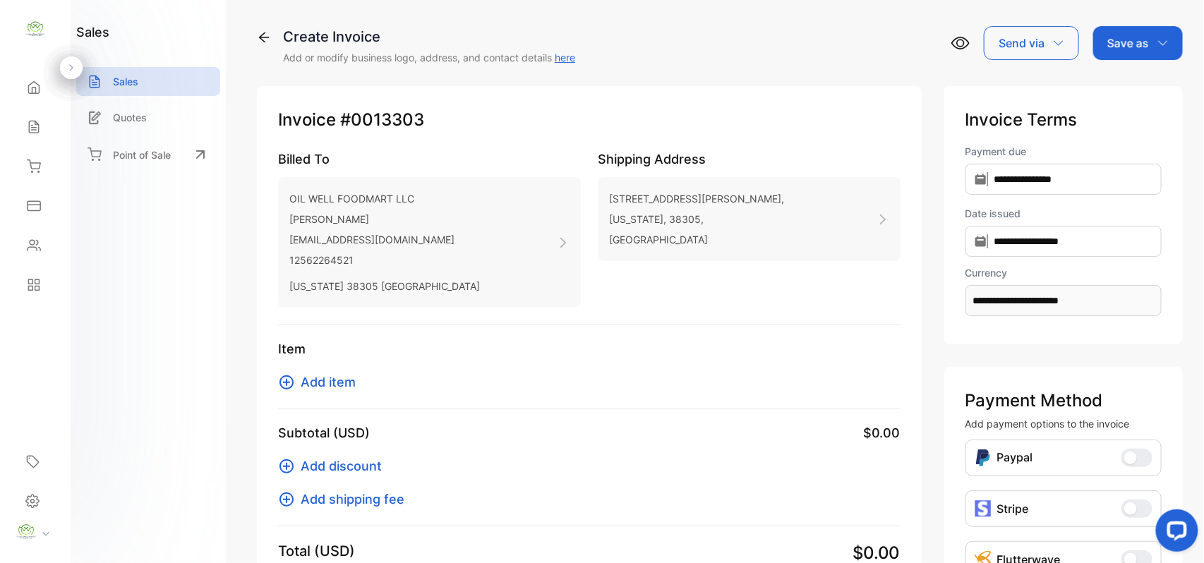
click at [341, 376] on span "Add item" at bounding box center [328, 382] width 55 height 19
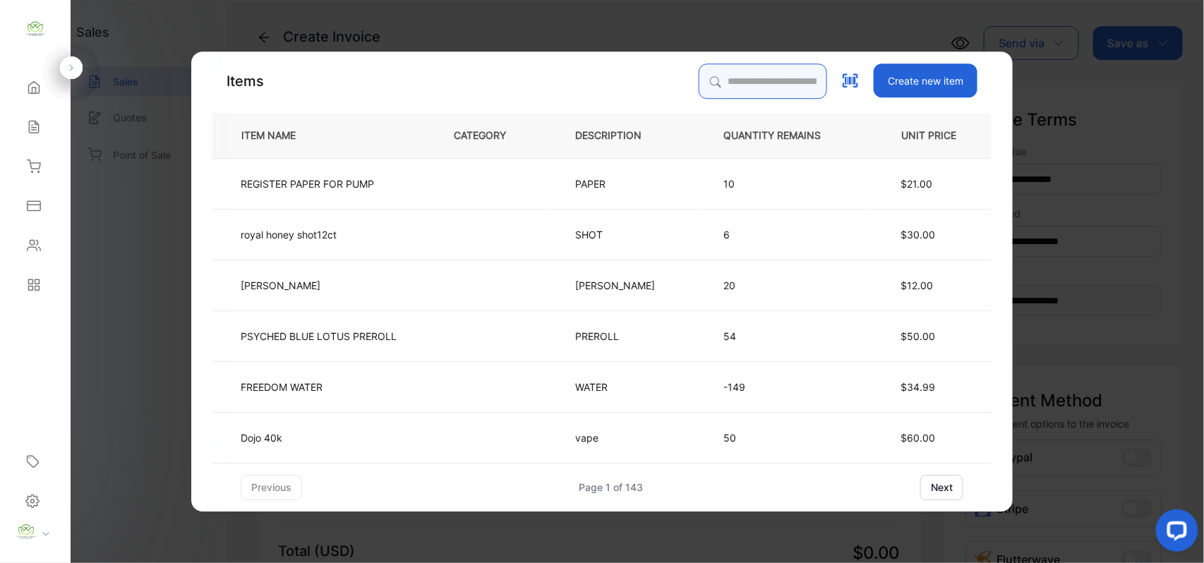
click at [742, 91] on input "search" at bounding box center [763, 81] width 128 height 35
click at [703, 68] on input "search" at bounding box center [763, 81] width 128 height 35
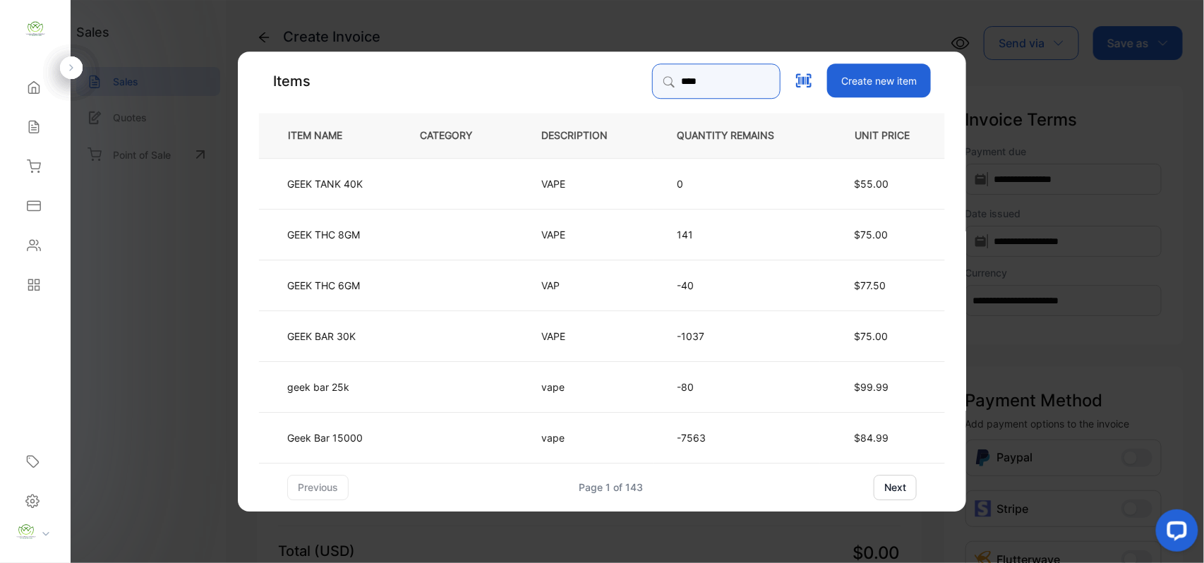
type input "****"
click at [410, 404] on td at bounding box center [457, 386] width 121 height 51
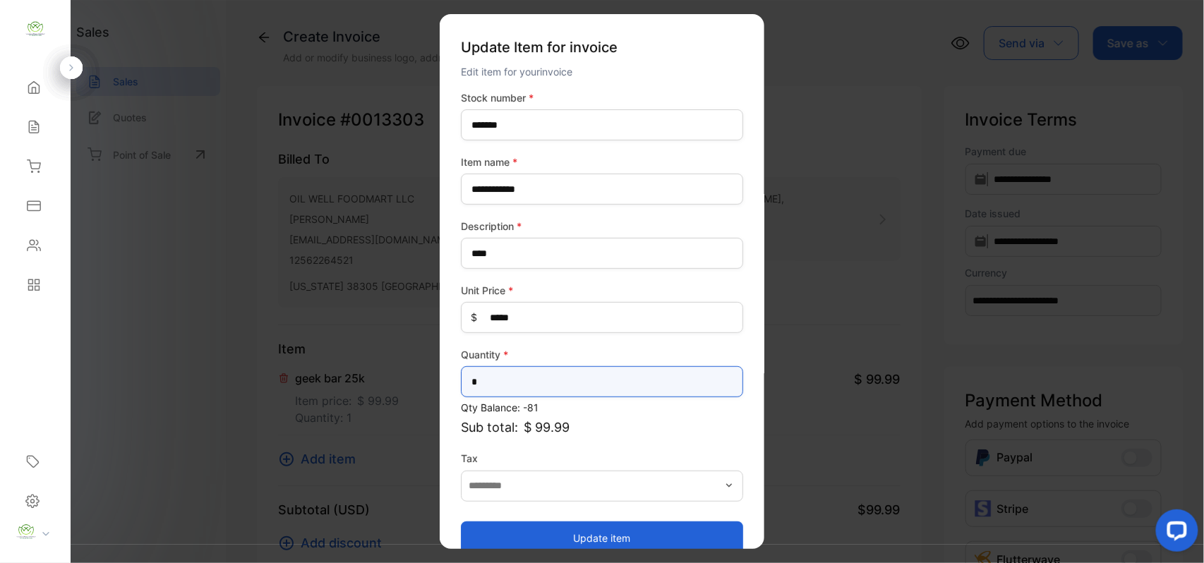
click at [518, 377] on input "*" at bounding box center [602, 381] width 282 height 31
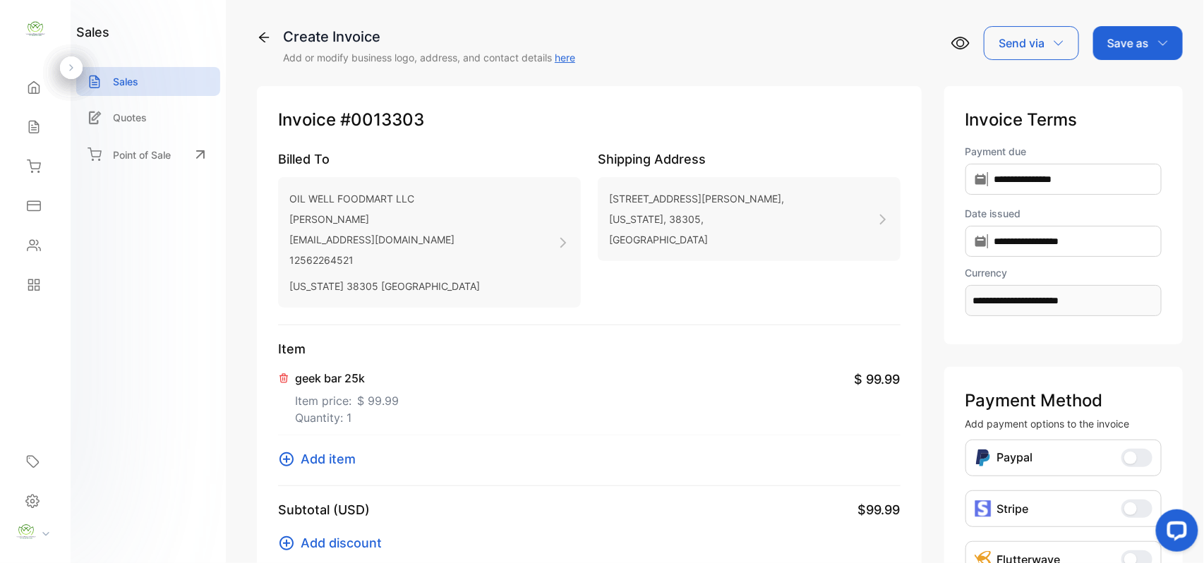
click at [1149, 46] on div "Save as" at bounding box center [1138, 43] width 90 height 34
click at [779, 334] on div "Invoice #0013303 Billed To OIL WELL FOODMART LLC NARESH PAJI MARTINFOODMART17@G…" at bounding box center [589, 415] width 665 height 658
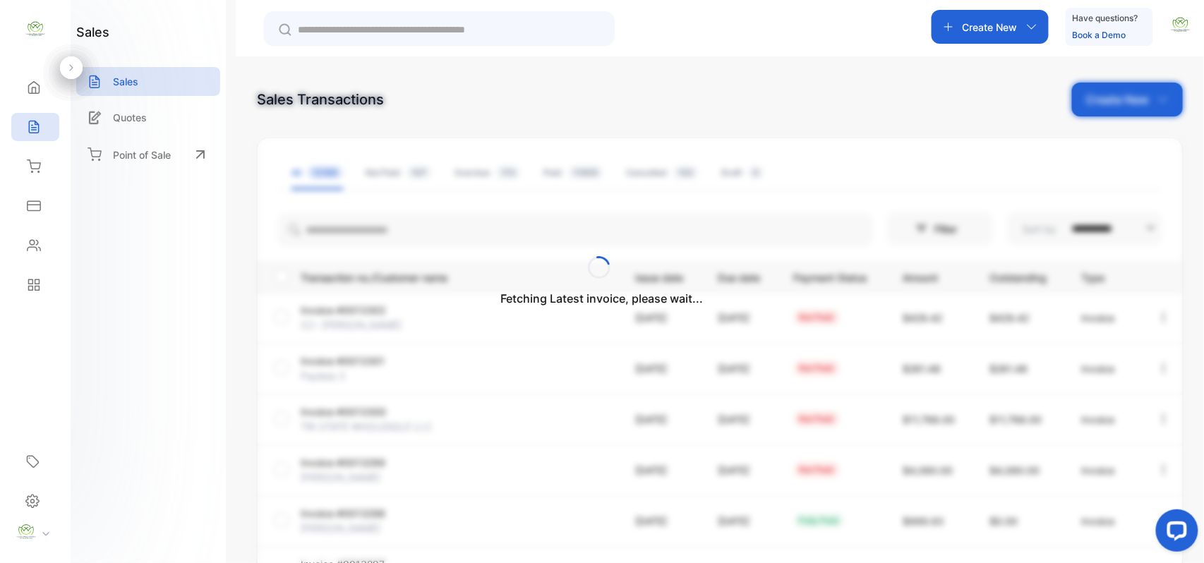
click at [31, 167] on icon at bounding box center [34, 166] width 13 height 12
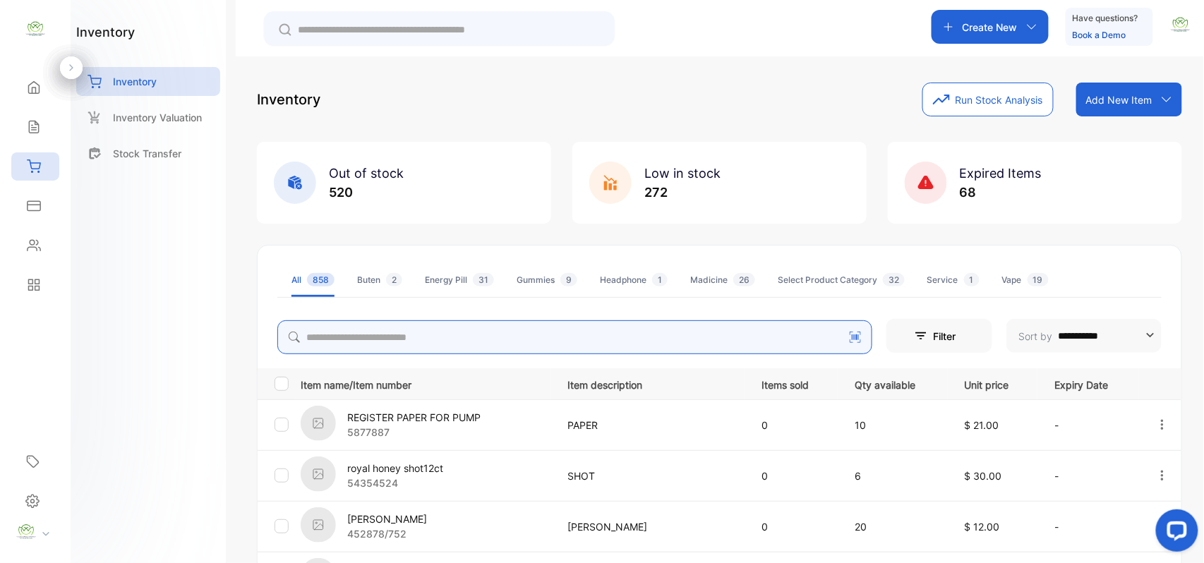
click at [568, 327] on input "search" at bounding box center [574, 337] width 595 height 34
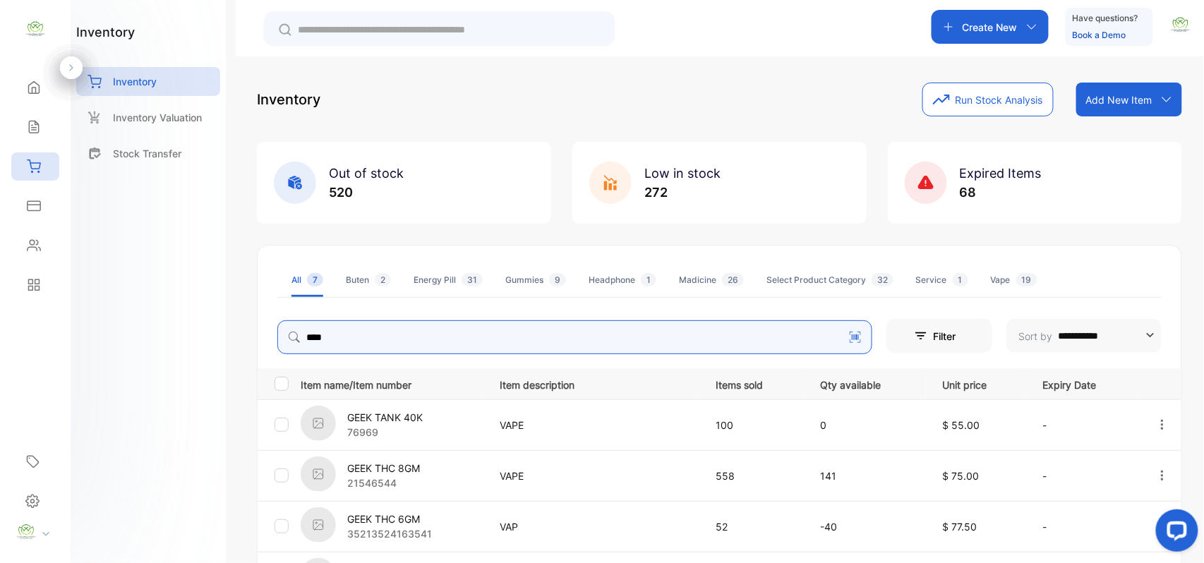
type input "****"
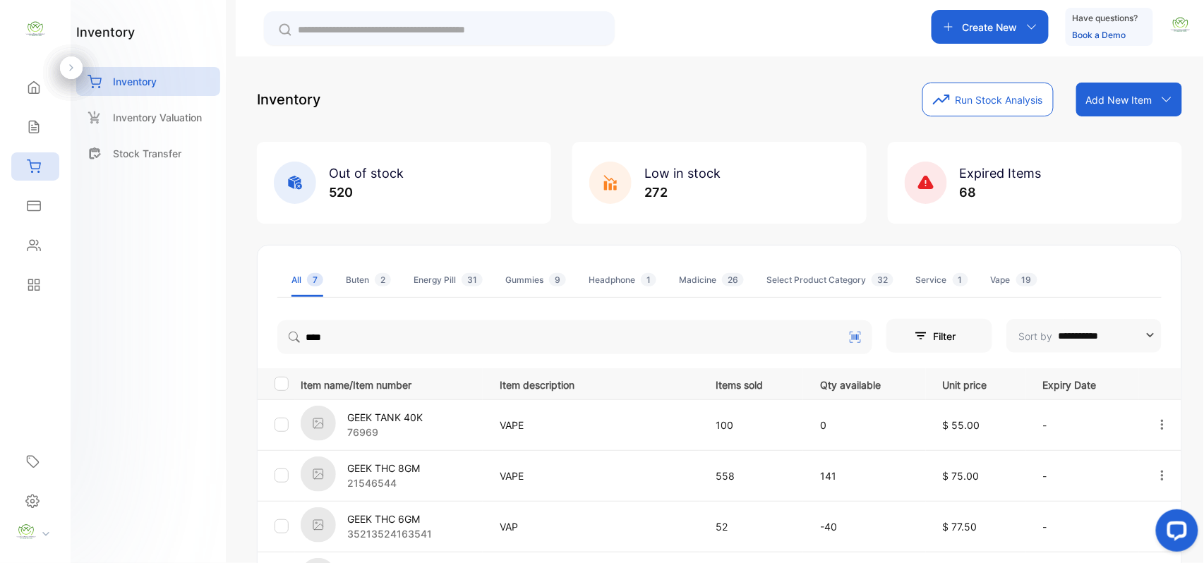
click at [195, 395] on div "inventory Inventory Inventory Valuation Stock Transfer" at bounding box center [148, 281] width 155 height 563
click at [38, 246] on icon at bounding box center [34, 245] width 14 height 14
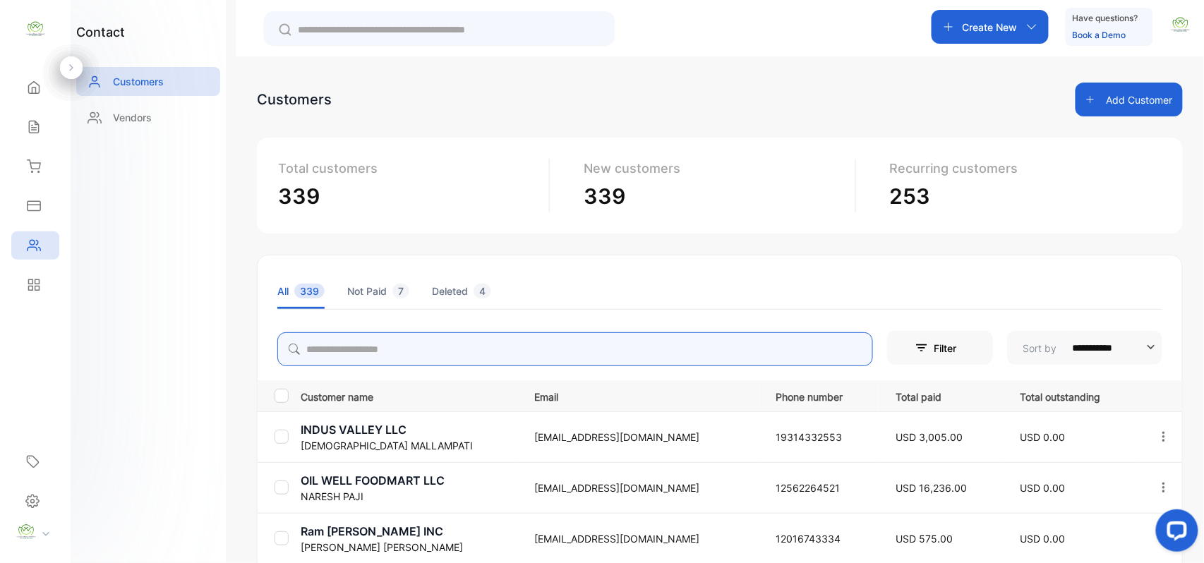
click at [485, 348] on input "search" at bounding box center [574, 349] width 595 height 34
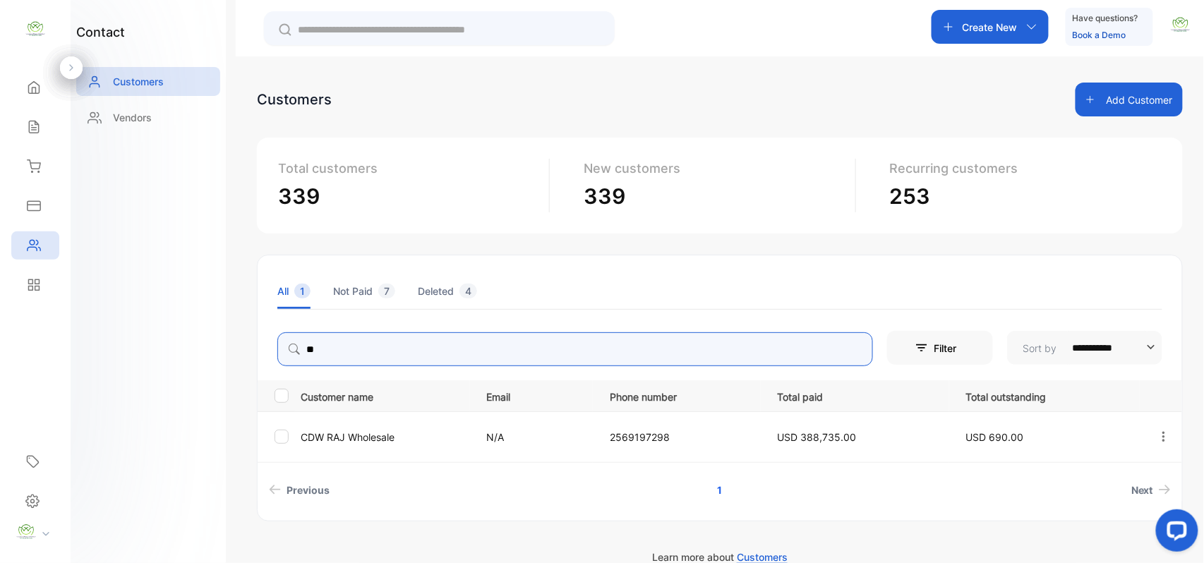
type input "*"
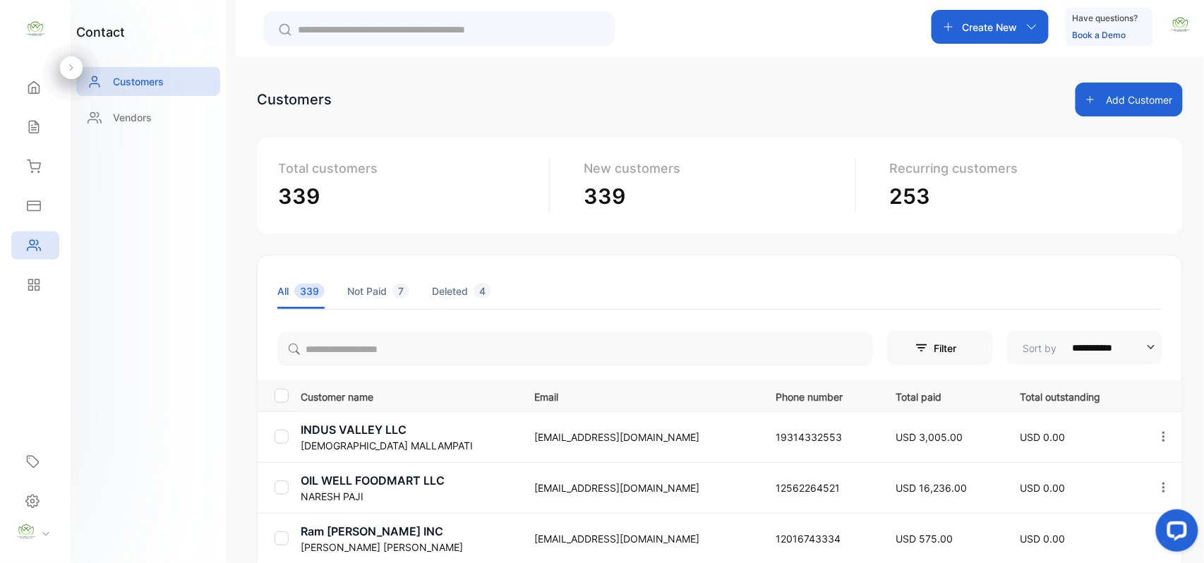
click at [37, 134] on div "Sales" at bounding box center [35, 127] width 48 height 28
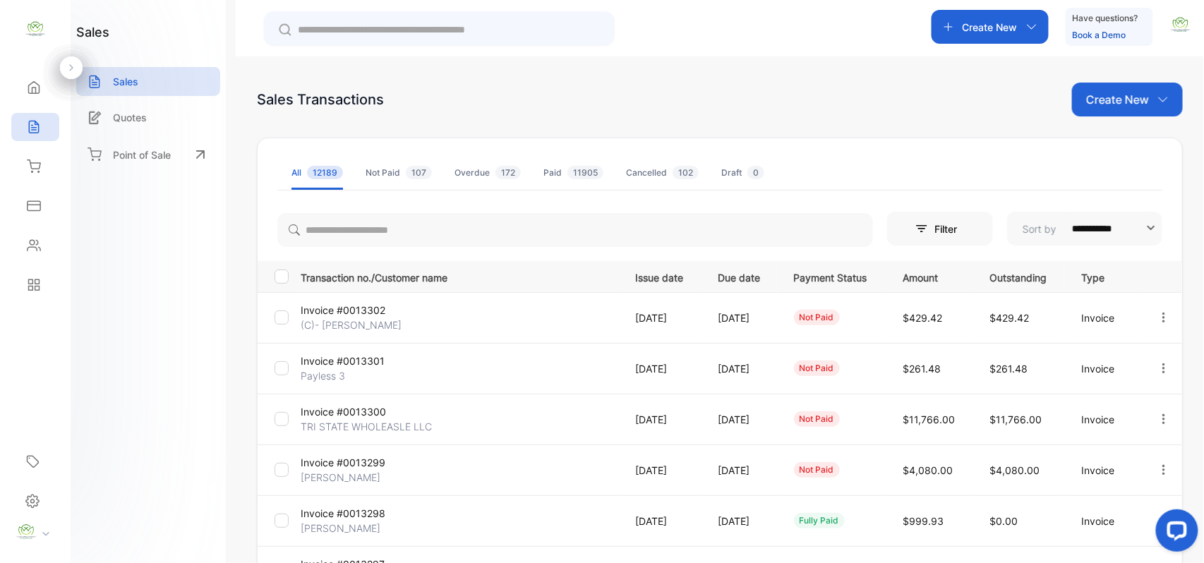
click at [45, 170] on div "Inventory" at bounding box center [35, 166] width 48 height 28
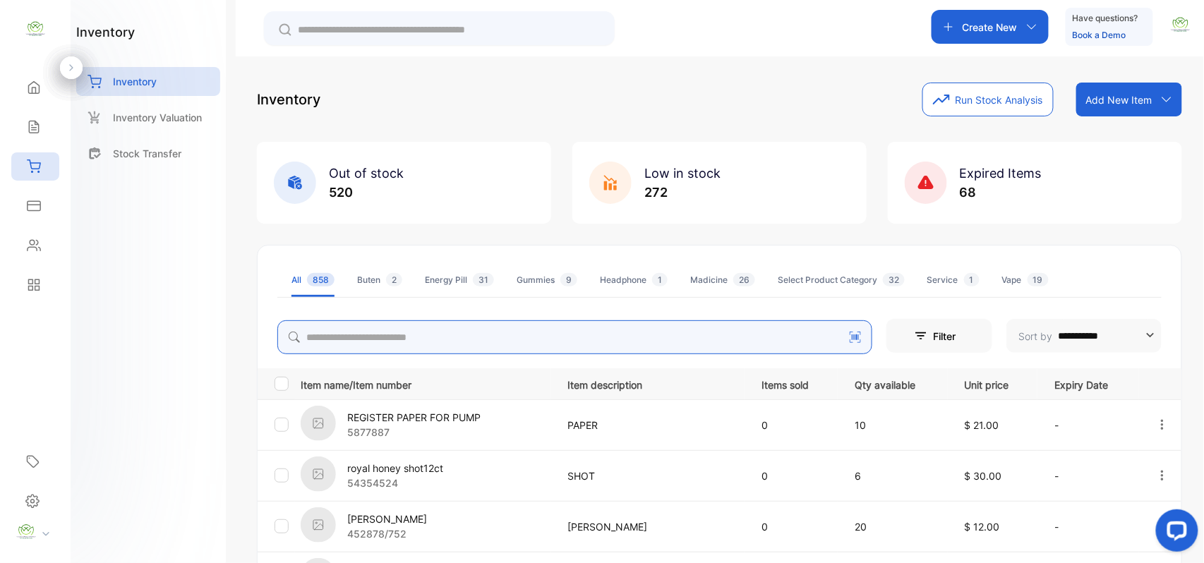
click at [375, 340] on input "search" at bounding box center [574, 337] width 595 height 34
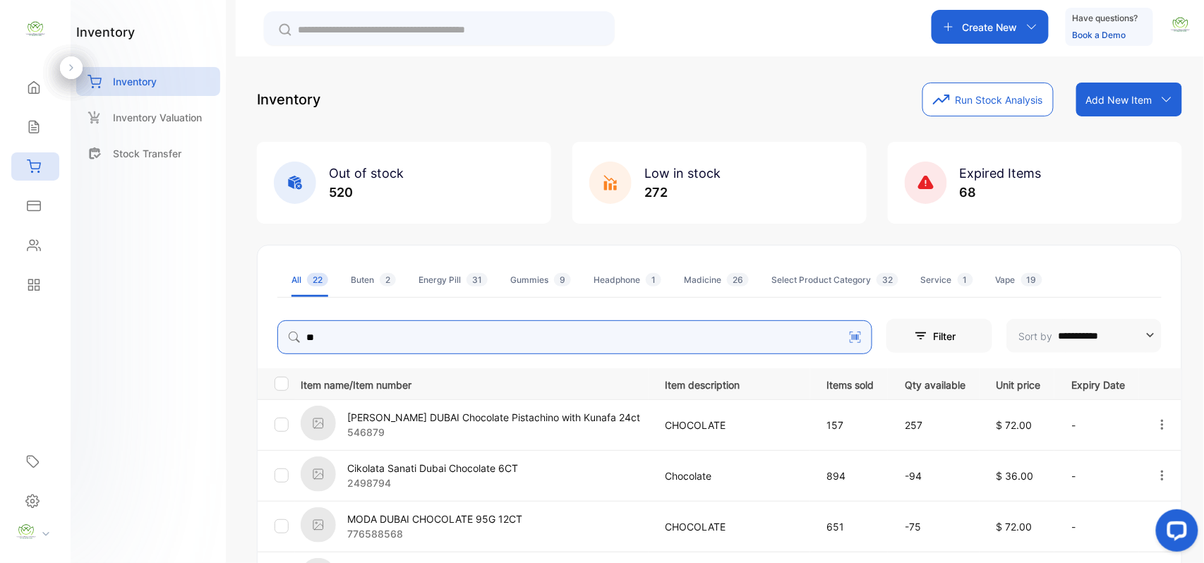
type input "*****"
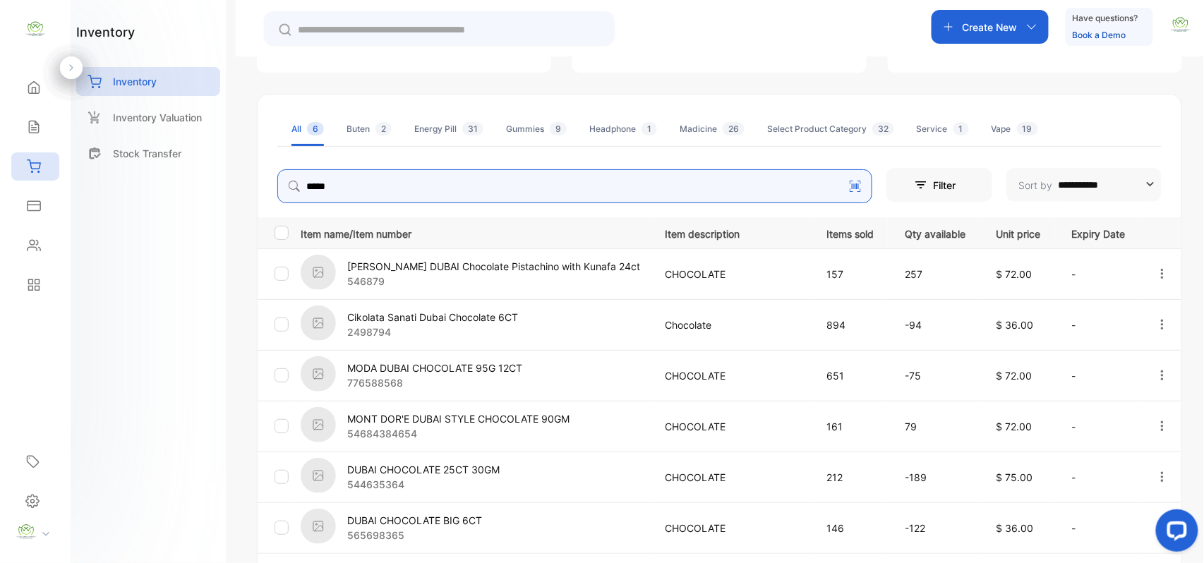
scroll to position [219, 0]
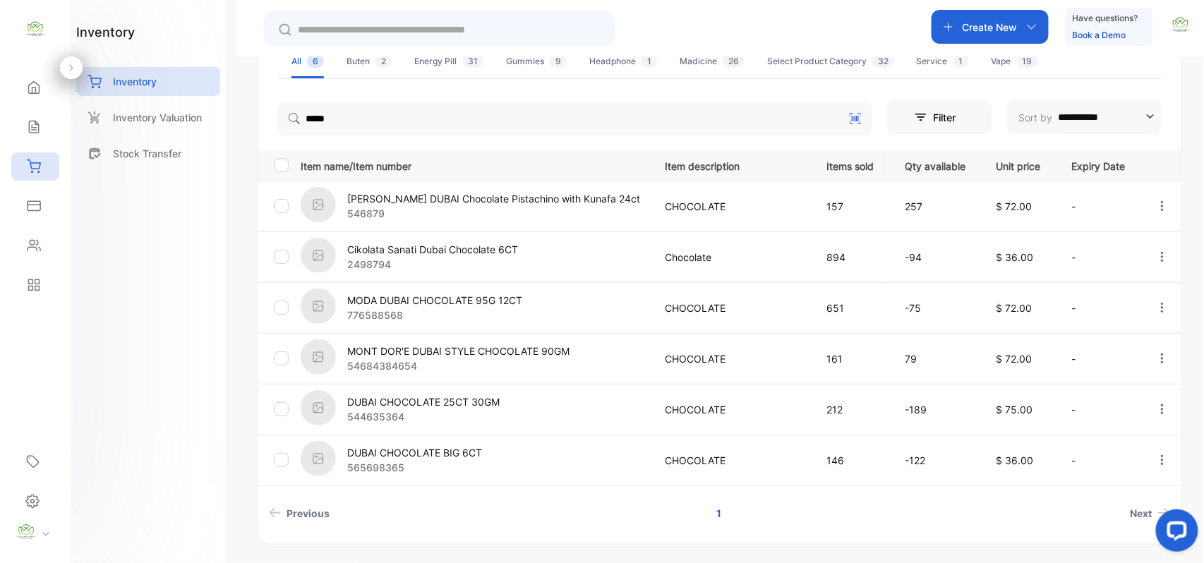
click at [23, 234] on div "Contacts" at bounding box center [35, 245] width 48 height 28
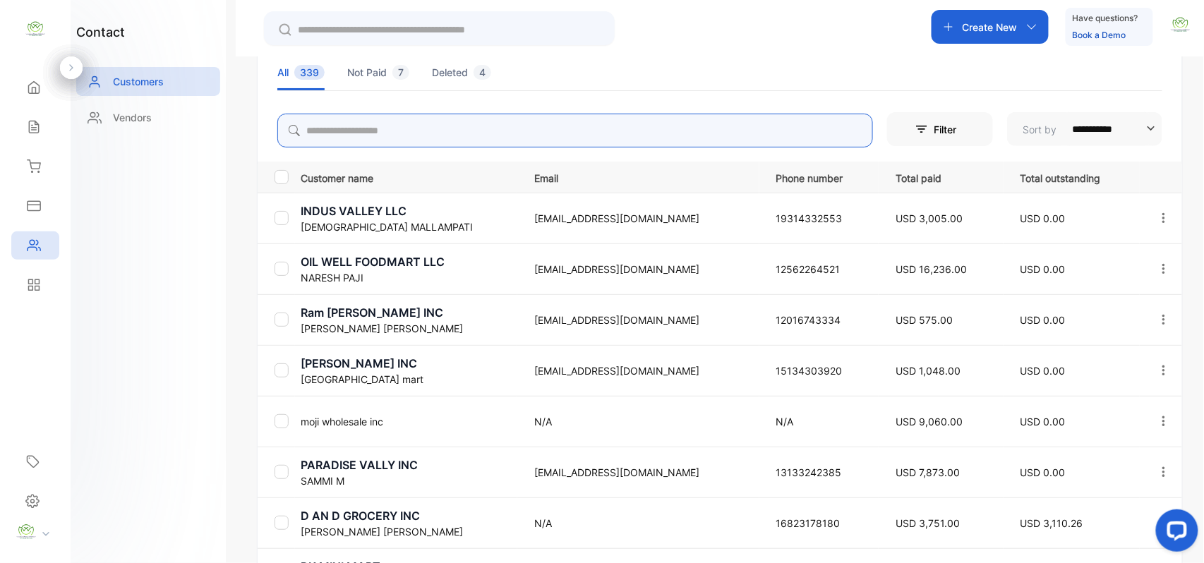
click at [380, 119] on input "search" at bounding box center [574, 131] width 595 height 34
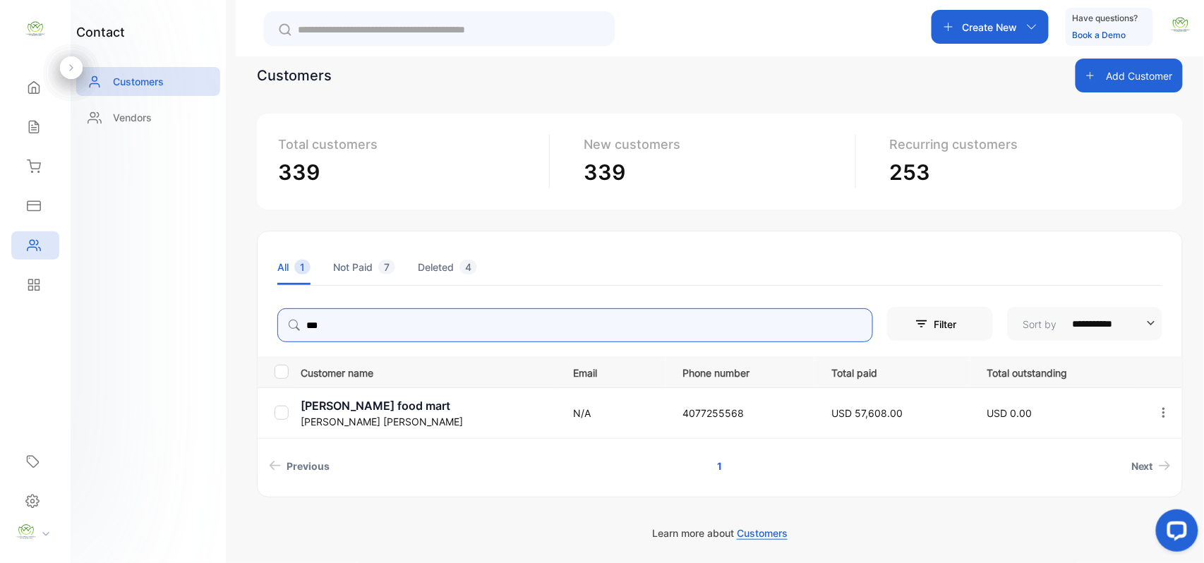
scroll to position [24, 0]
type input "*"
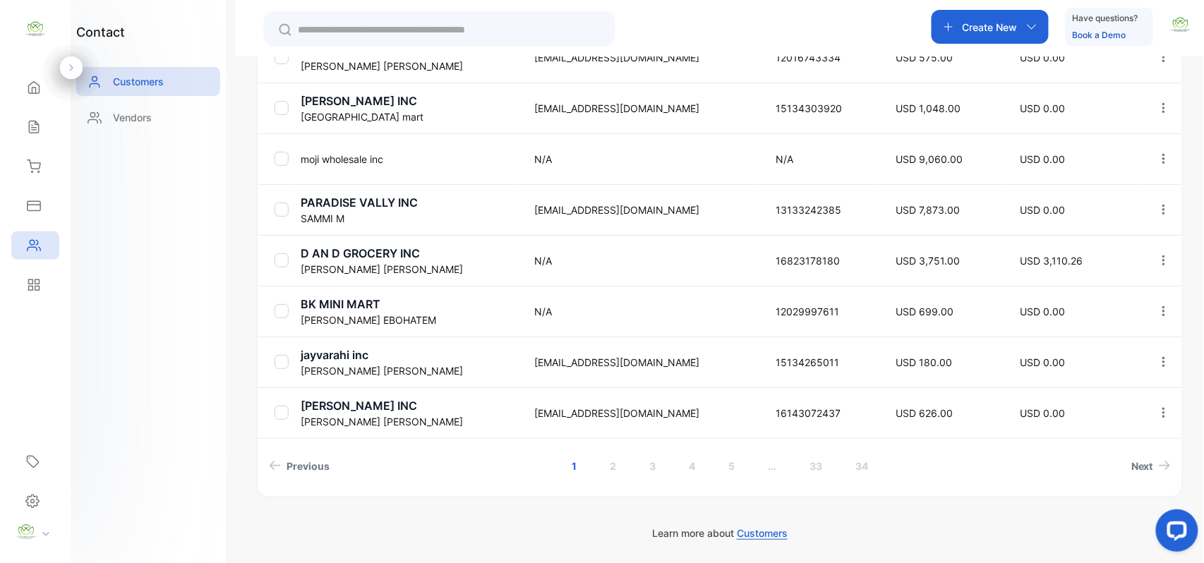
scroll to position [0, 0]
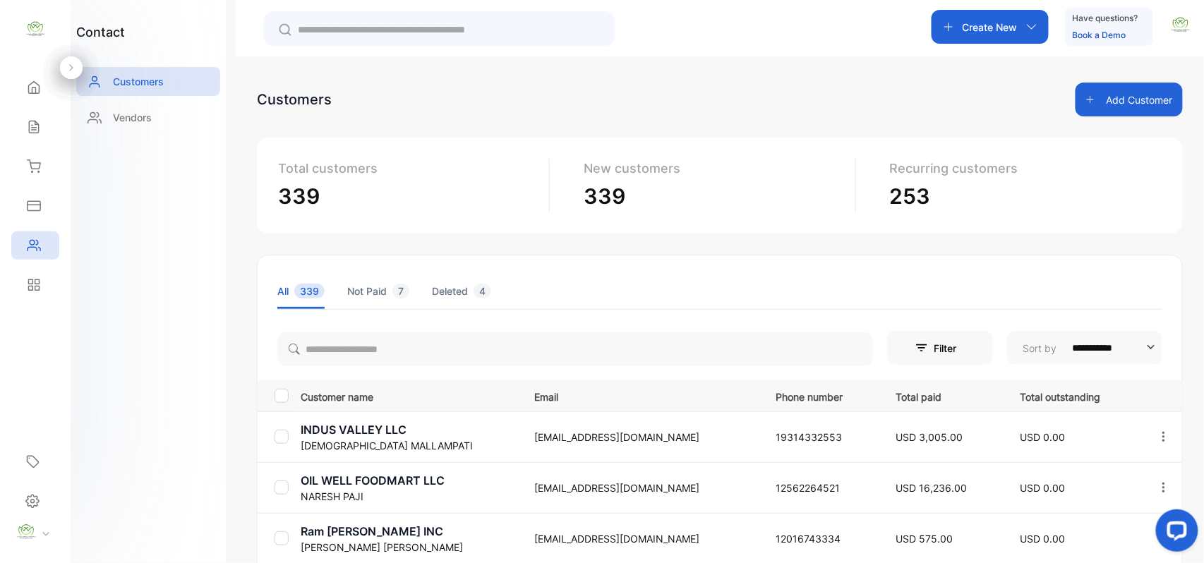
click at [32, 158] on div "Inventory" at bounding box center [35, 166] width 48 height 28
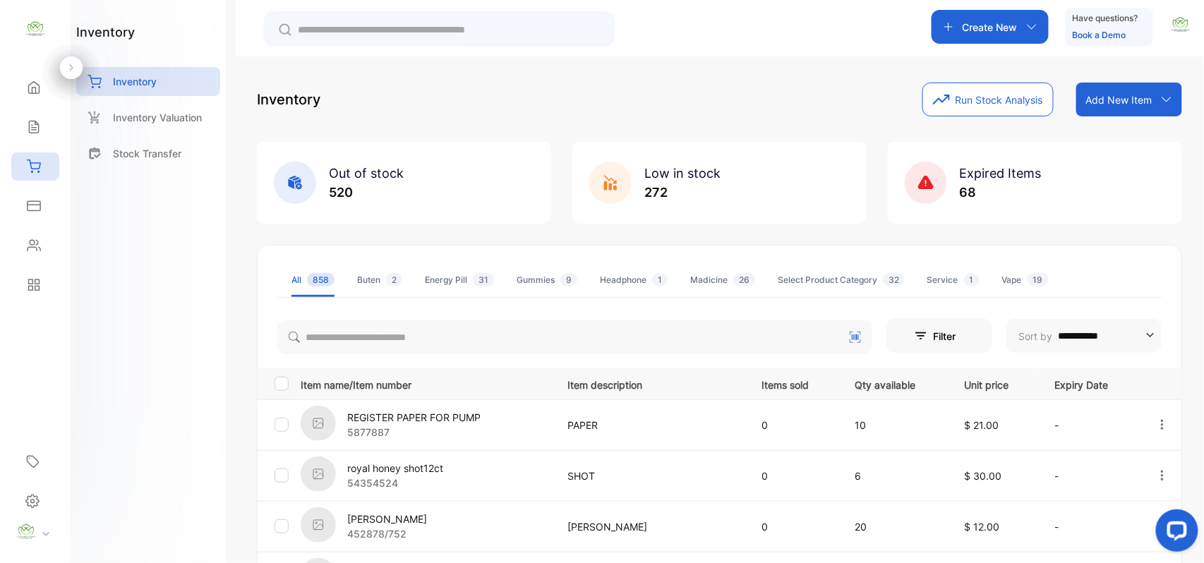
click at [49, 119] on div "Sales" at bounding box center [35, 127] width 48 height 28
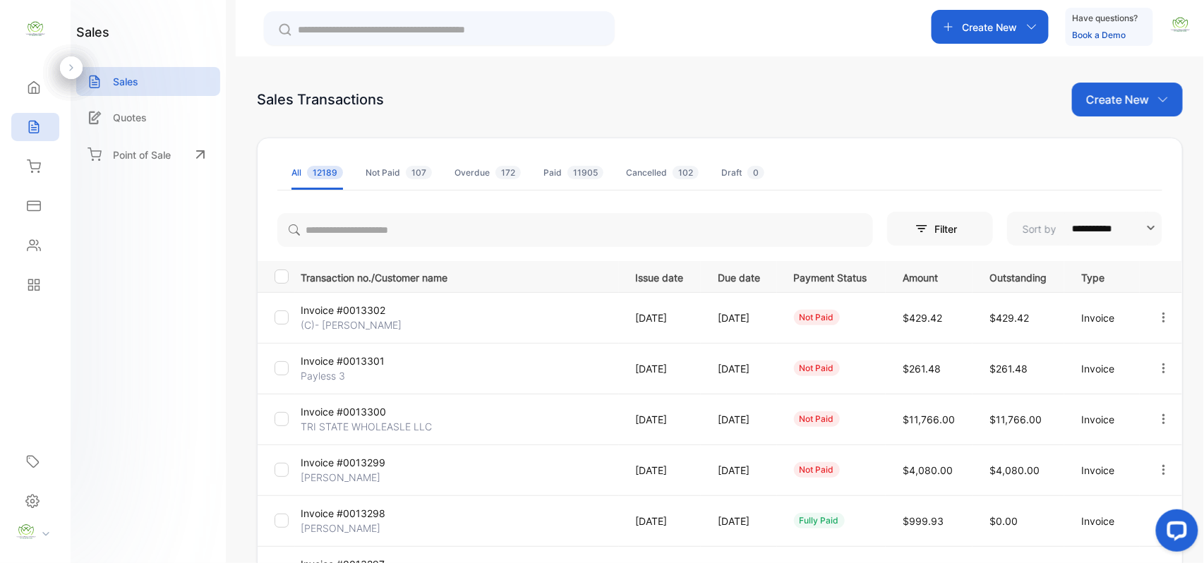
click at [144, 120] on p "Quotes" at bounding box center [130, 117] width 34 height 15
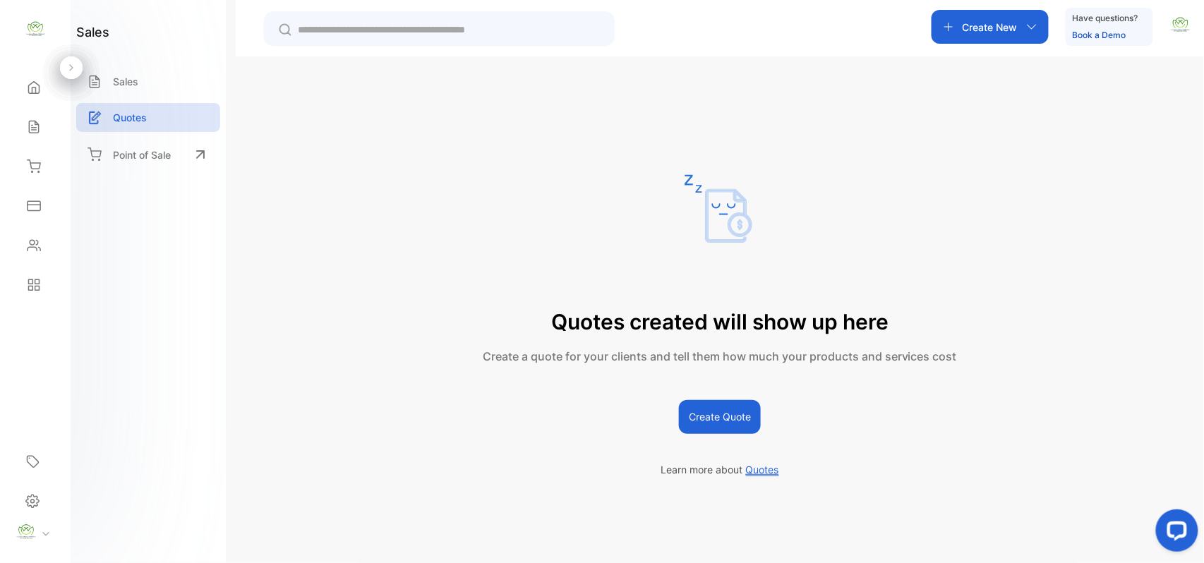
click at [162, 164] on div "Point of Sale" at bounding box center [148, 154] width 144 height 31
click at [49, 167] on div "Inventory" at bounding box center [35, 166] width 48 height 28
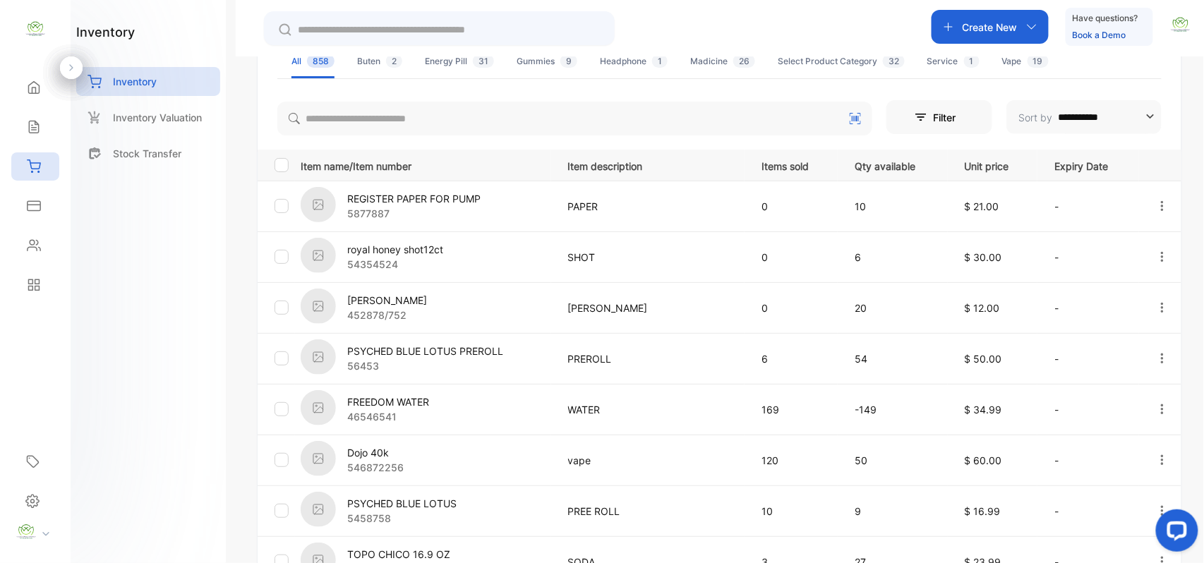
scroll to position [464, 0]
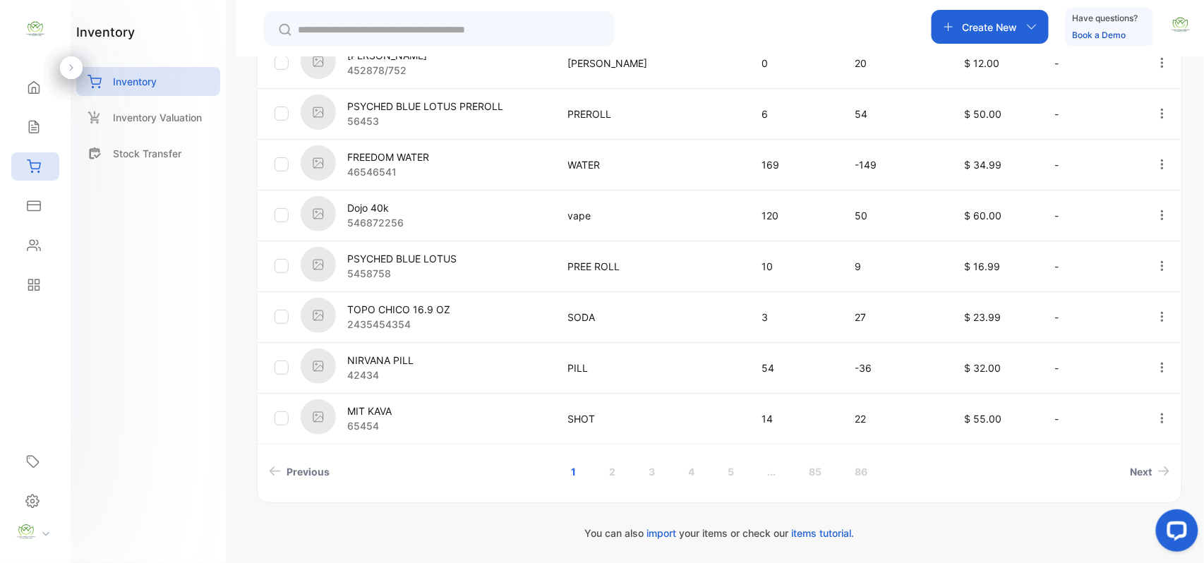
click at [603, 467] on link "2" at bounding box center [612, 472] width 40 height 26
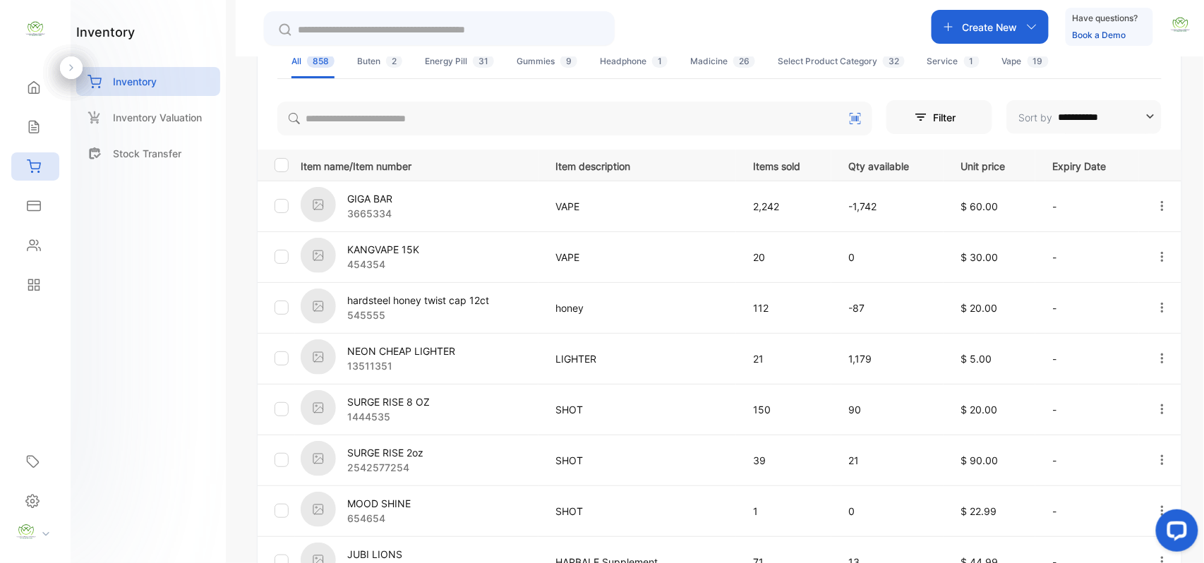
scroll to position [439, 0]
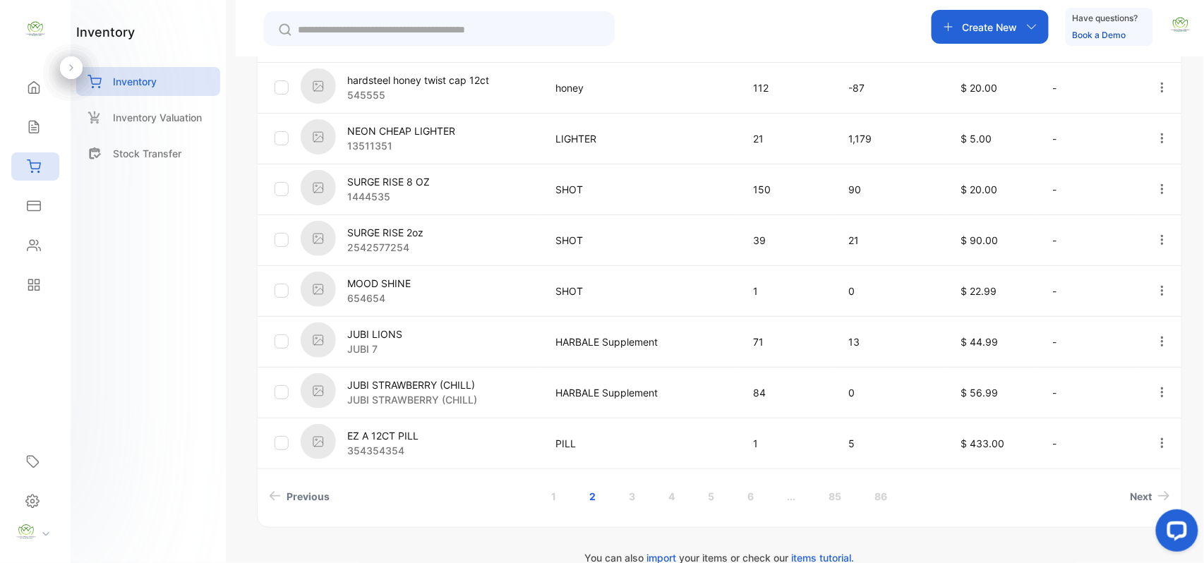
click at [627, 494] on link "3" at bounding box center [632, 496] width 40 height 26
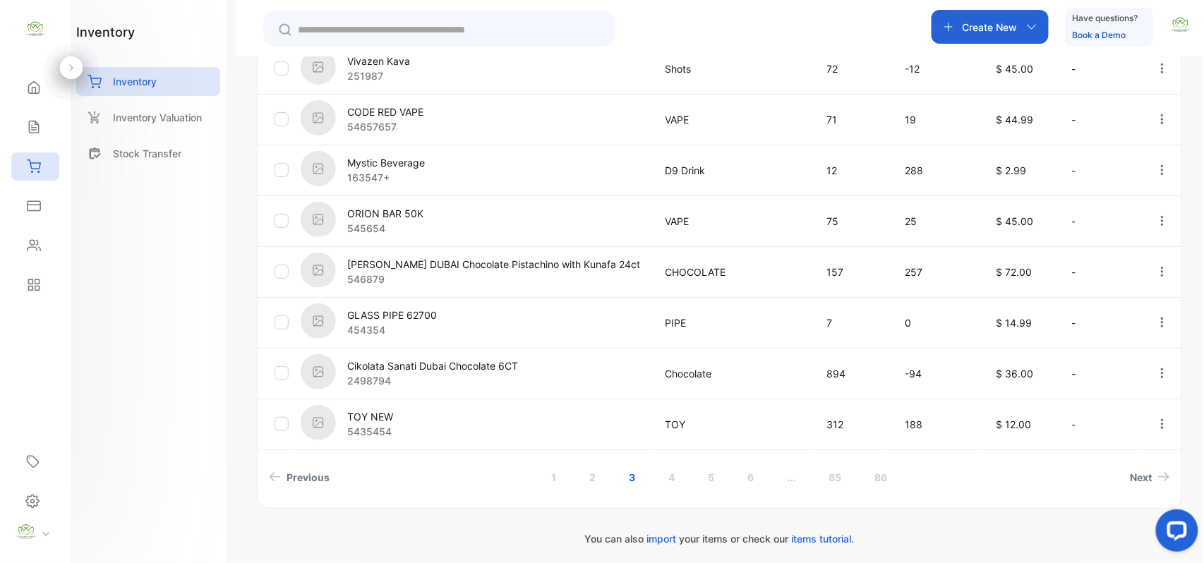
scroll to position [464, 0]
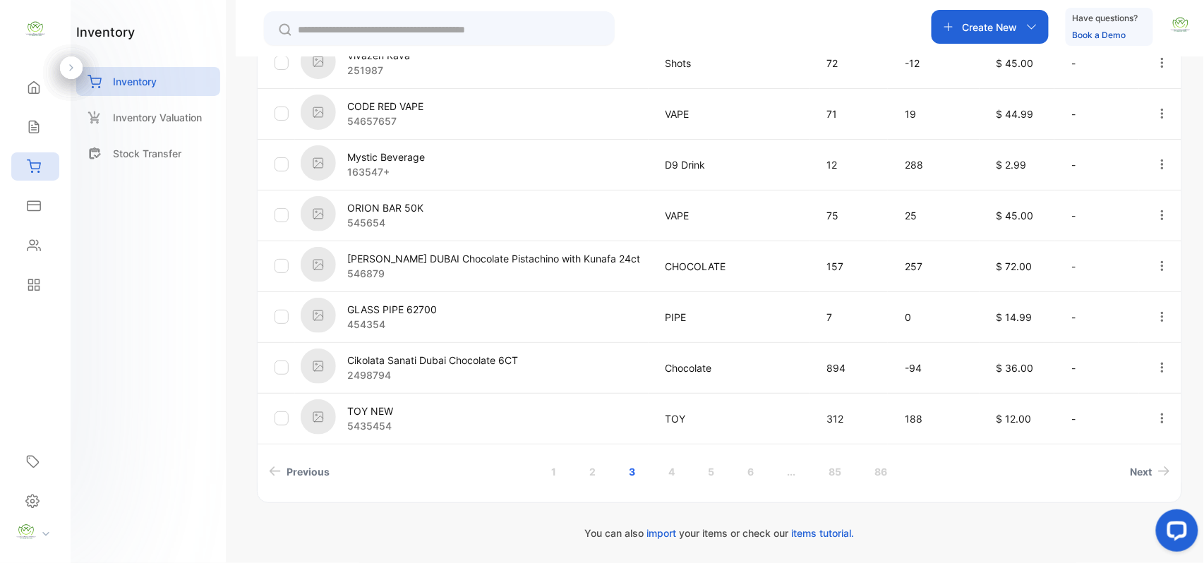
click at [664, 466] on link "4" at bounding box center [671, 472] width 40 height 26
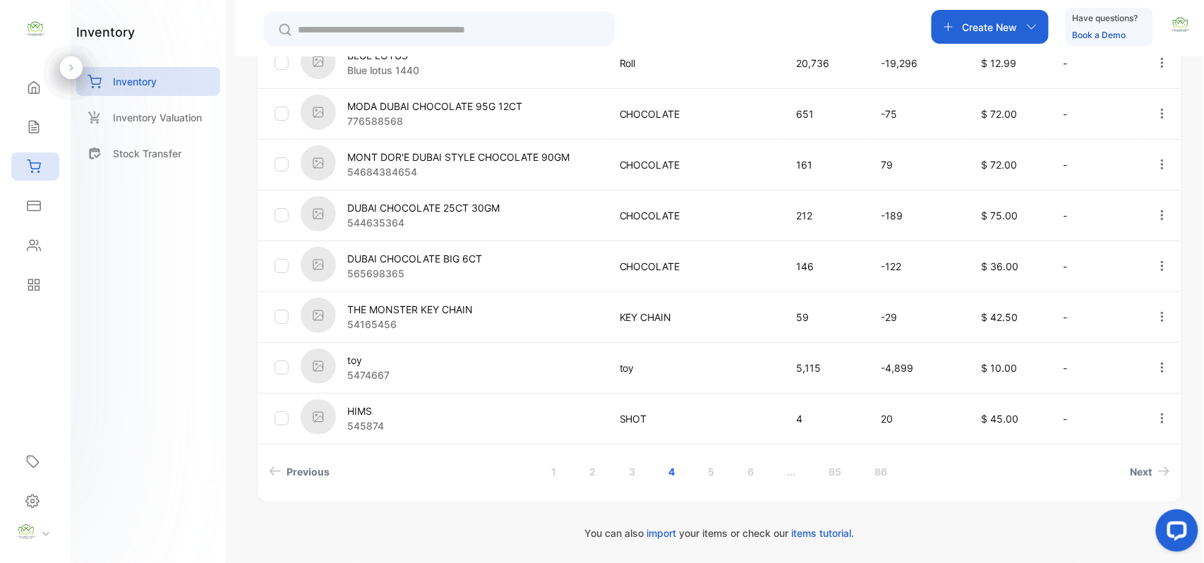
click at [703, 466] on link "5" at bounding box center [711, 472] width 40 height 26
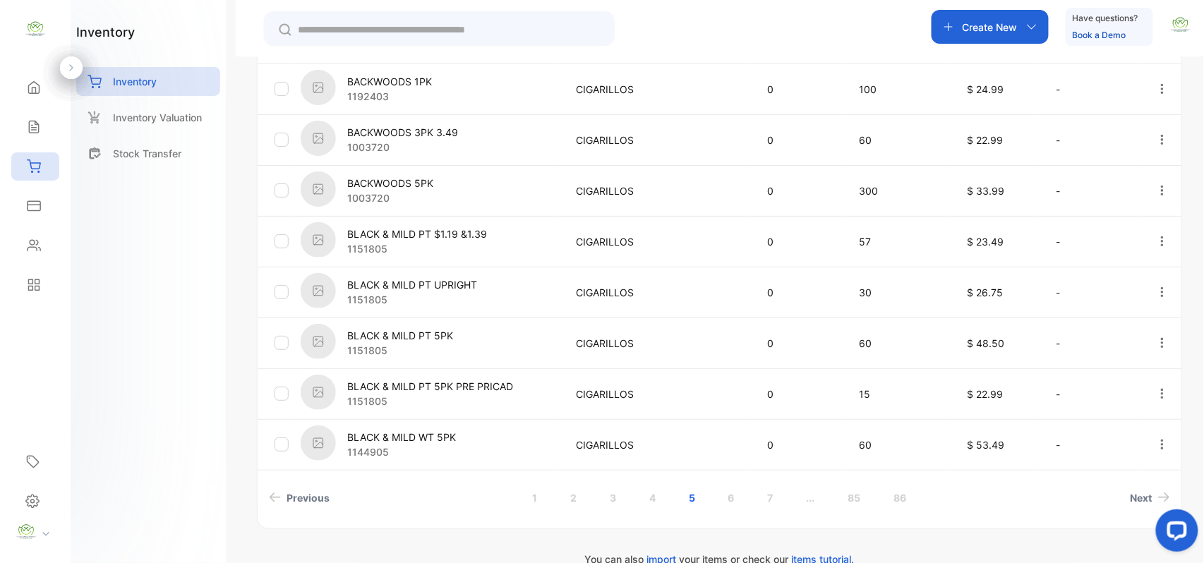
scroll to position [439, 0]
click at [731, 506] on link "6" at bounding box center [731, 496] width 40 height 26
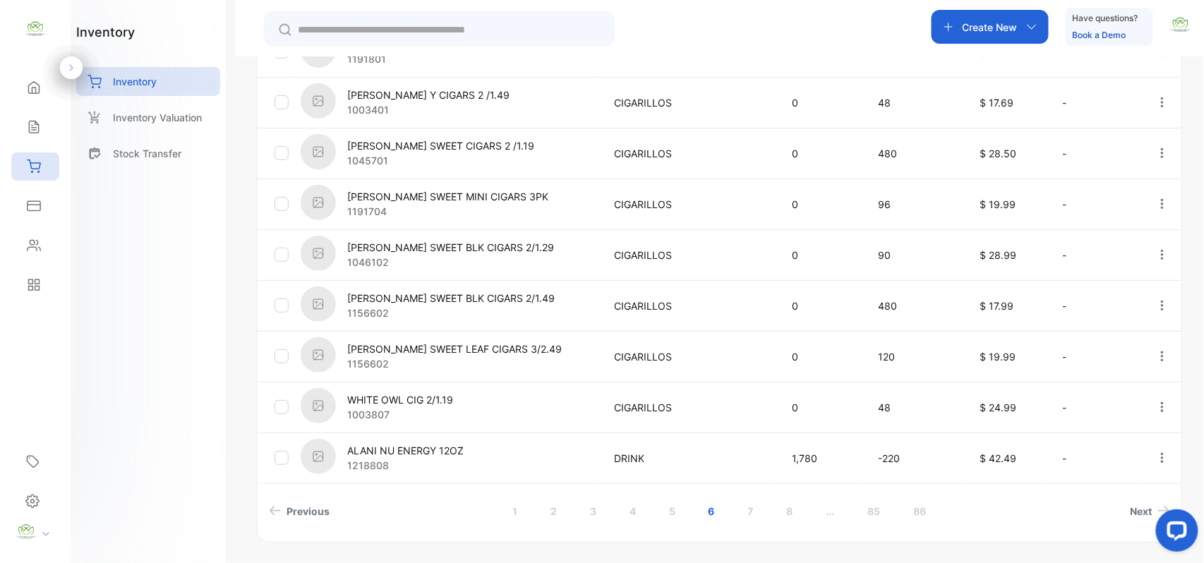
scroll to position [464, 0]
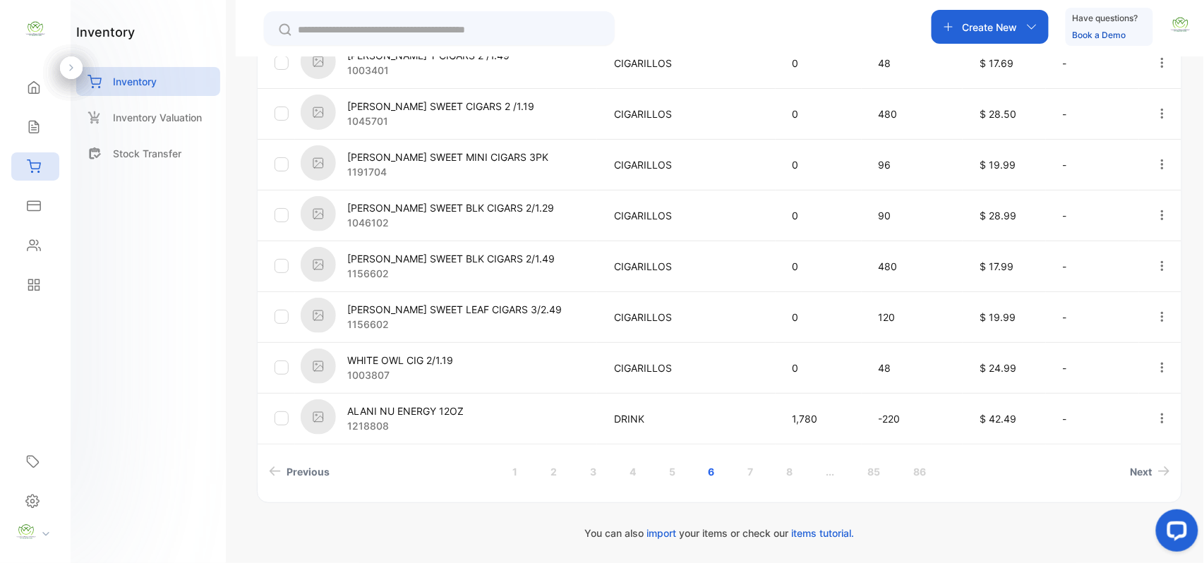
click at [745, 470] on link "7" at bounding box center [751, 472] width 40 height 26
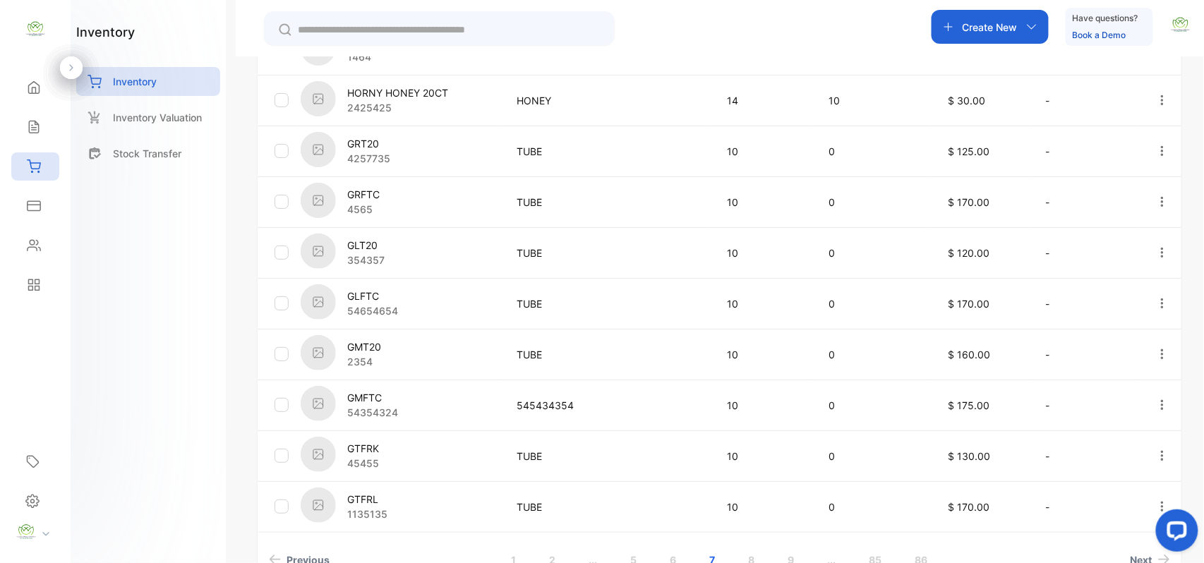
scroll to position [439, 0]
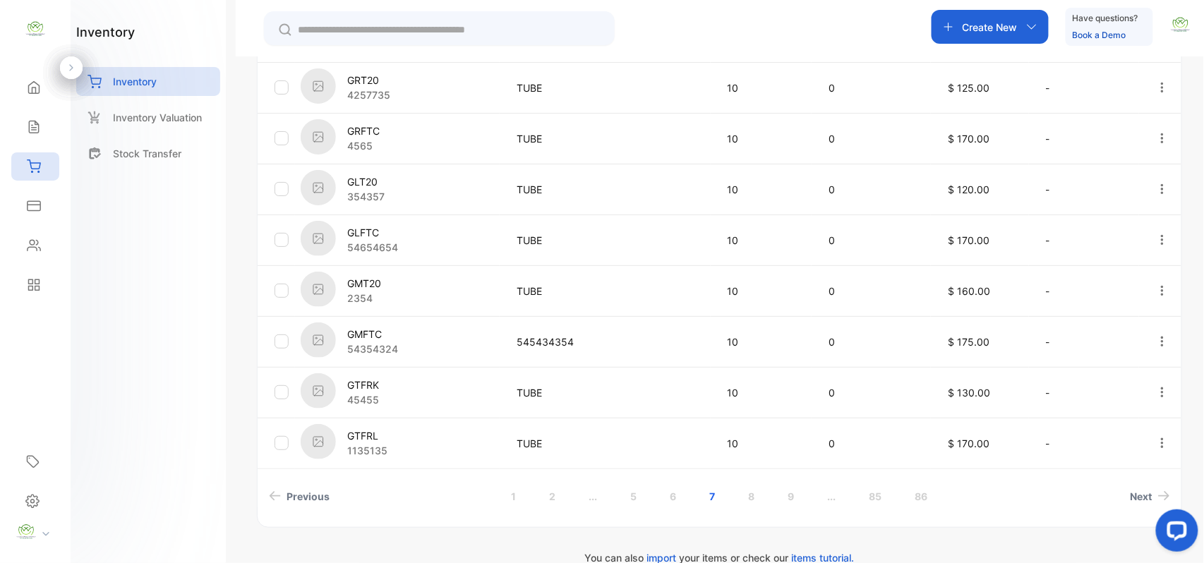
click at [754, 491] on link "8" at bounding box center [751, 496] width 40 height 26
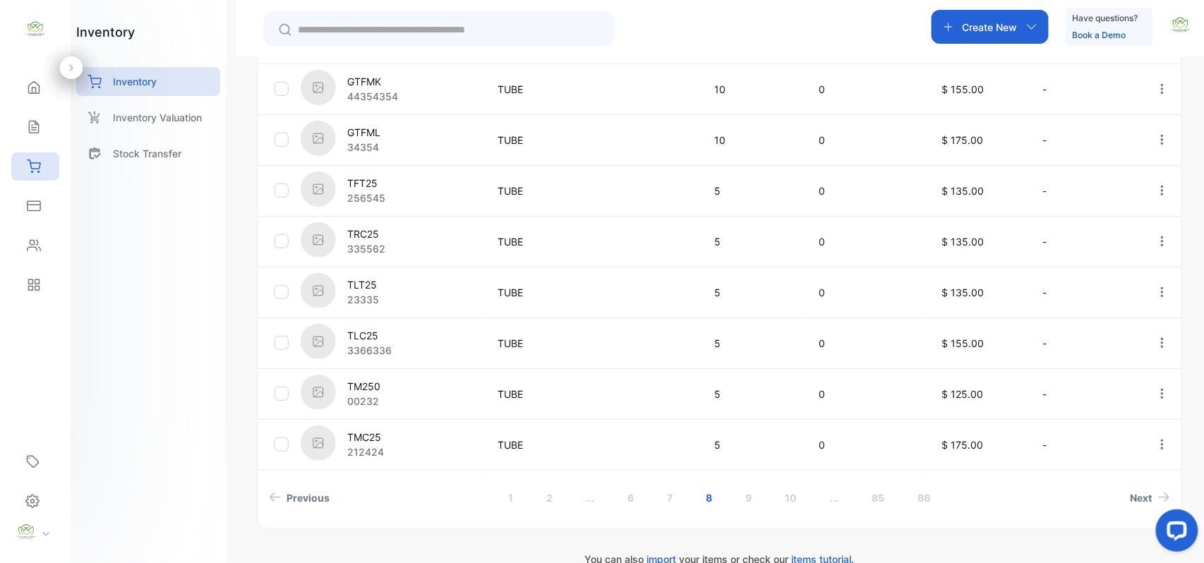
click at [757, 504] on link "9" at bounding box center [748, 498] width 40 height 26
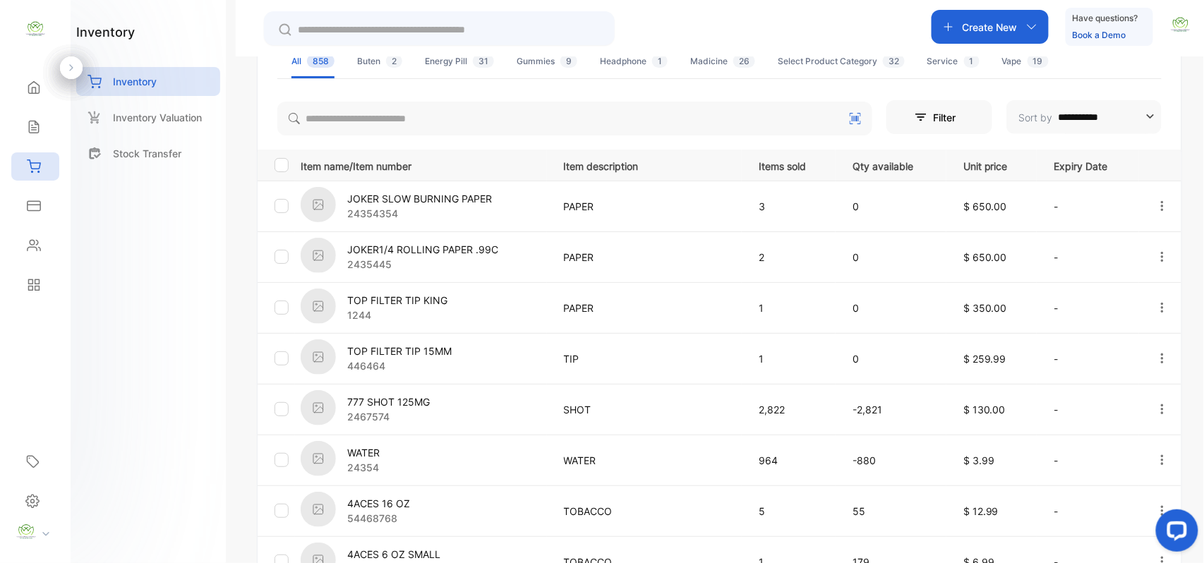
scroll to position [439, 0]
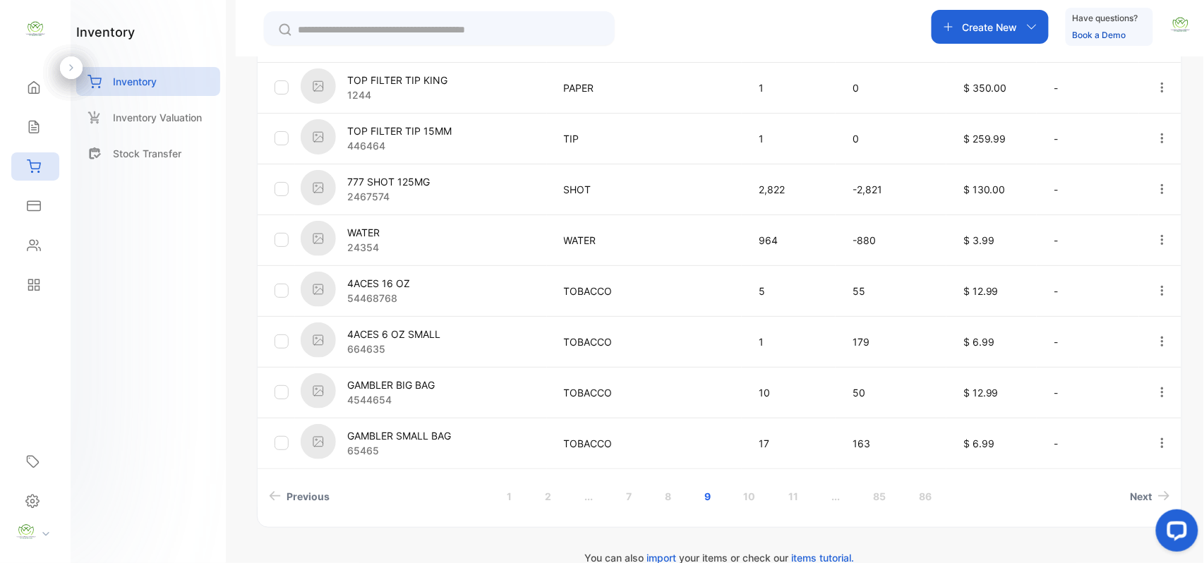
click at [756, 489] on link "10" at bounding box center [750, 496] width 46 height 26
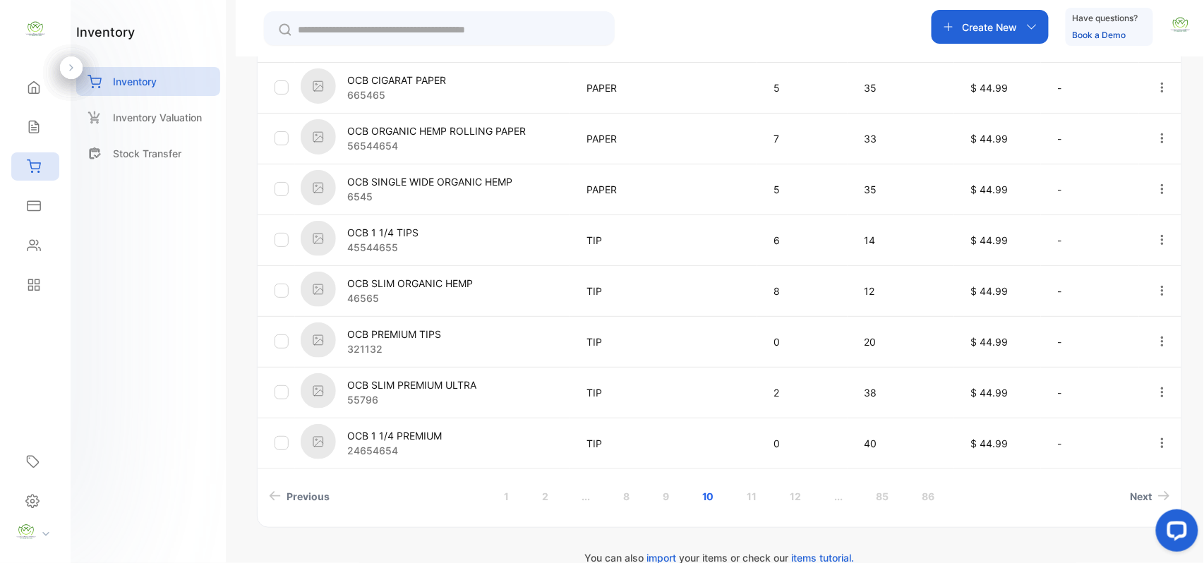
click at [746, 489] on link "11" at bounding box center [752, 496] width 44 height 26
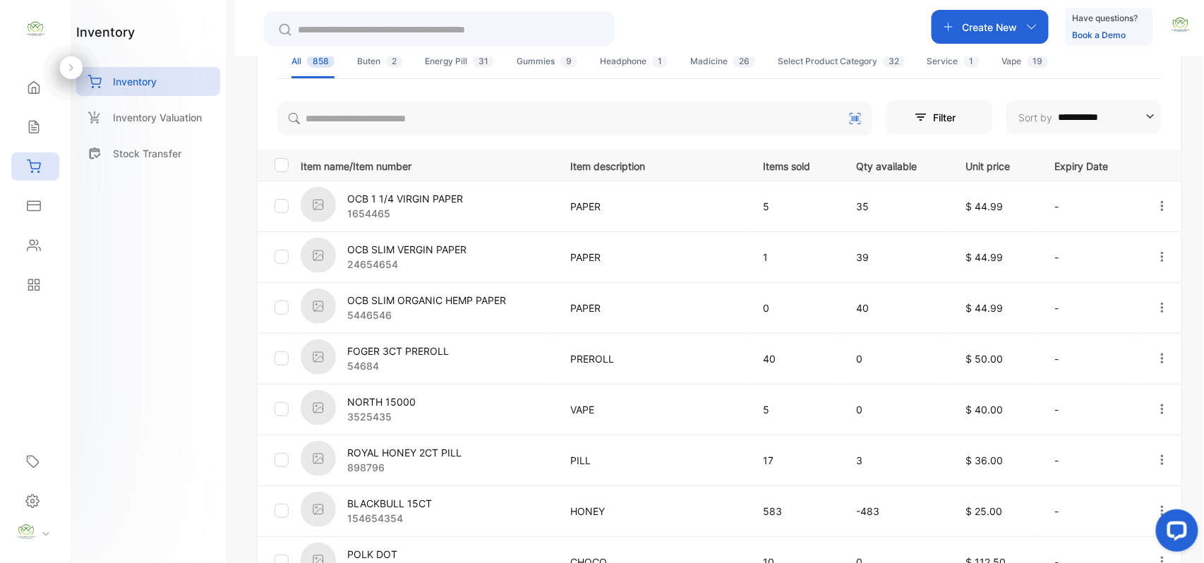
scroll to position [464, 0]
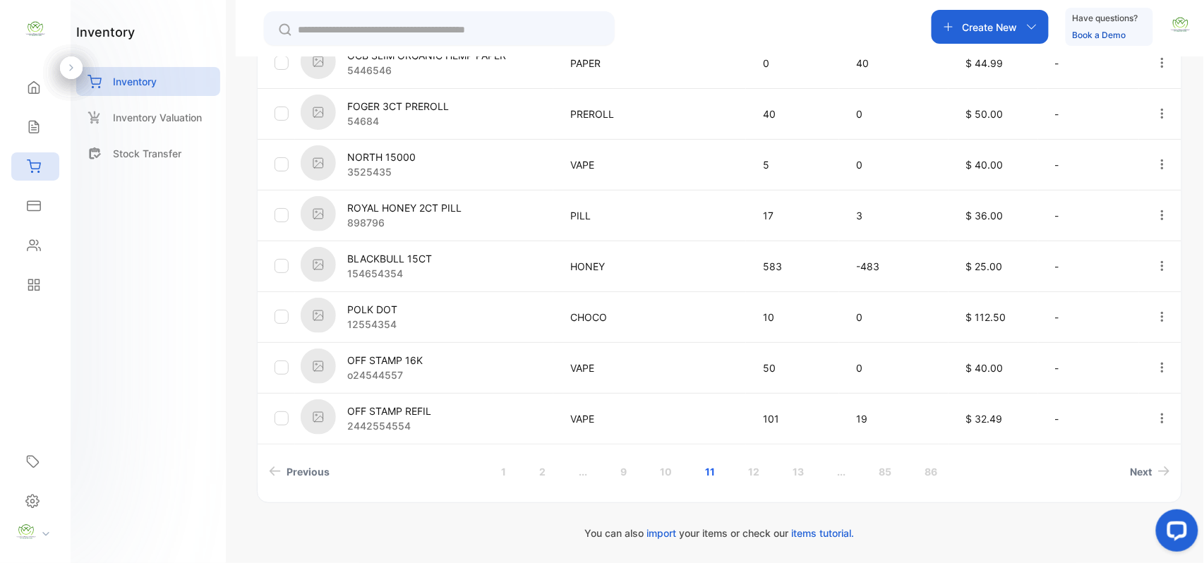
click at [754, 467] on link "12" at bounding box center [753, 472] width 45 height 26
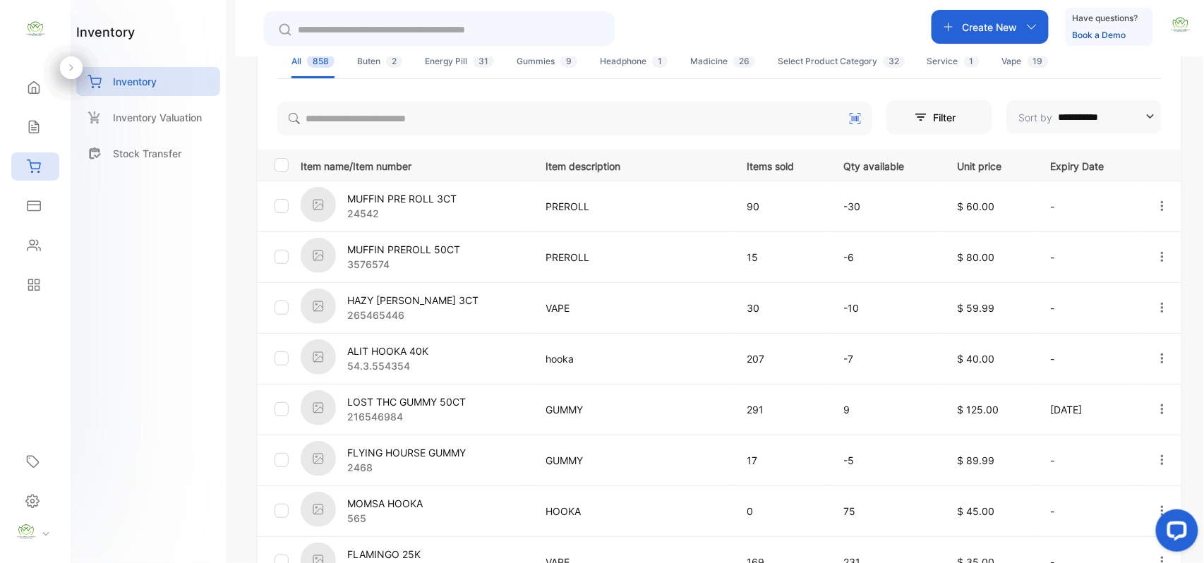
scroll to position [439, 0]
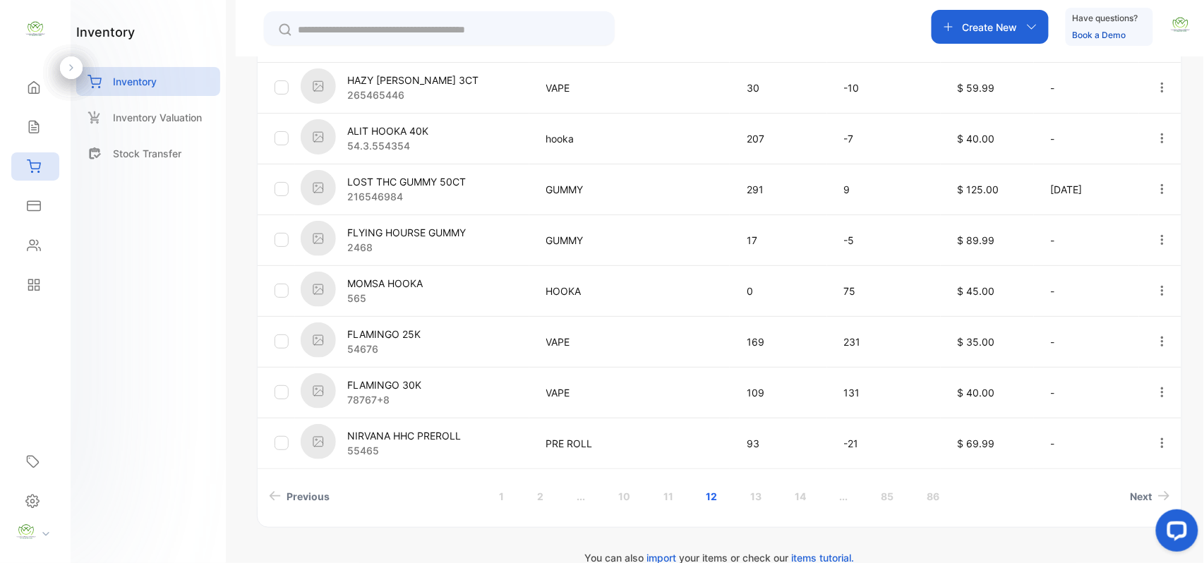
click at [746, 495] on link "13" at bounding box center [756, 496] width 45 height 26
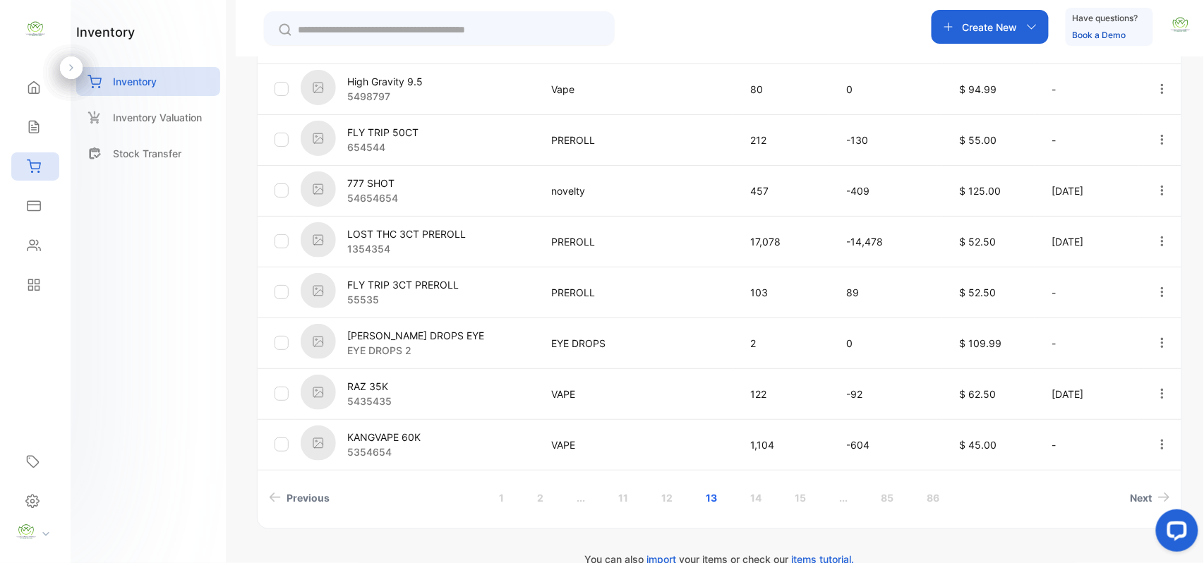
click at [754, 486] on link "14" at bounding box center [755, 498] width 45 height 26
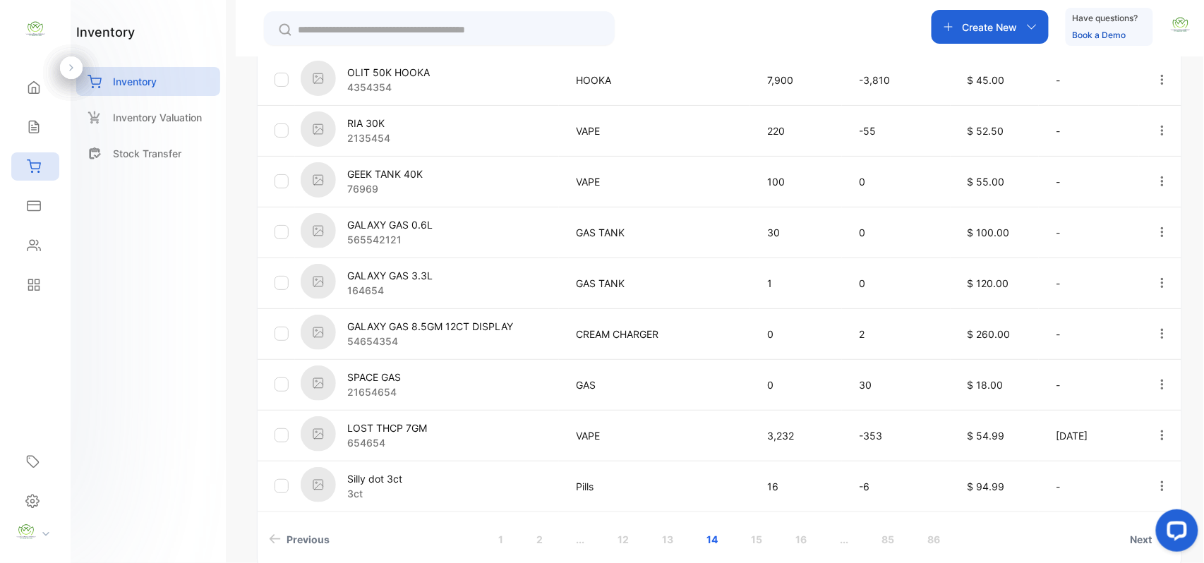
scroll to position [464, 0]
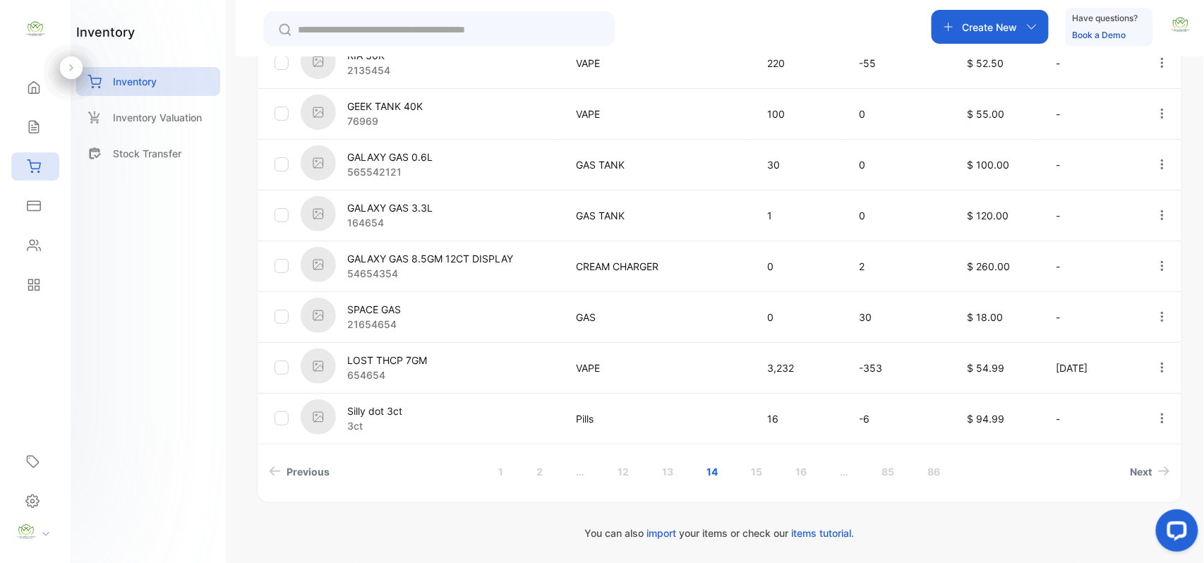
click at [744, 461] on link "15" at bounding box center [756, 472] width 45 height 26
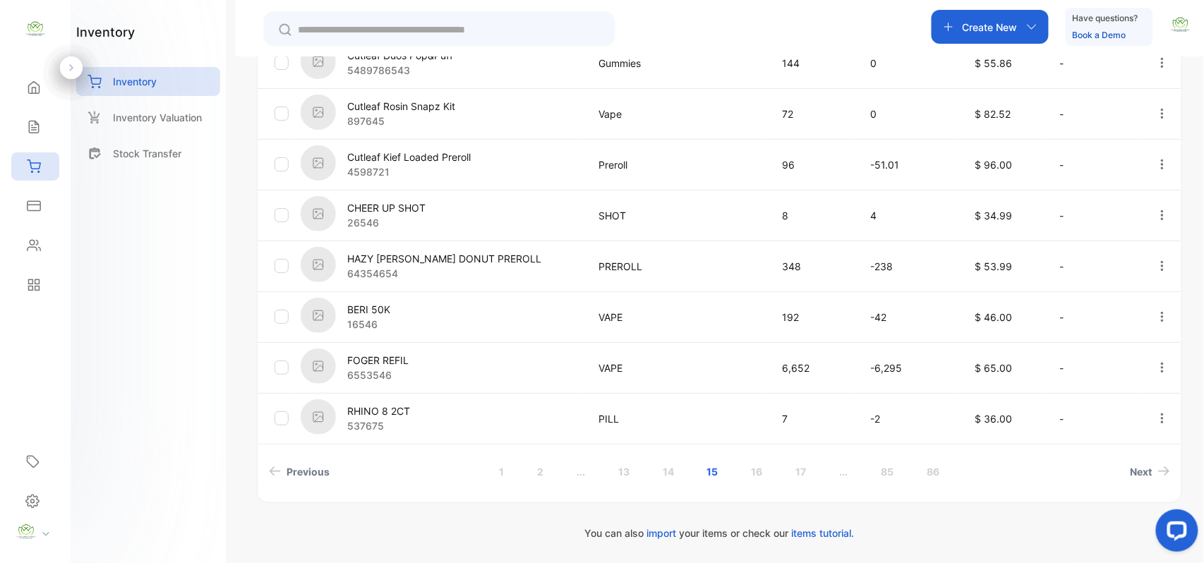
click at [754, 480] on link "16" at bounding box center [756, 472] width 45 height 26
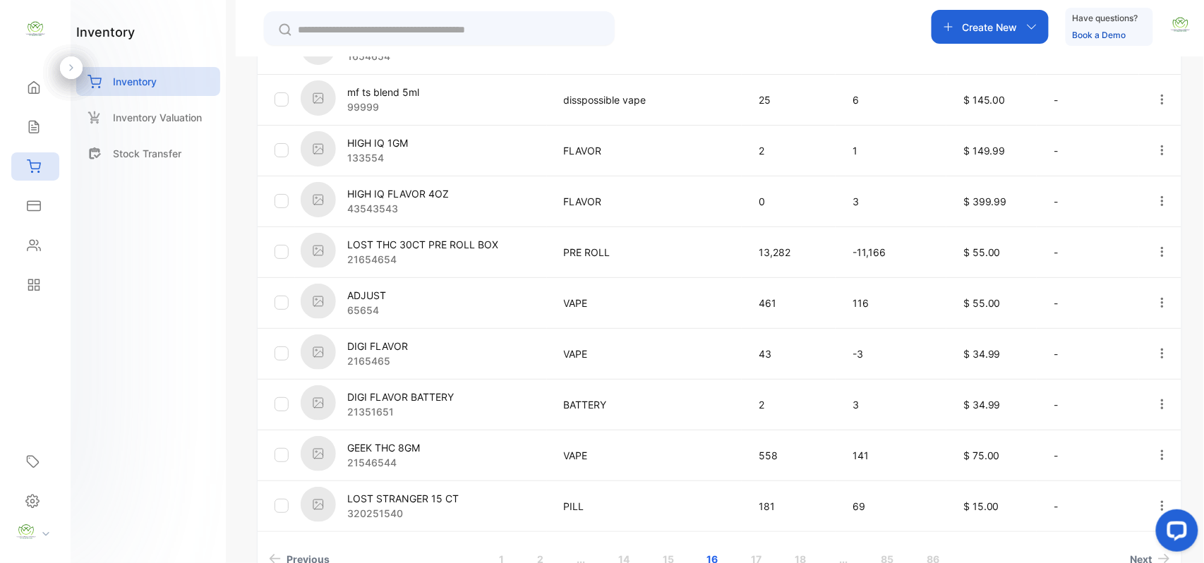
scroll to position [439, 0]
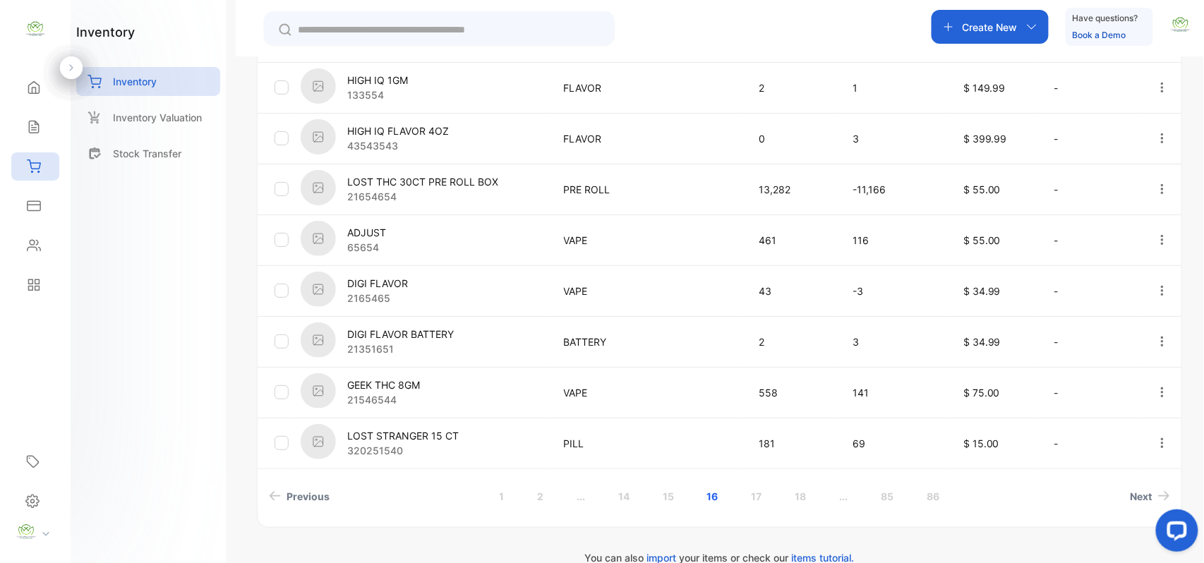
click at [748, 492] on link "17" at bounding box center [756, 496] width 44 height 26
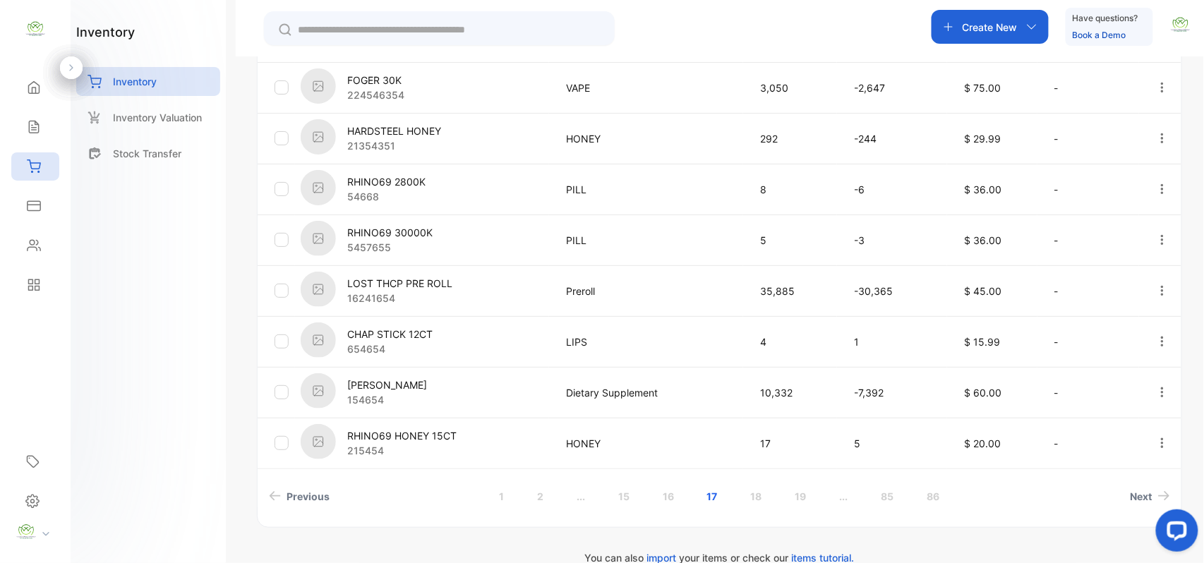
click at [23, 250] on div "Contacts" at bounding box center [32, 245] width 18 height 14
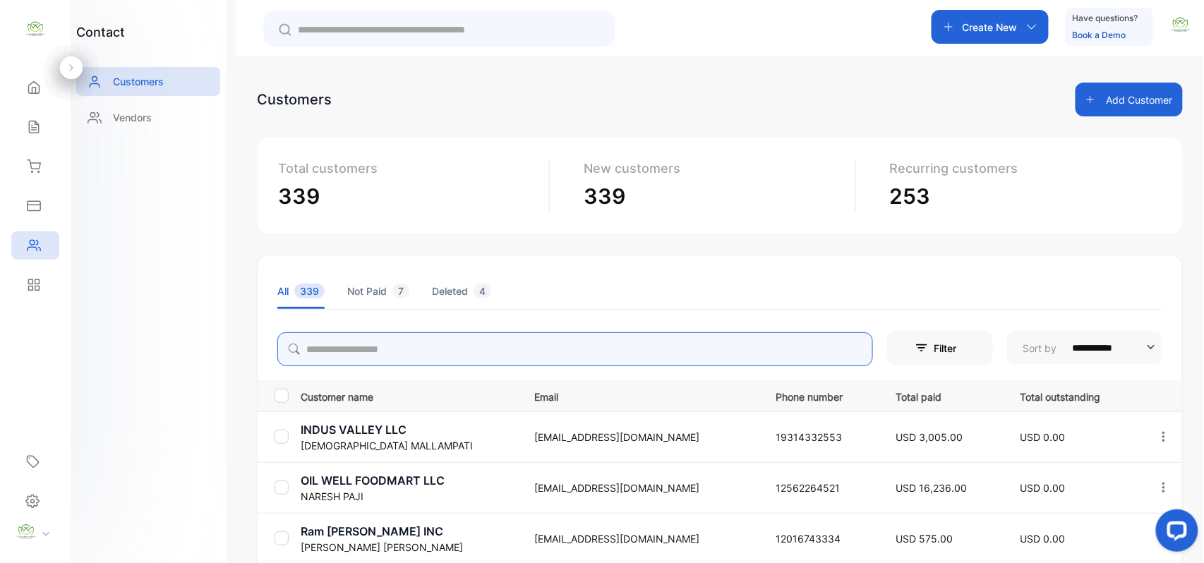
click at [532, 362] on input "search" at bounding box center [574, 349] width 595 height 34
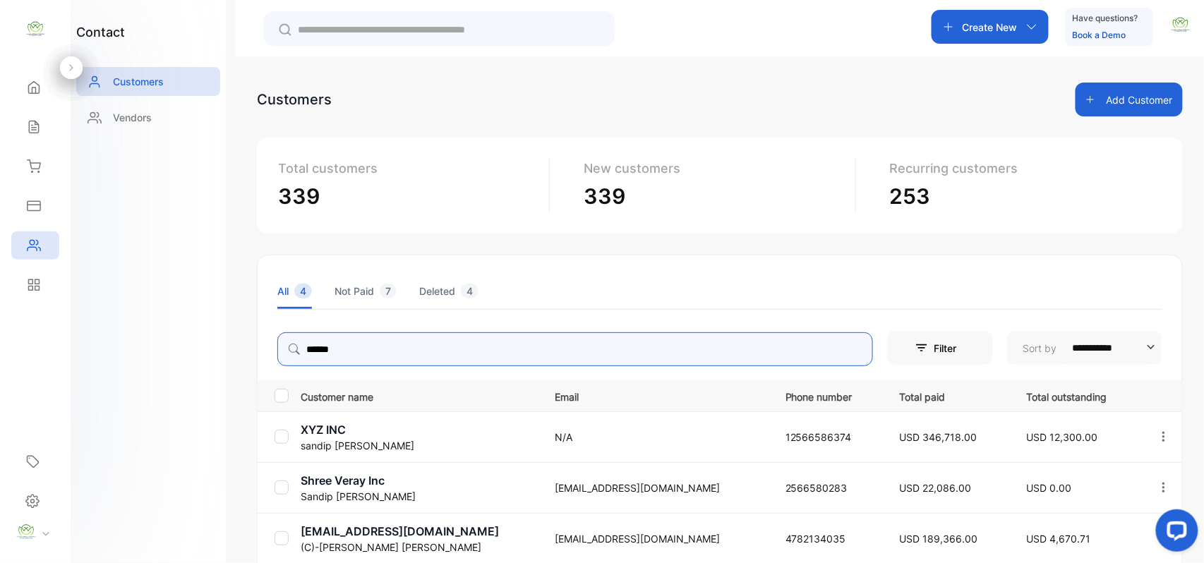
type input "******"
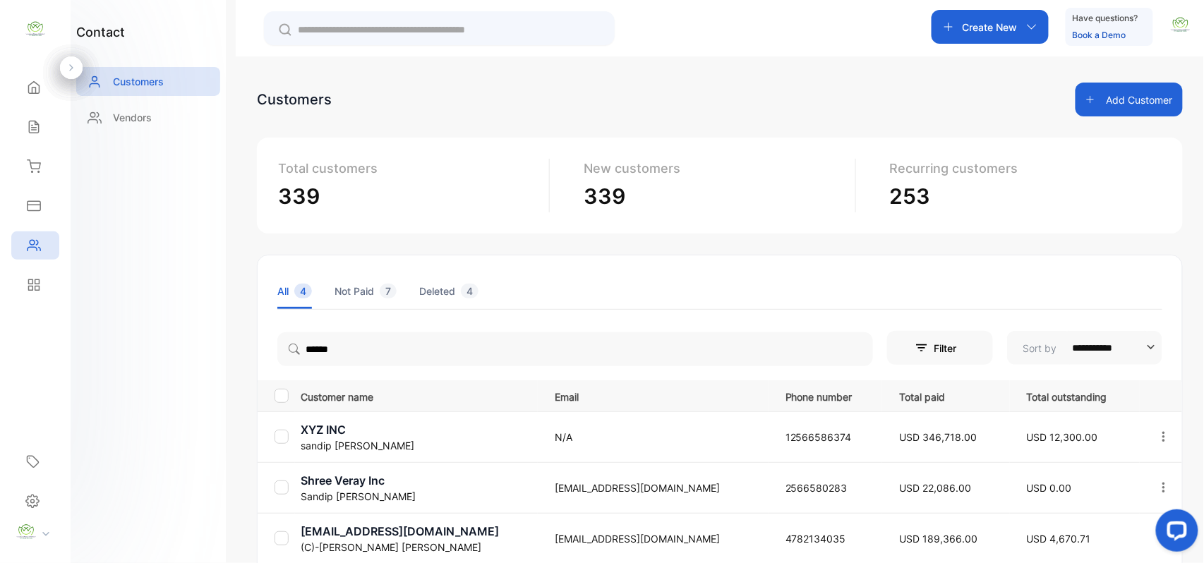
click at [306, 312] on div "**********" at bounding box center [720, 464] width 926 height 419
click at [340, 444] on p "sandip patel" at bounding box center [419, 445] width 236 height 15
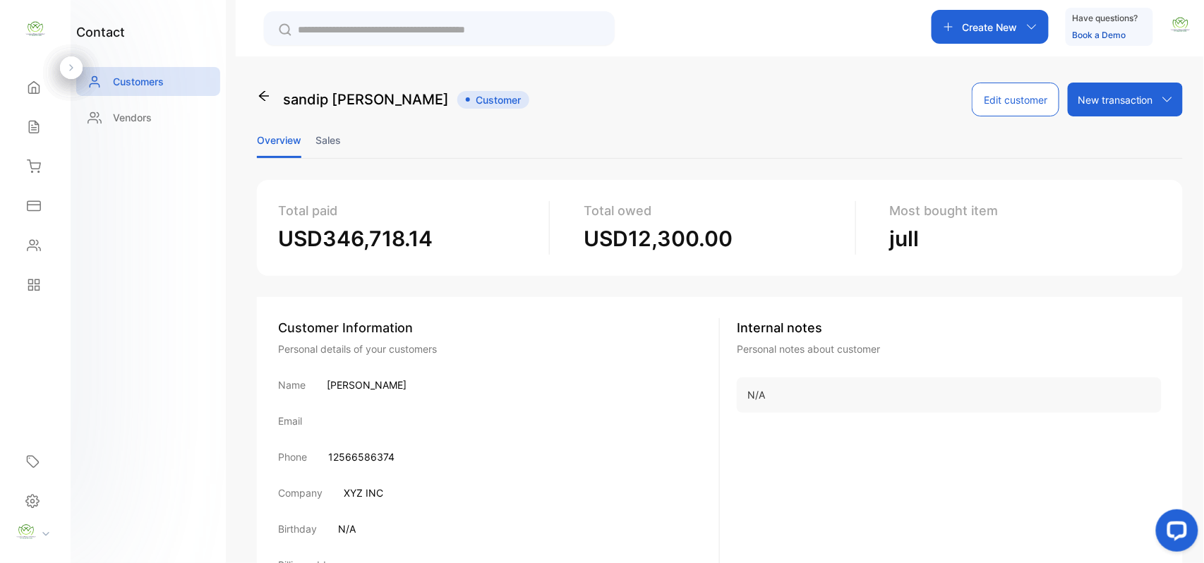
click at [323, 140] on li "Sales" at bounding box center [327, 140] width 25 height 36
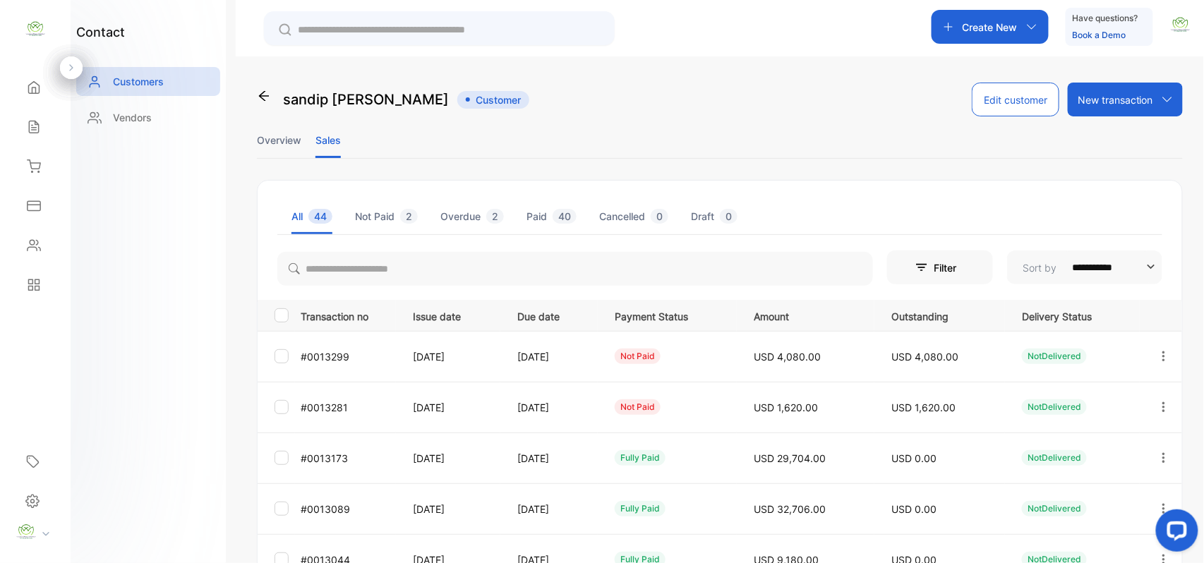
click at [1157, 404] on icon "button" at bounding box center [1163, 407] width 13 height 13
click at [1091, 492] on span "Add payment" at bounding box center [1068, 490] width 72 height 17
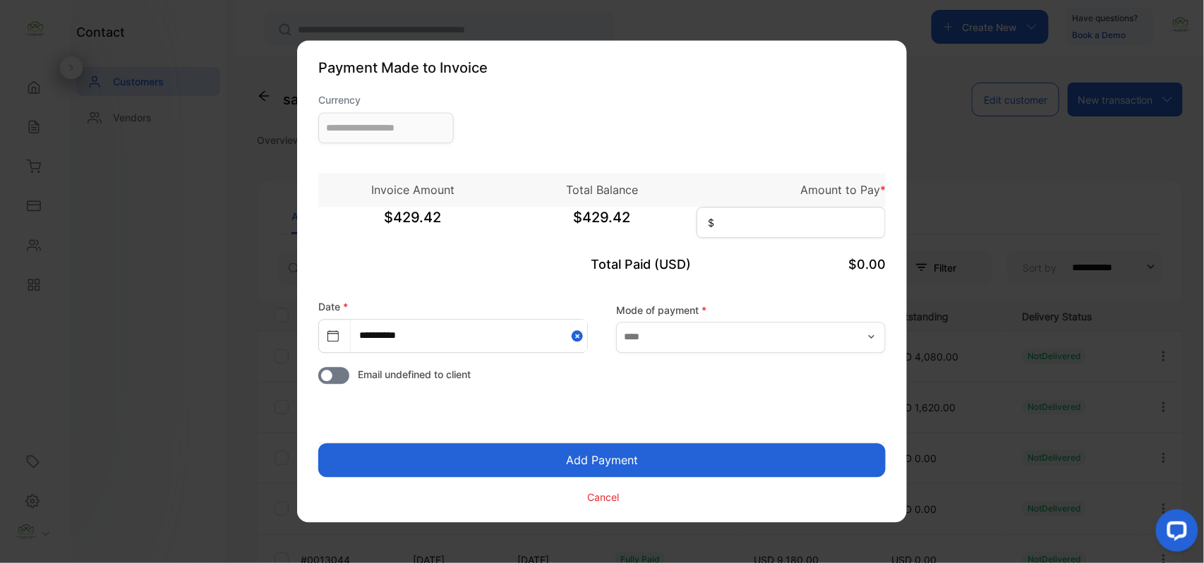
type input "**********"
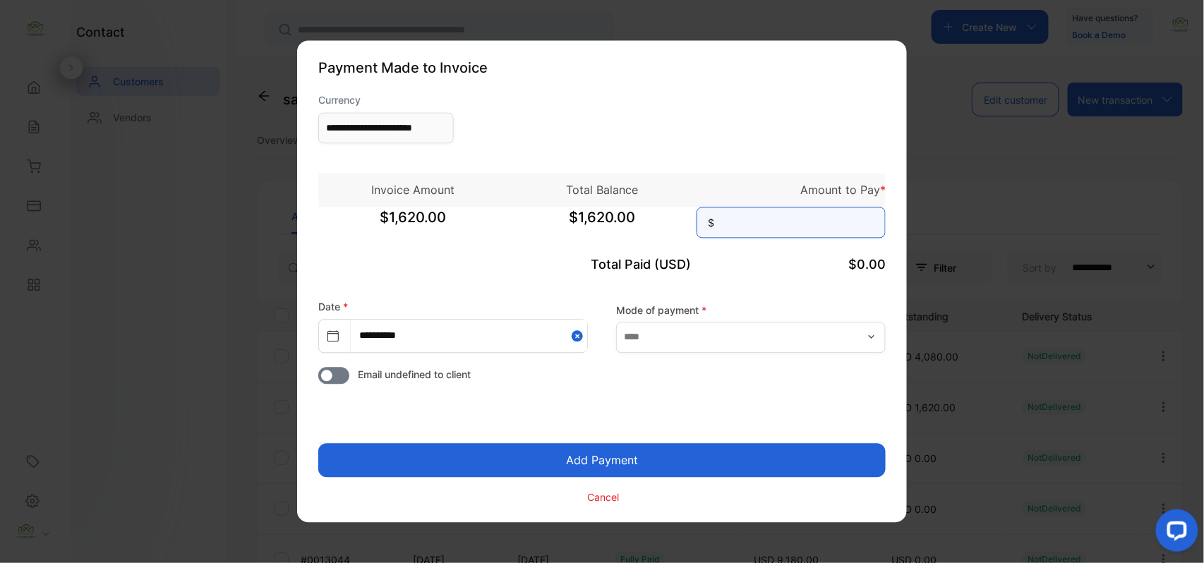
click at [811, 229] on input at bounding box center [790, 222] width 189 height 31
type input "*****"
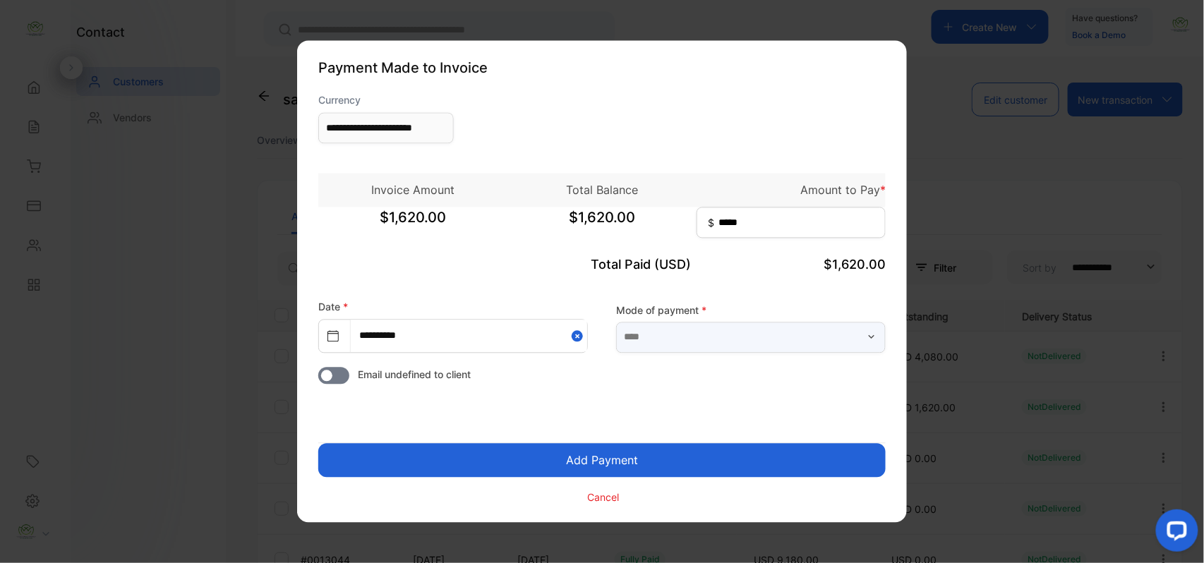
drag, startPoint x: 720, startPoint y: 325, endPoint x: 675, endPoint y: 354, distance: 53.4
click at [718, 326] on input "text" at bounding box center [751, 337] width 270 height 31
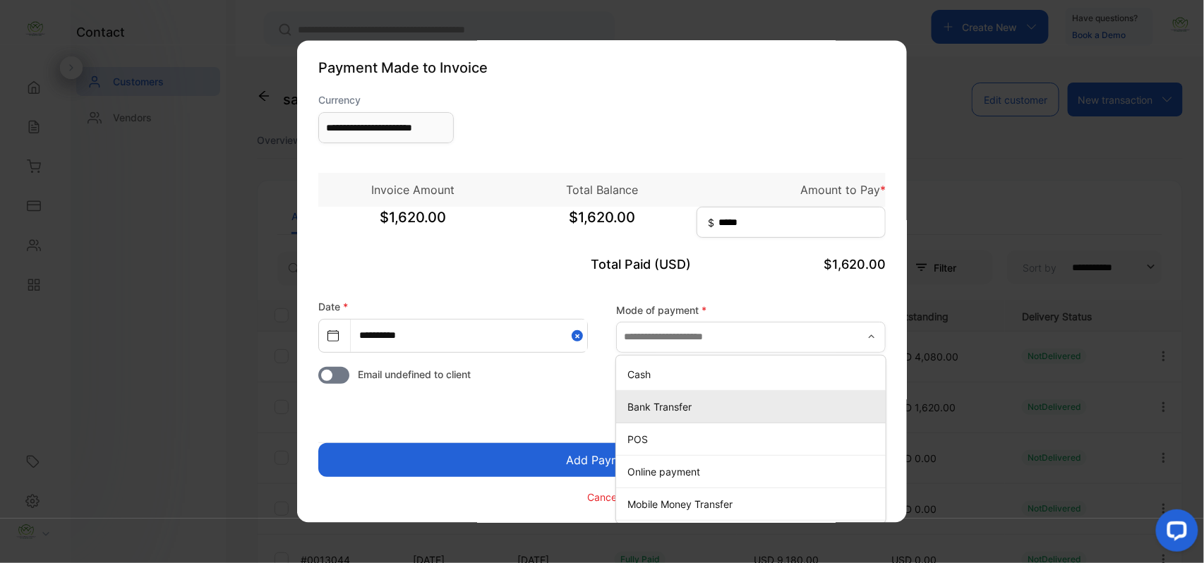
click at [627, 413] on p "Bank Transfer" at bounding box center [753, 406] width 253 height 15
type input "**********"
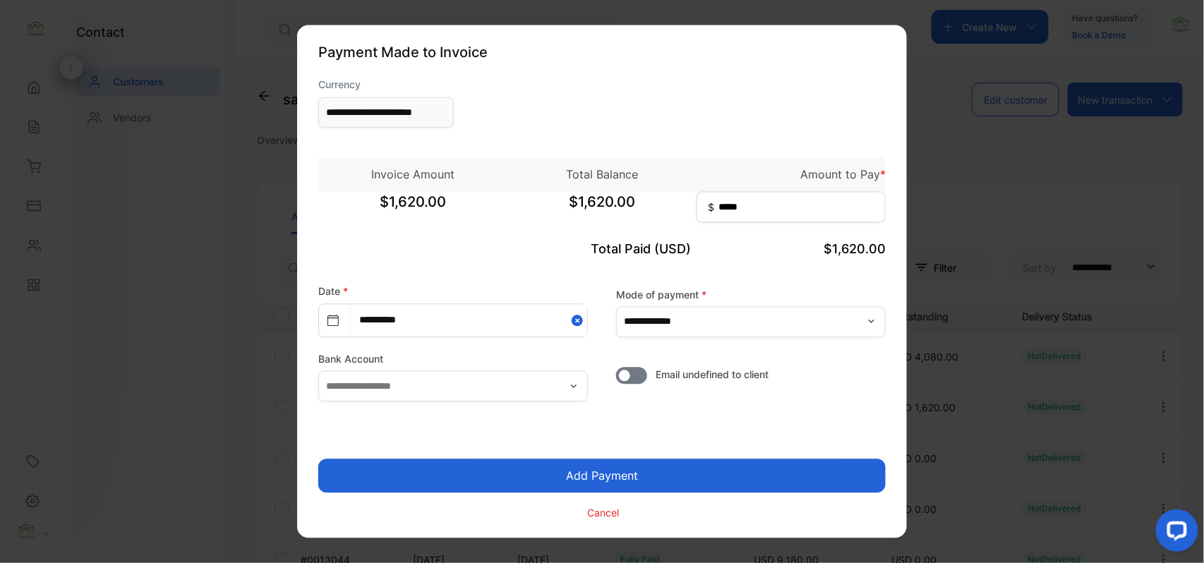
click at [539, 475] on button "Add Payment" at bounding box center [601, 476] width 567 height 34
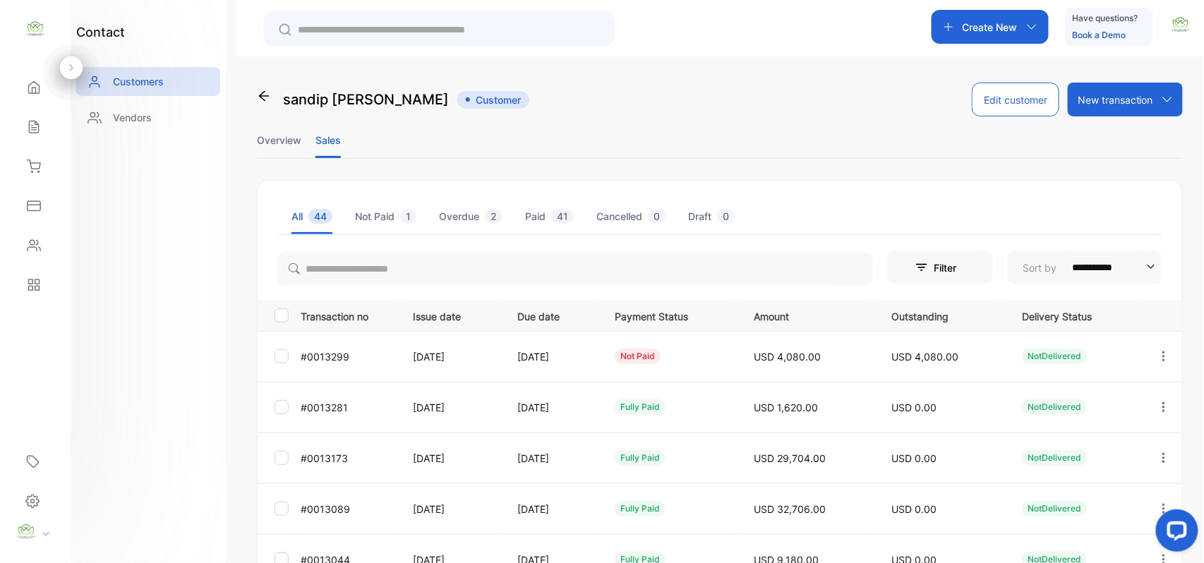
click at [1163, 353] on icon "button" at bounding box center [1163, 356] width 13 height 13
click at [1130, 440] on div "Add payment" at bounding box center [1099, 439] width 159 height 28
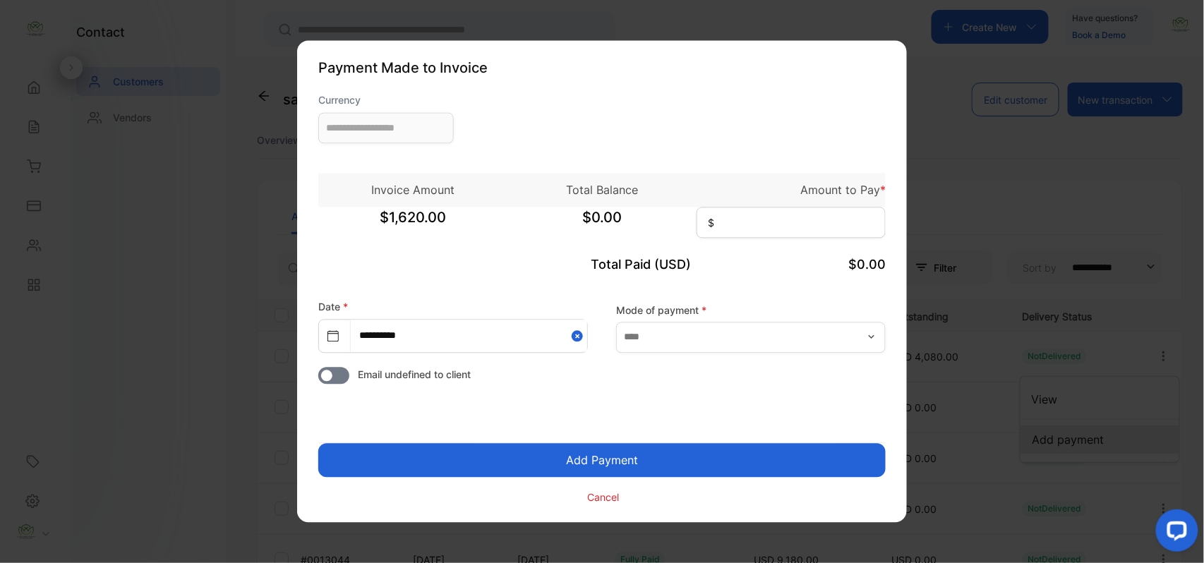
type input "**********"
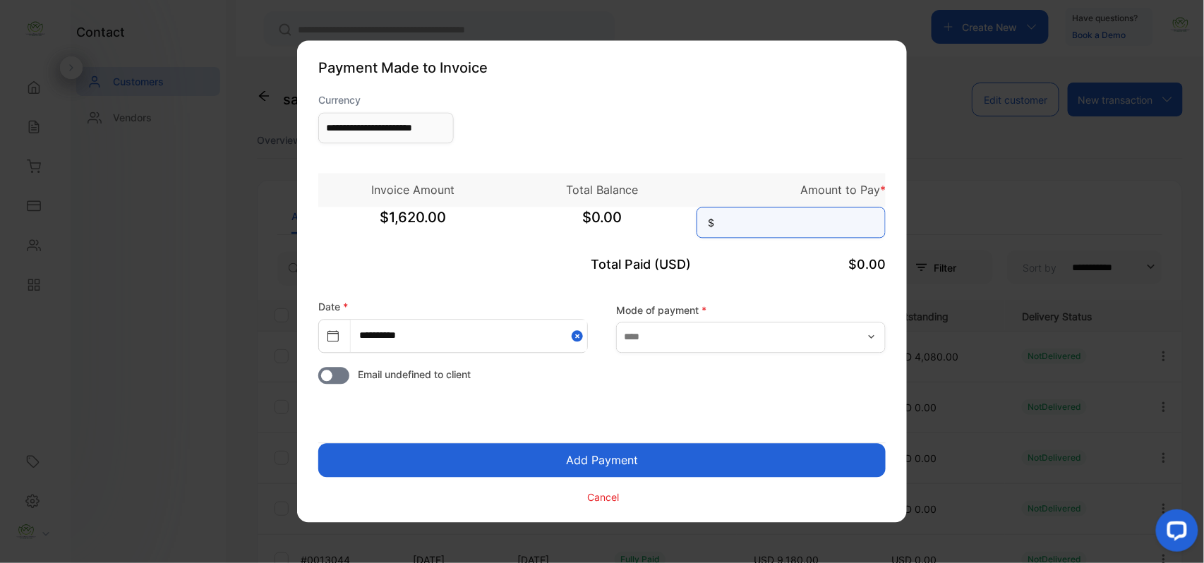
click at [828, 226] on input at bounding box center [790, 222] width 189 height 31
type input "*****"
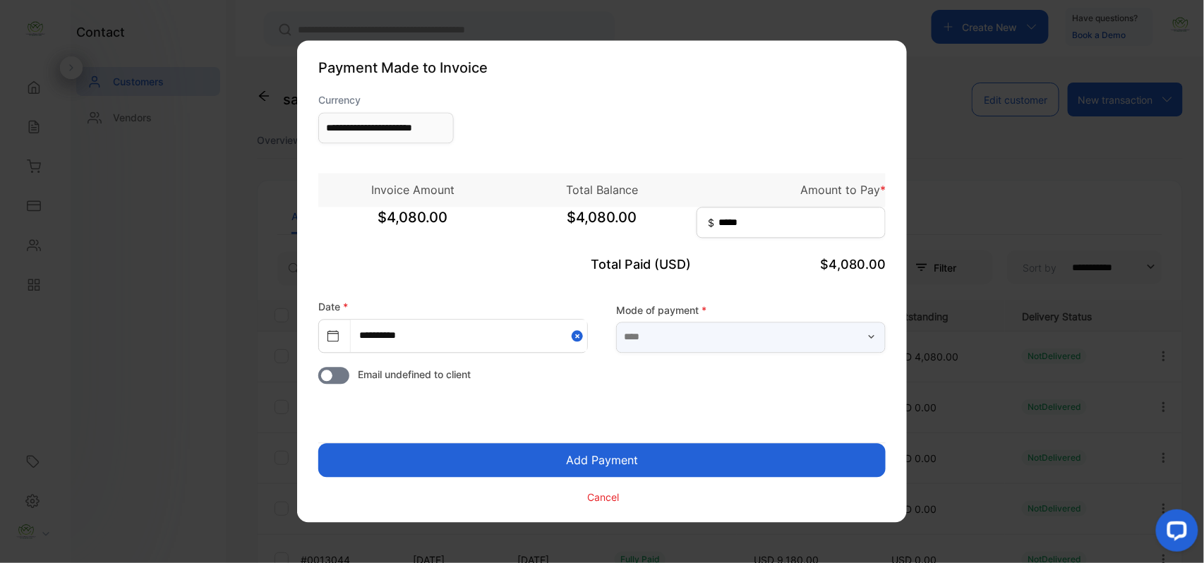
click at [720, 349] on input "text" at bounding box center [751, 337] width 270 height 31
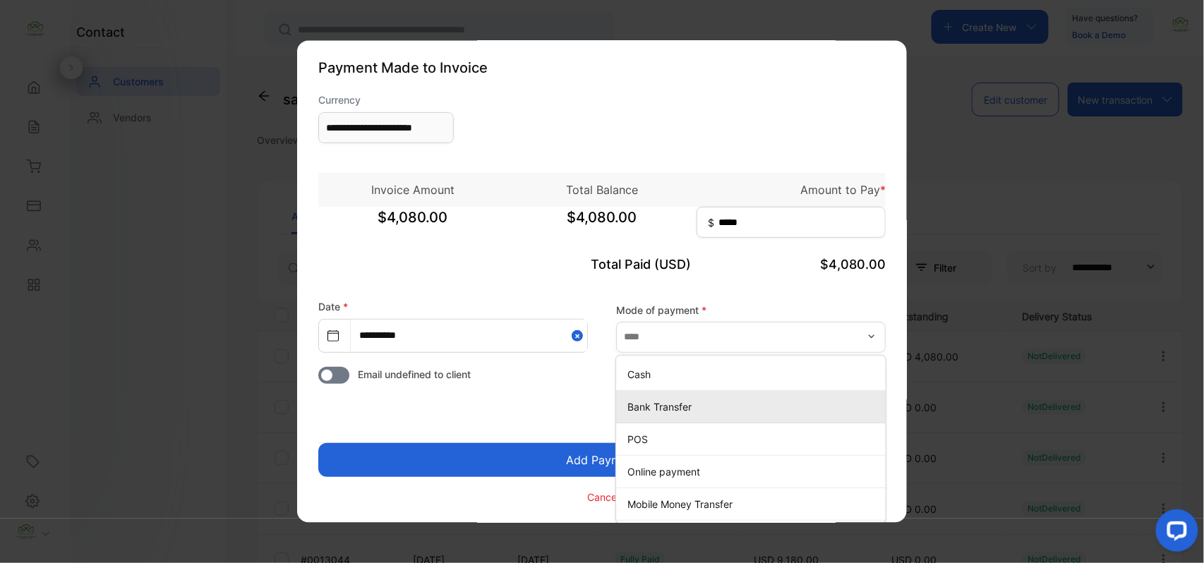
click at [646, 413] on p "Bank Transfer" at bounding box center [753, 406] width 253 height 15
type input "**********"
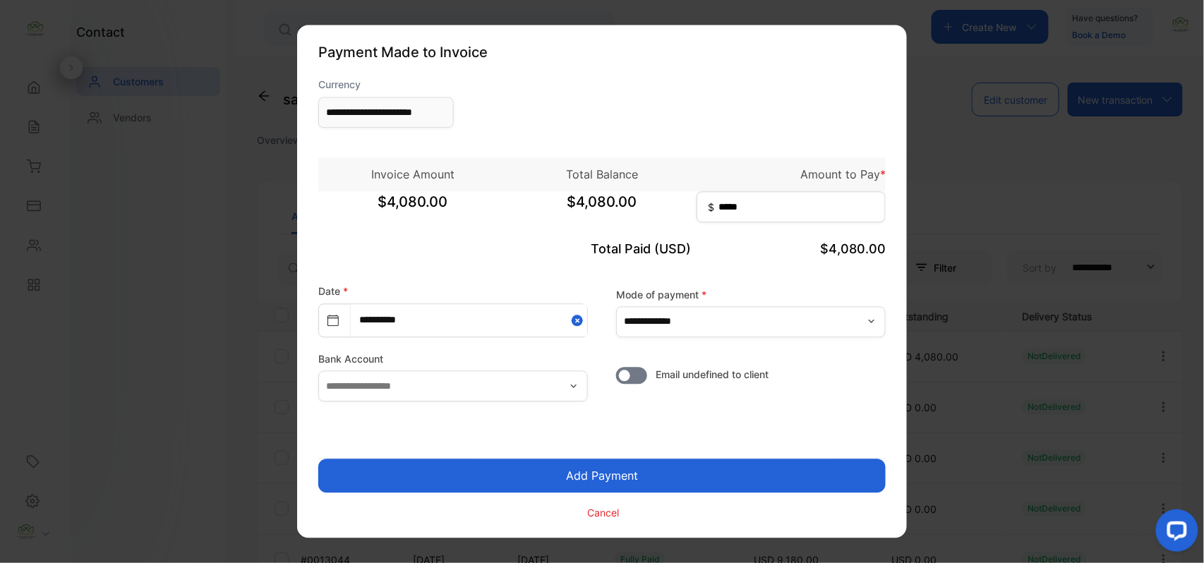
click at [560, 478] on button "Add Payment" at bounding box center [601, 476] width 567 height 34
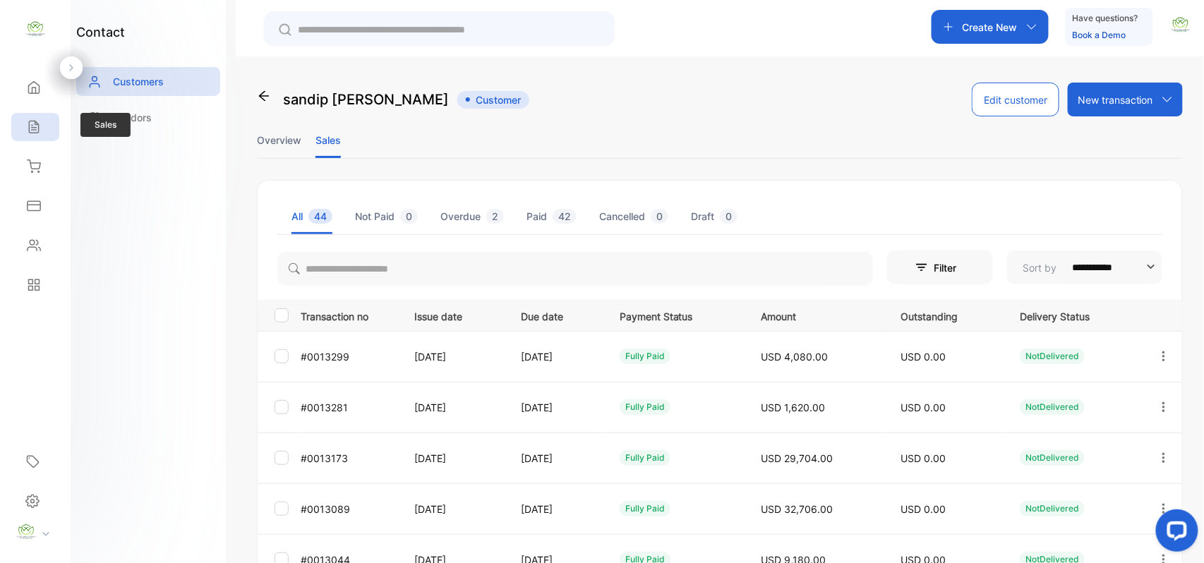
click at [40, 117] on div "Sales" at bounding box center [35, 127] width 48 height 28
